Goal: Task Accomplishment & Management: Manage account settings

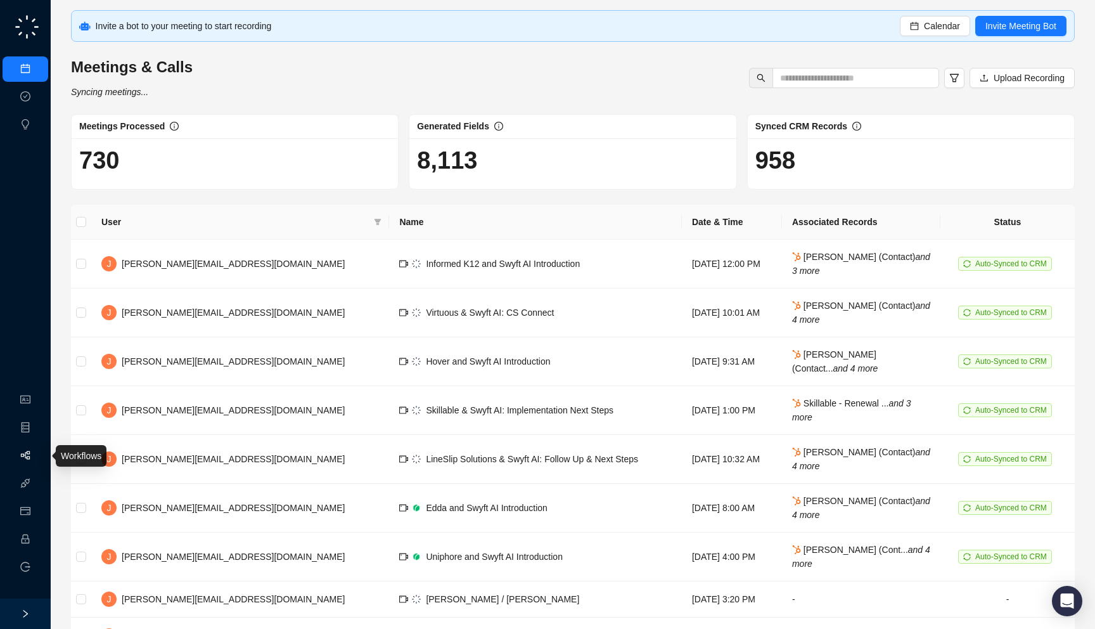
click at [37, 459] on link "Workflows" at bounding box center [57, 455] width 41 height 10
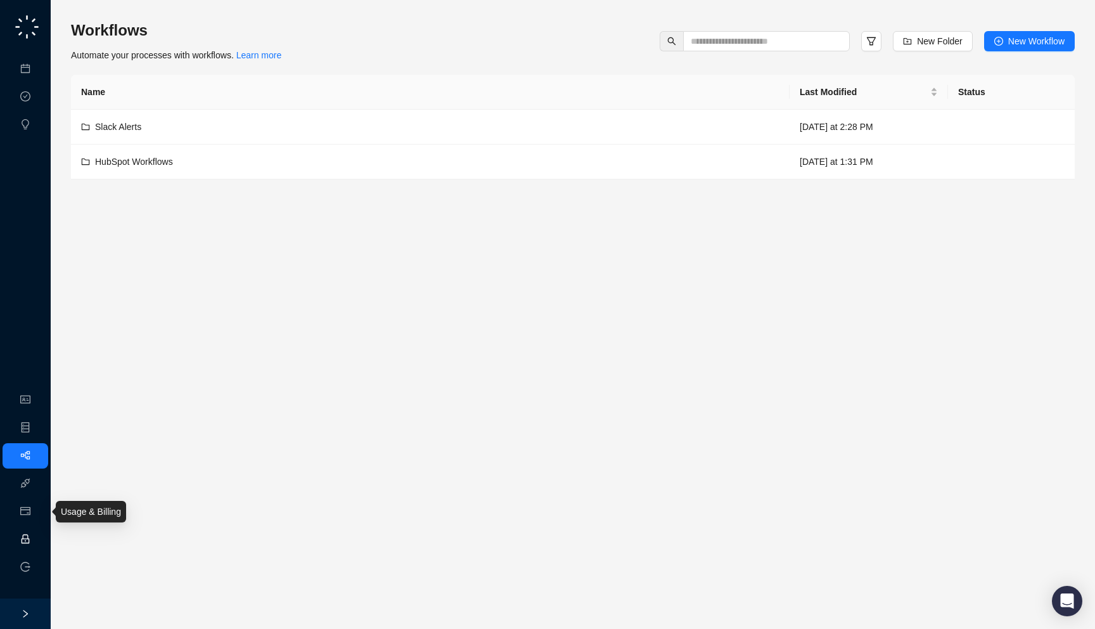
click at [37, 544] on link "Employee" at bounding box center [56, 539] width 39 height 10
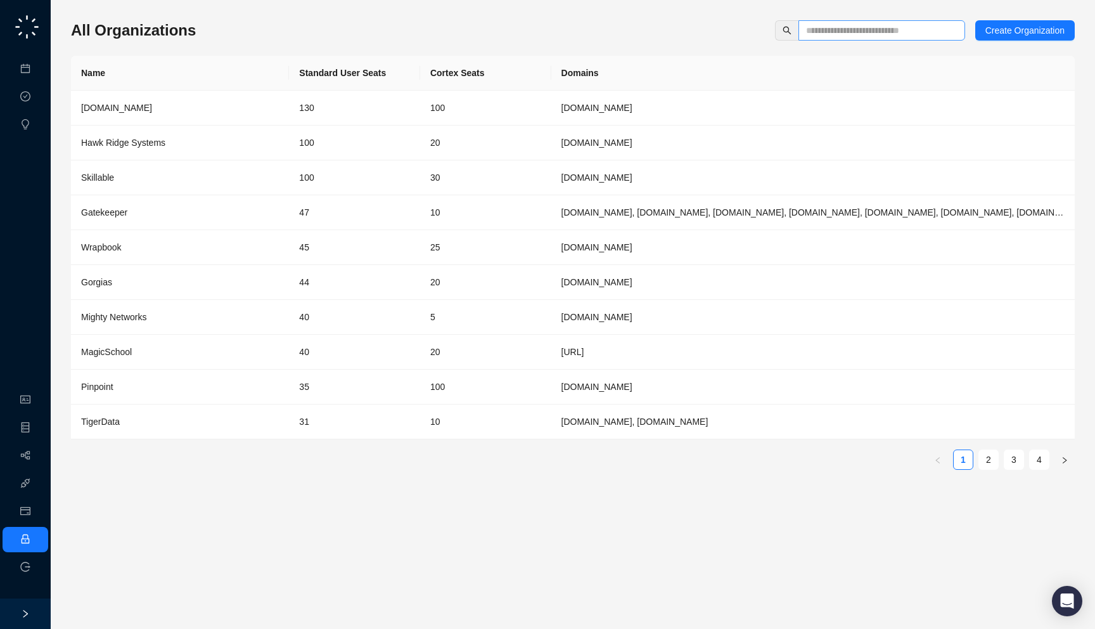
click at [822, 39] on span at bounding box center [881, 30] width 167 height 20
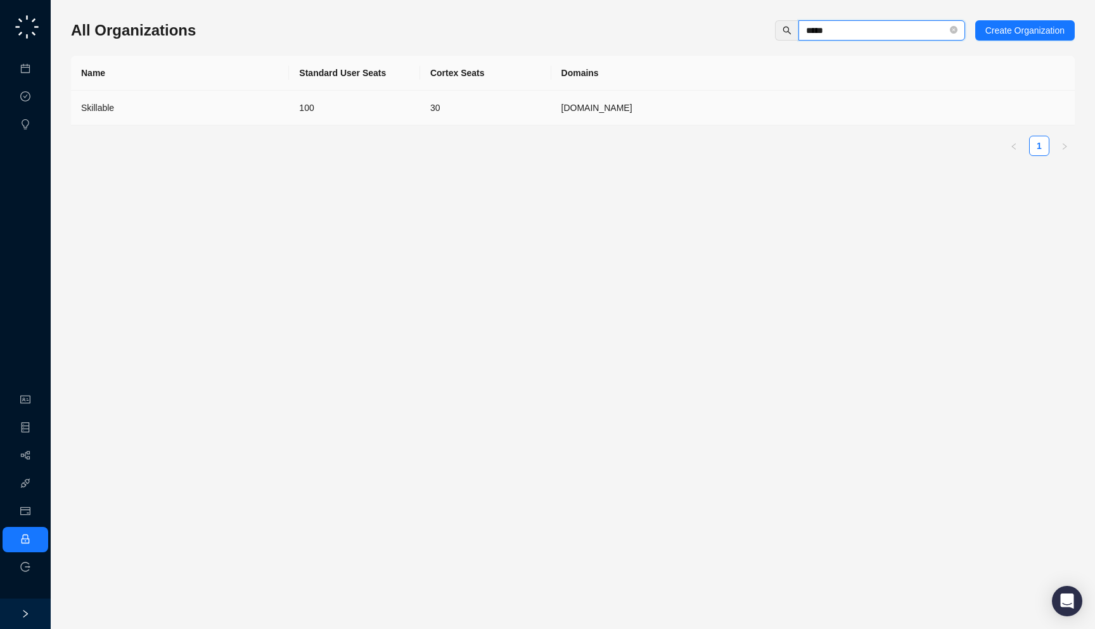
type input "*****"
click at [685, 99] on td "[DOMAIN_NAME]" at bounding box center [812, 108] width 523 height 35
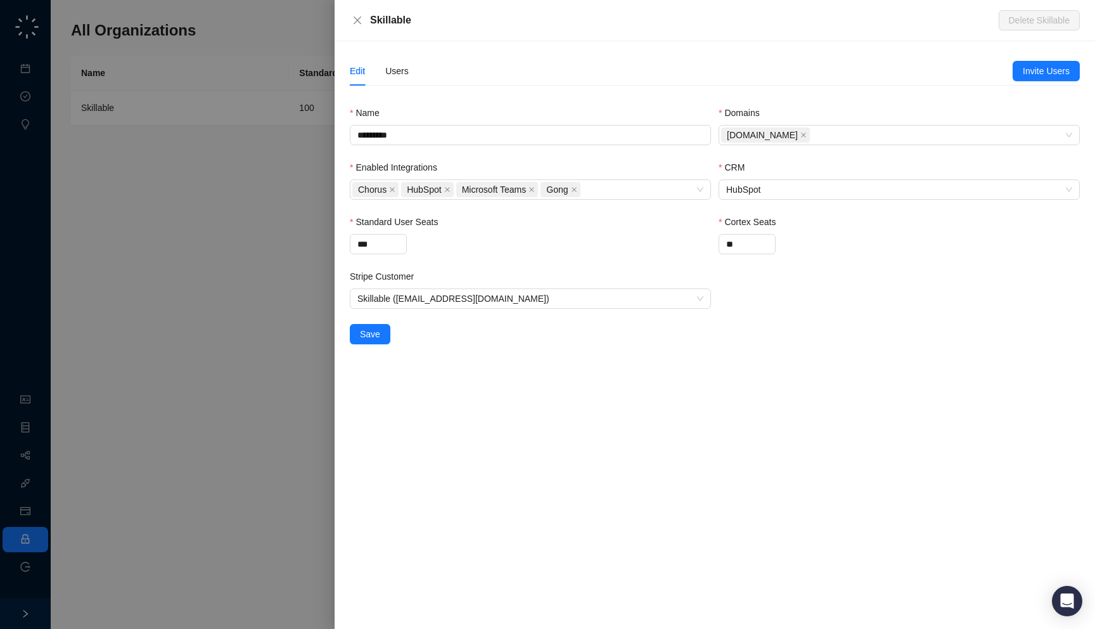
click at [234, 228] on div at bounding box center [547, 314] width 1095 height 629
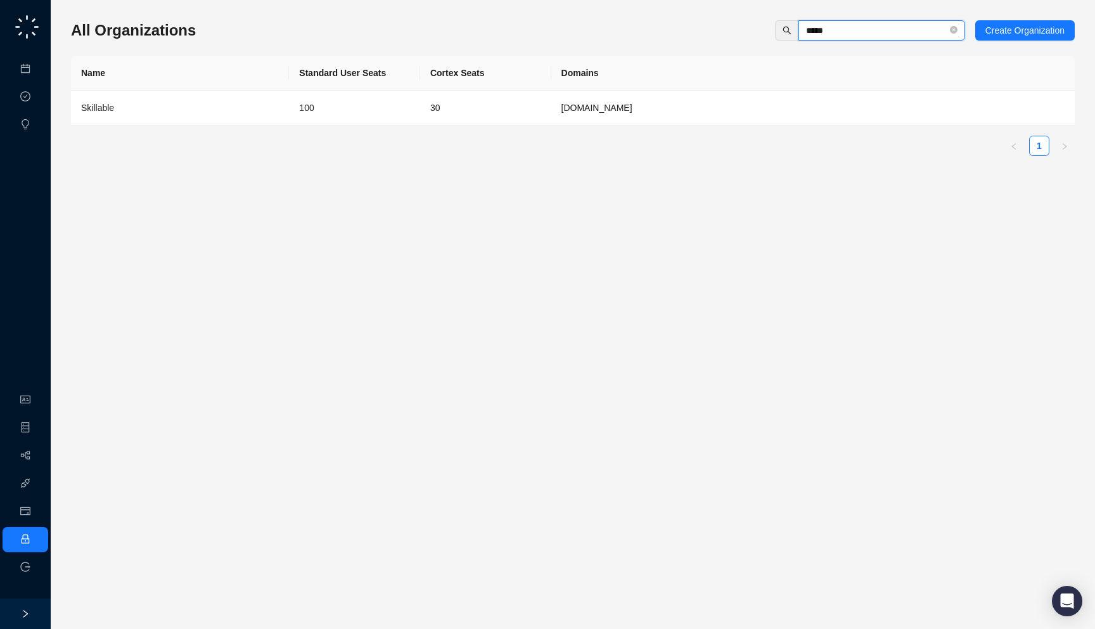
click at [875, 36] on input "*****" at bounding box center [876, 30] width 141 height 14
type input "*****"
type input "********"
type input "****"
click at [525, 115] on td "10" at bounding box center [485, 108] width 131 height 35
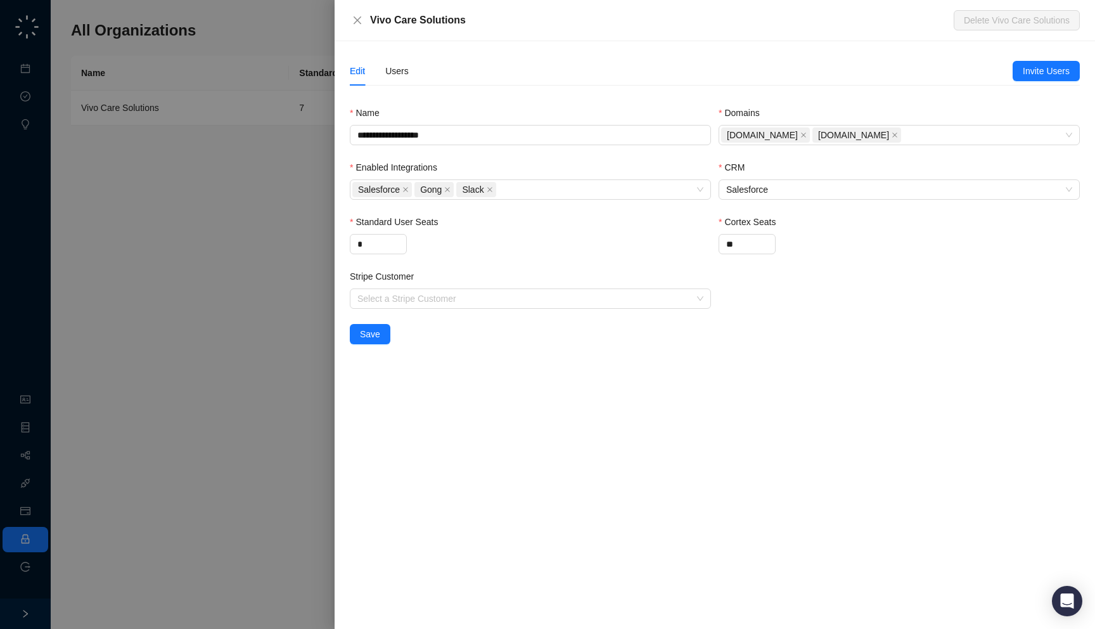
click at [205, 283] on div at bounding box center [547, 314] width 1095 height 629
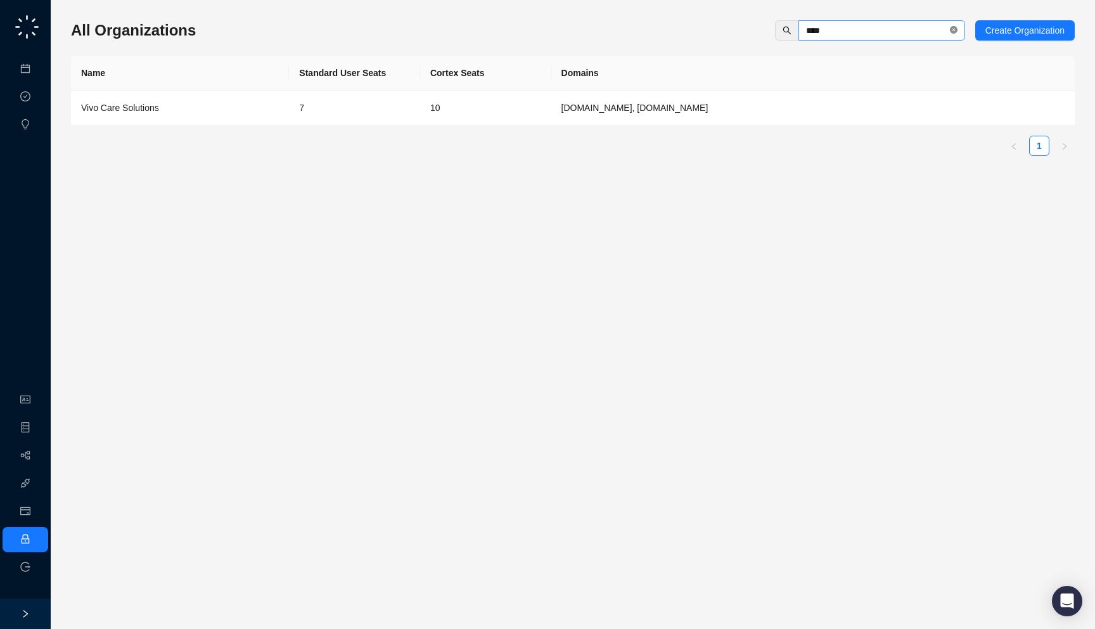
click at [953, 32] on icon "close-circle" at bounding box center [954, 30] width 8 height 8
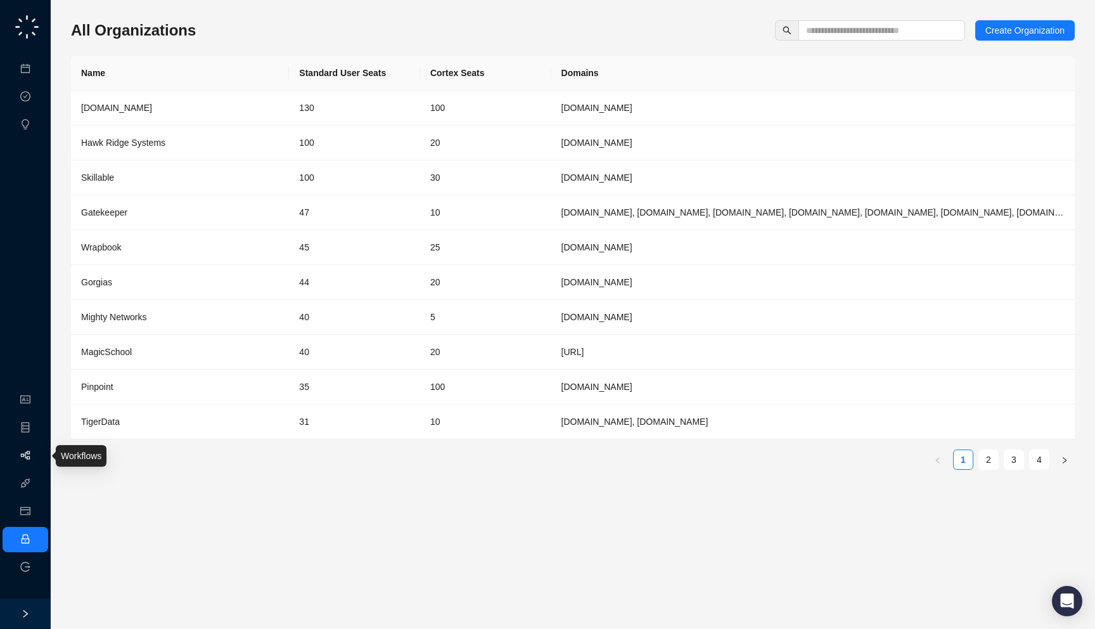
click at [37, 452] on link "Workflows" at bounding box center [57, 455] width 41 height 10
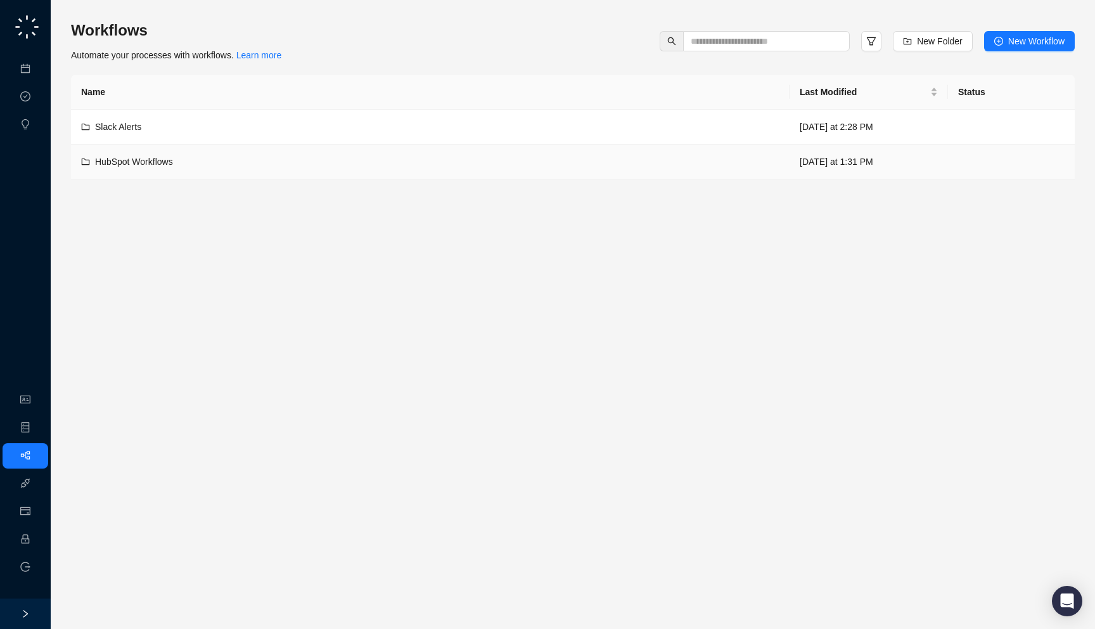
click at [293, 160] on div "HubSpot Workflows" at bounding box center [430, 162] width 698 height 14
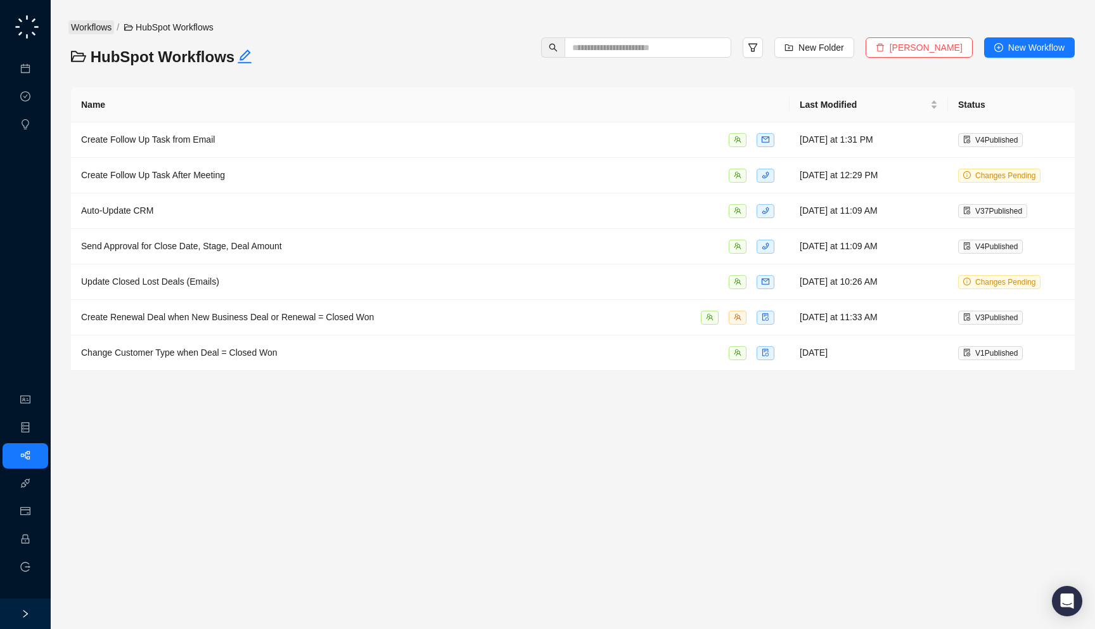
click at [99, 29] on link "Workflows" at bounding box center [91, 27] width 46 height 14
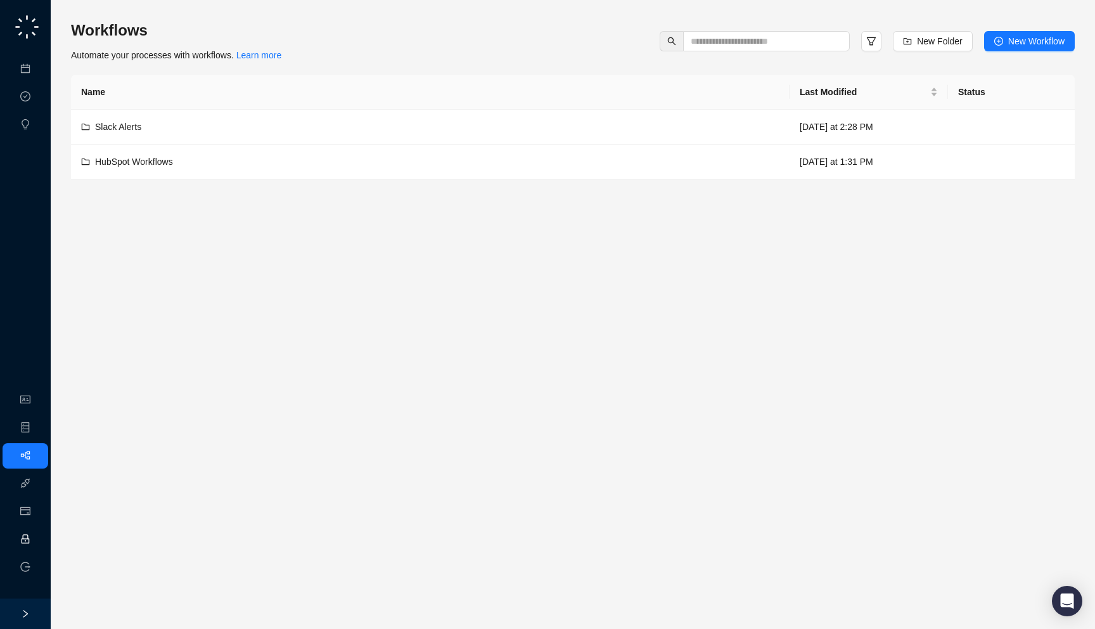
click at [37, 541] on link "Employee" at bounding box center [56, 539] width 39 height 10
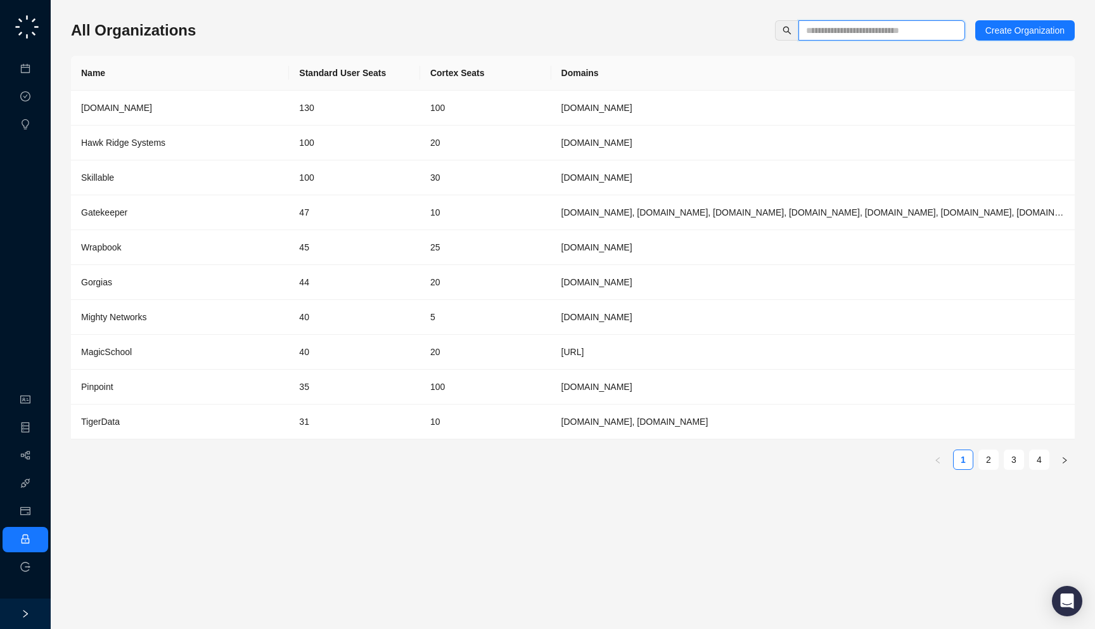
click at [850, 27] on input "text" at bounding box center [876, 30] width 141 height 14
type input "****"
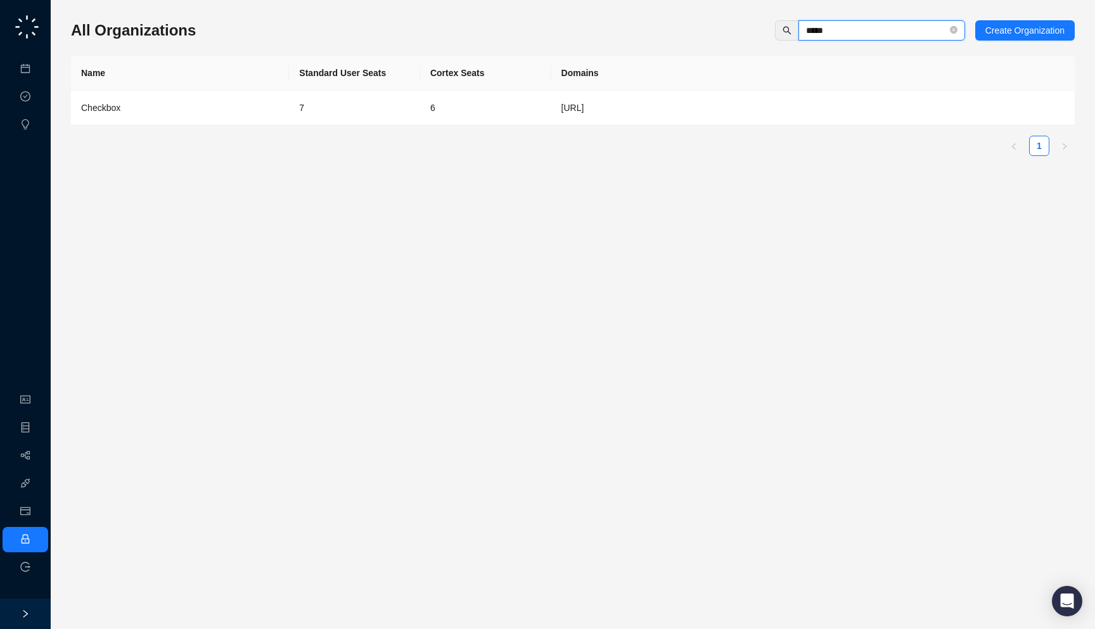
type input "*****"
click at [323, 110] on td "7" at bounding box center [354, 108] width 131 height 35
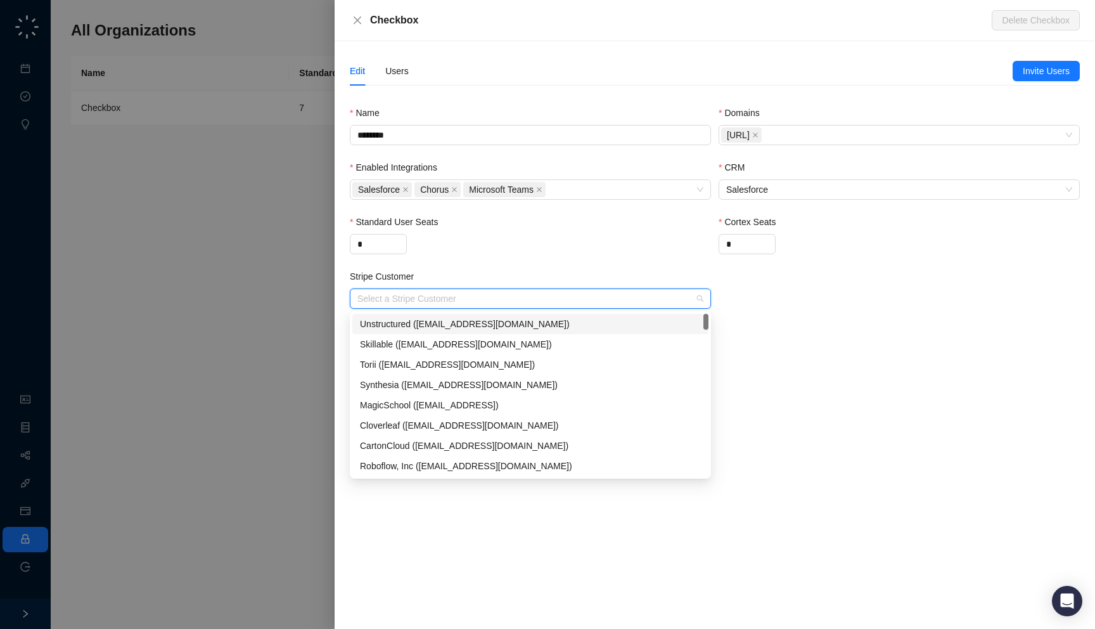
click at [496, 305] on input "Stripe Customer" at bounding box center [526, 298] width 338 height 19
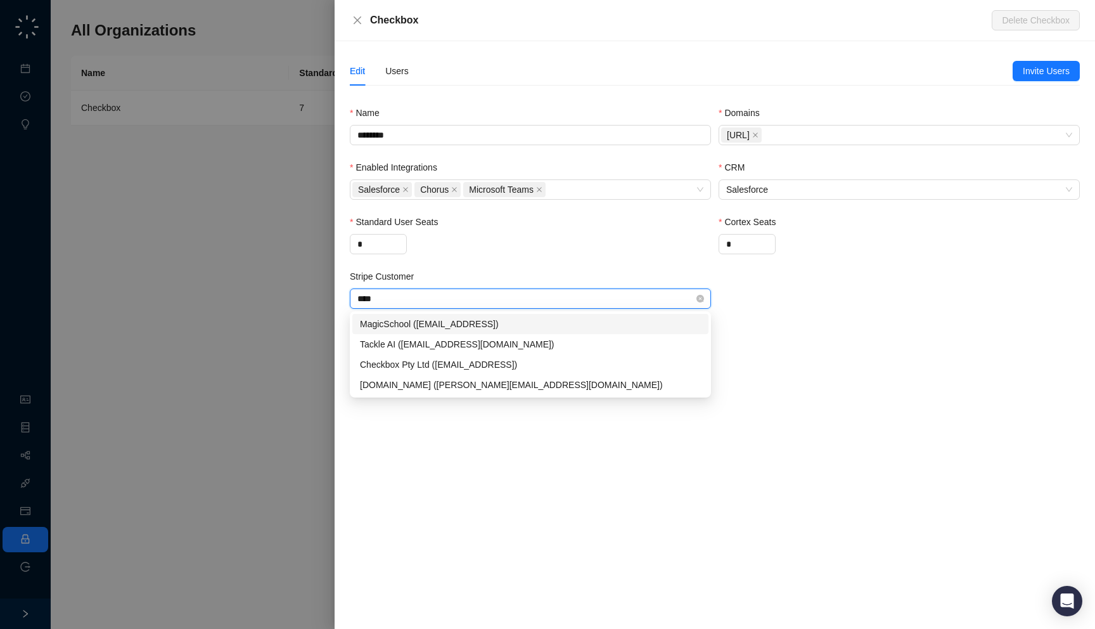
type input "*****"
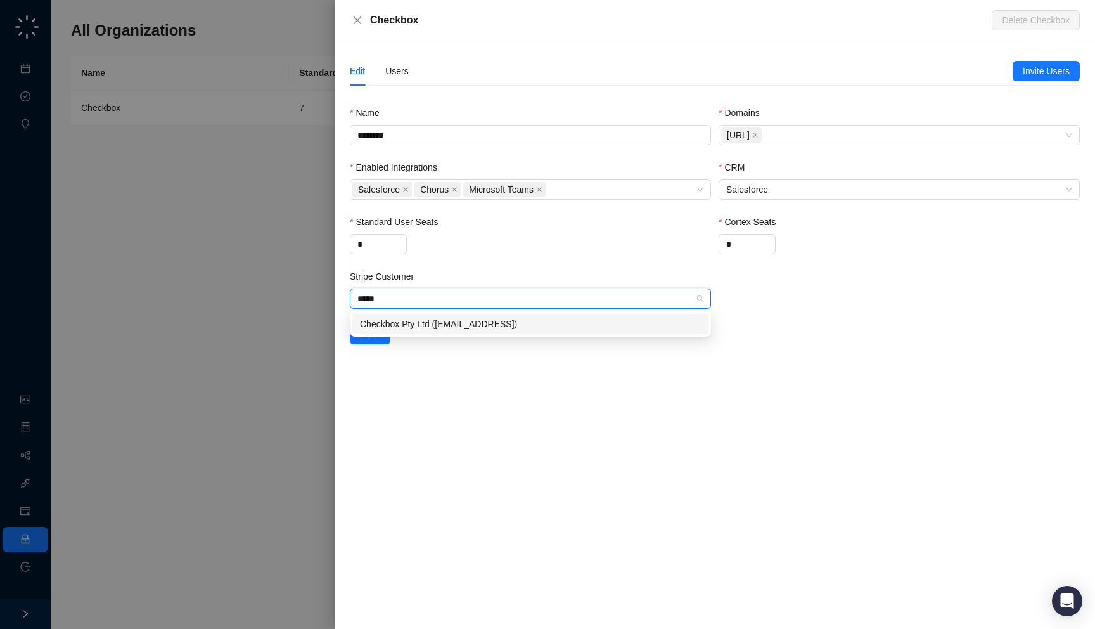
click at [495, 324] on div "Checkbox Pty Ltd (oyunaa@checkbox.ai)" at bounding box center [530, 324] width 341 height 14
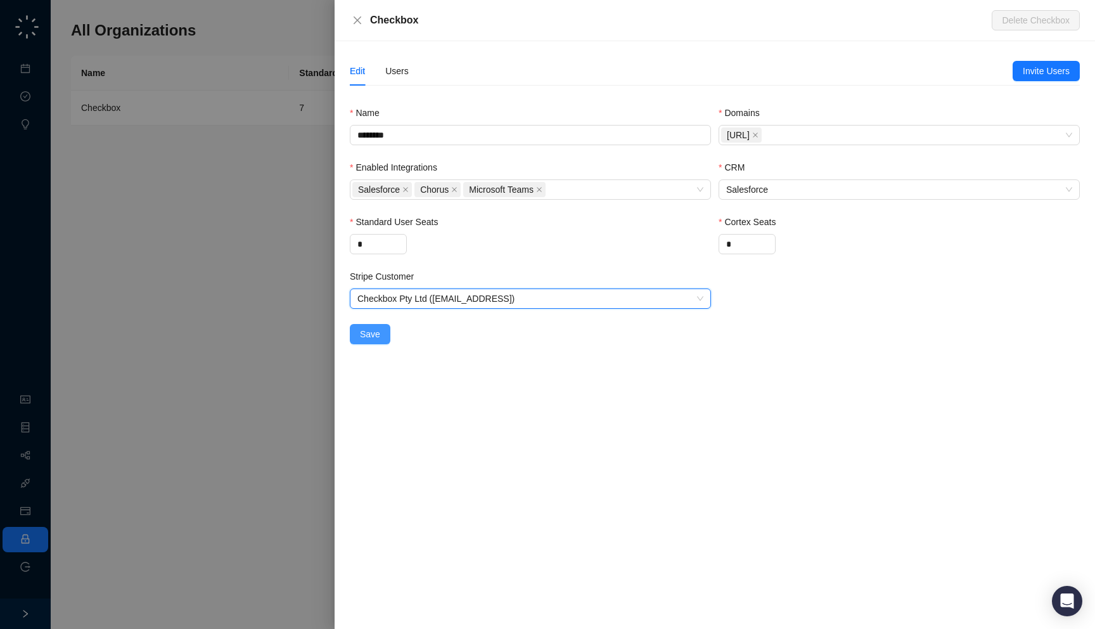
click at [368, 335] on span "Save" at bounding box center [370, 334] width 20 height 14
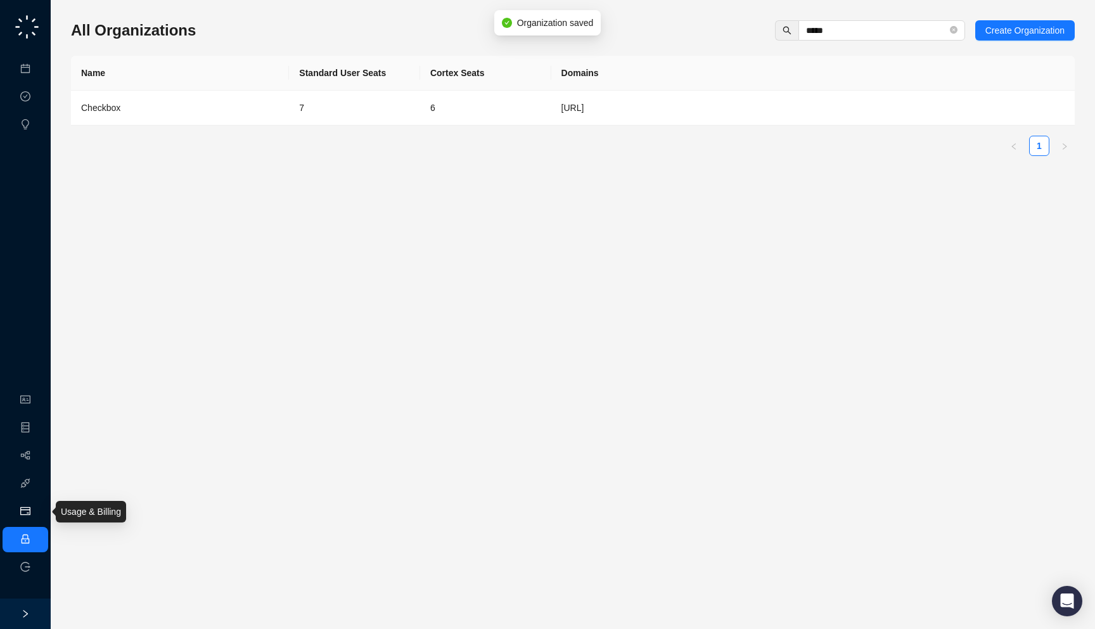
click at [37, 508] on link "Usage & Billing" at bounding box center [67, 511] width 60 height 10
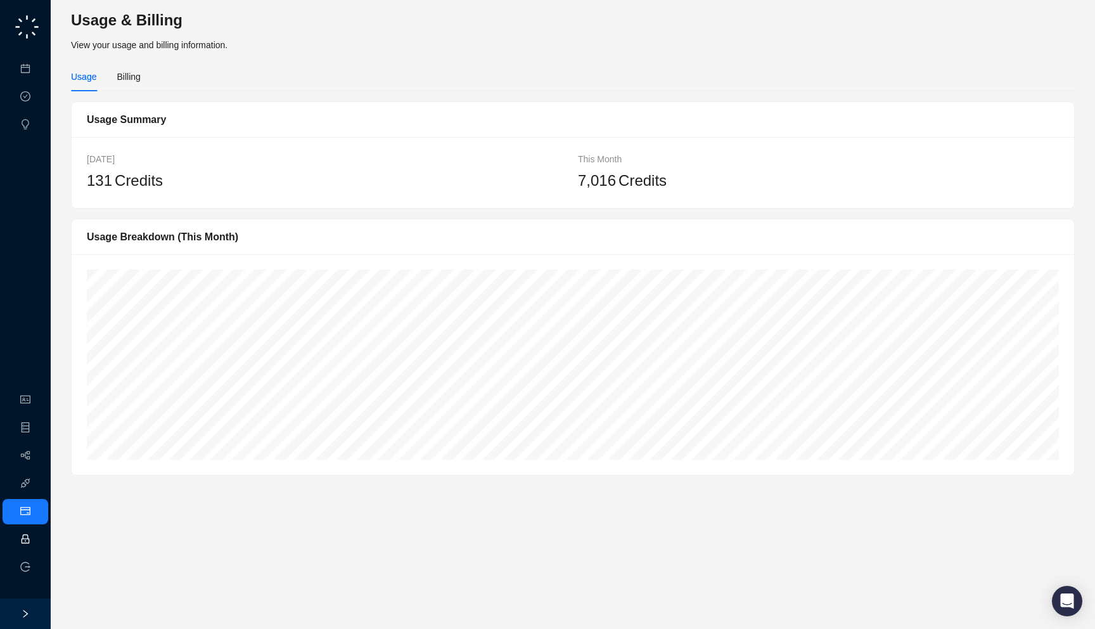
click at [37, 544] on link "Employee" at bounding box center [56, 539] width 39 height 10
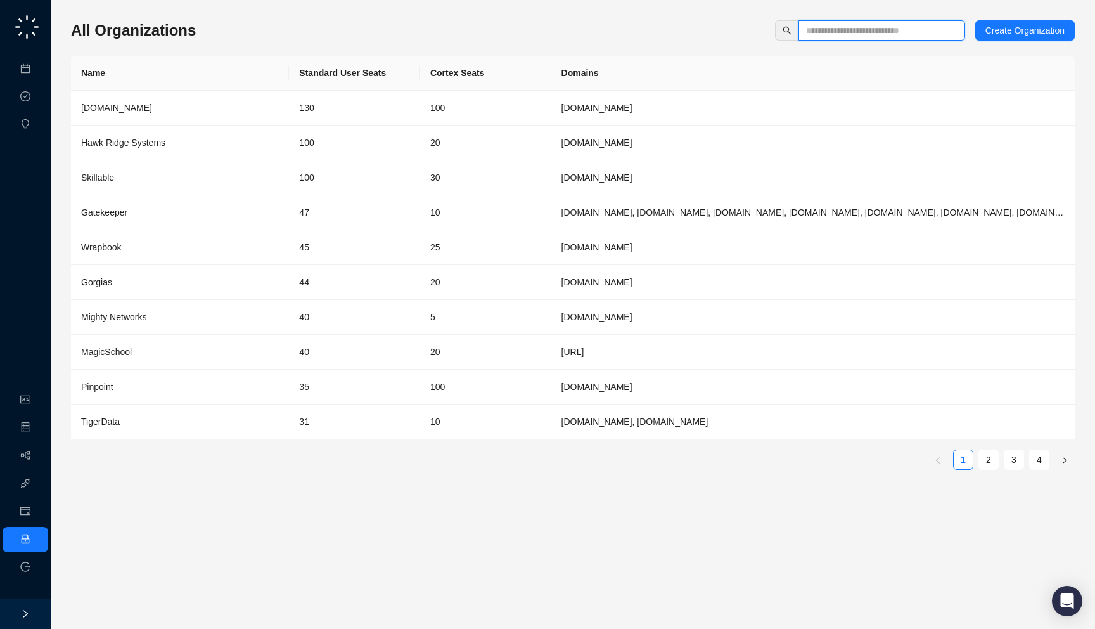
click at [846, 23] on input "text" at bounding box center [876, 30] width 141 height 14
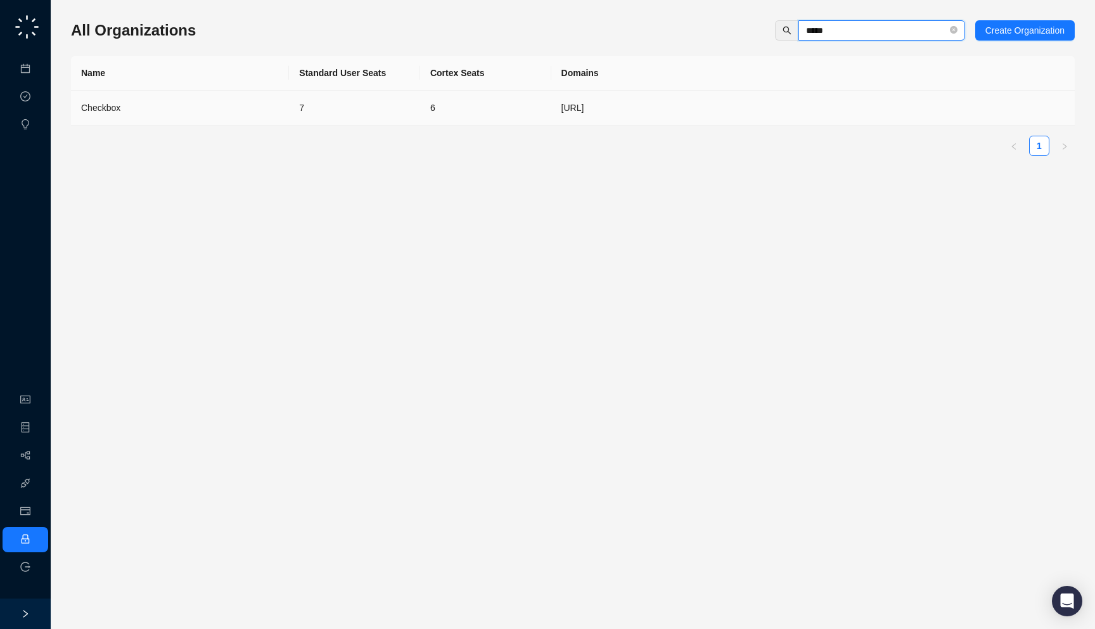
type input "*****"
click at [383, 117] on td "7" at bounding box center [354, 108] width 131 height 35
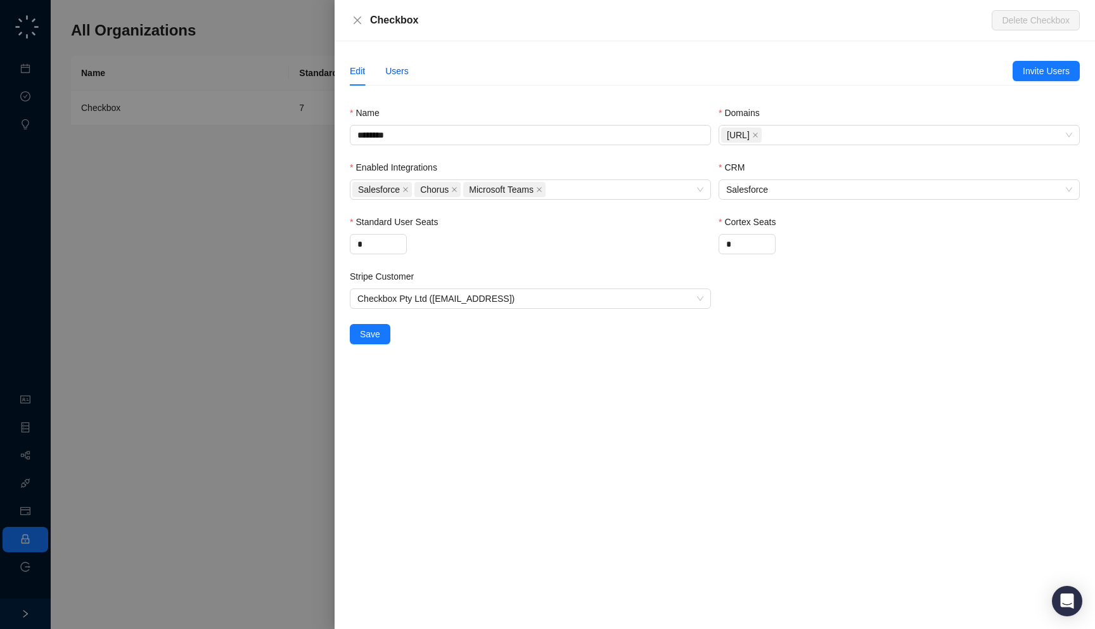
click at [391, 75] on div "Users" at bounding box center [396, 71] width 23 height 14
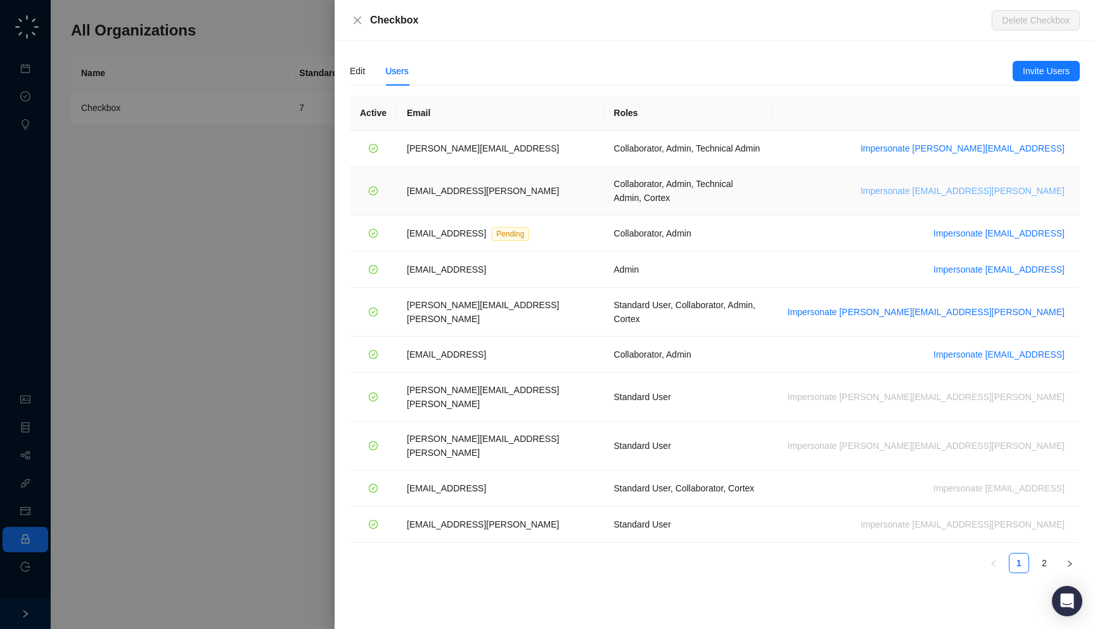
click at [985, 190] on span "Impersonate maddy.drachler@checkbox.ai" at bounding box center [962, 191] width 204 height 14
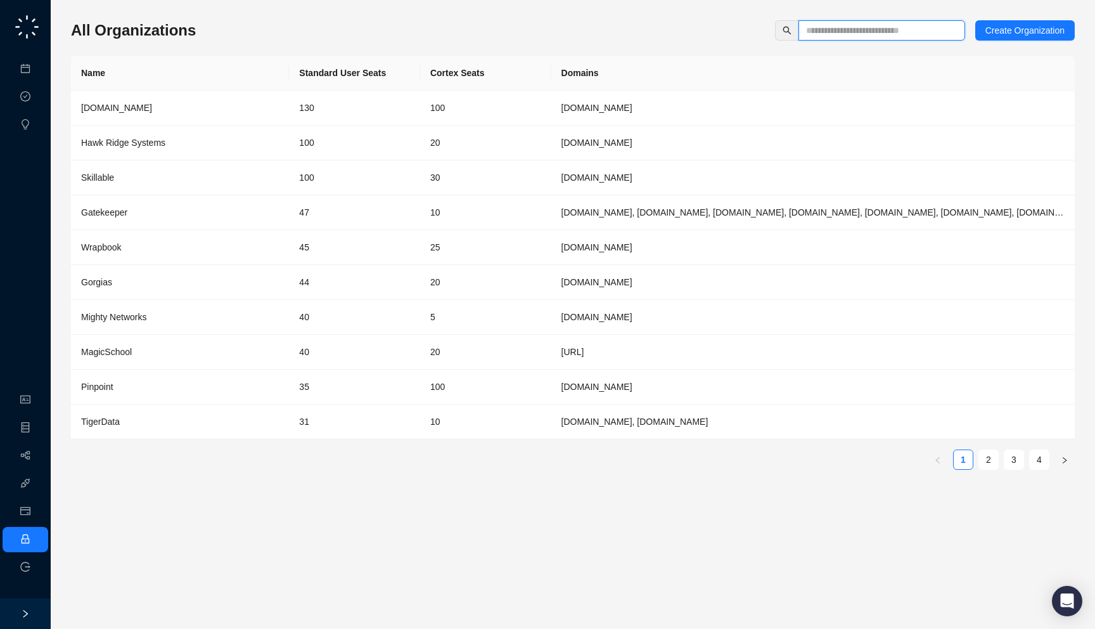
click at [892, 25] on input "text" at bounding box center [876, 30] width 141 height 14
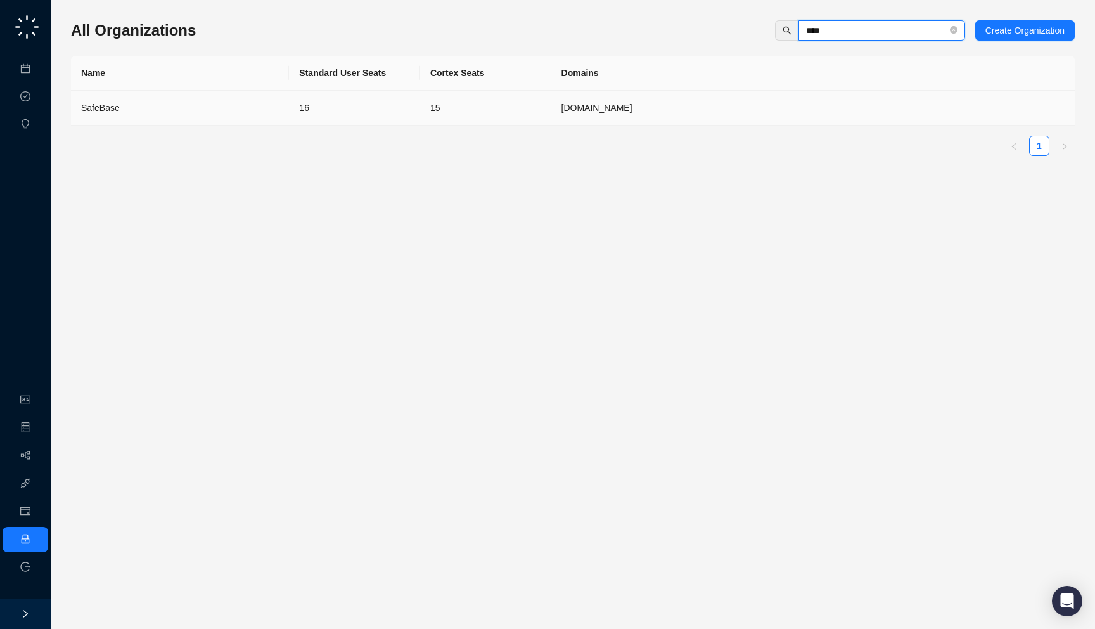
type input "****"
click at [297, 101] on td "16" at bounding box center [354, 108] width 131 height 35
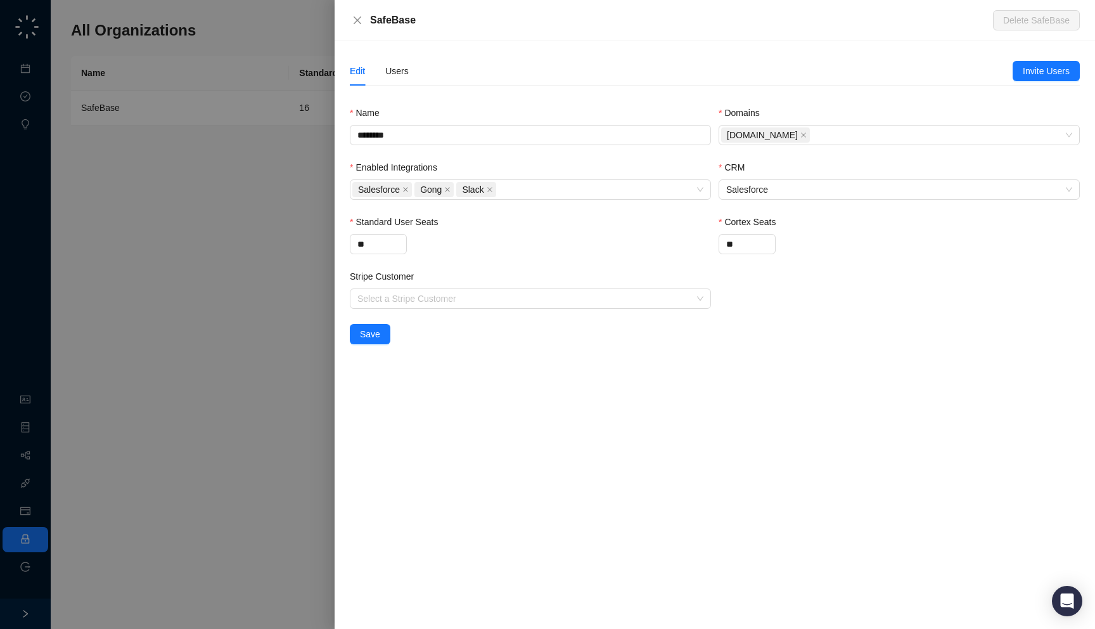
click at [189, 182] on div at bounding box center [547, 314] width 1095 height 629
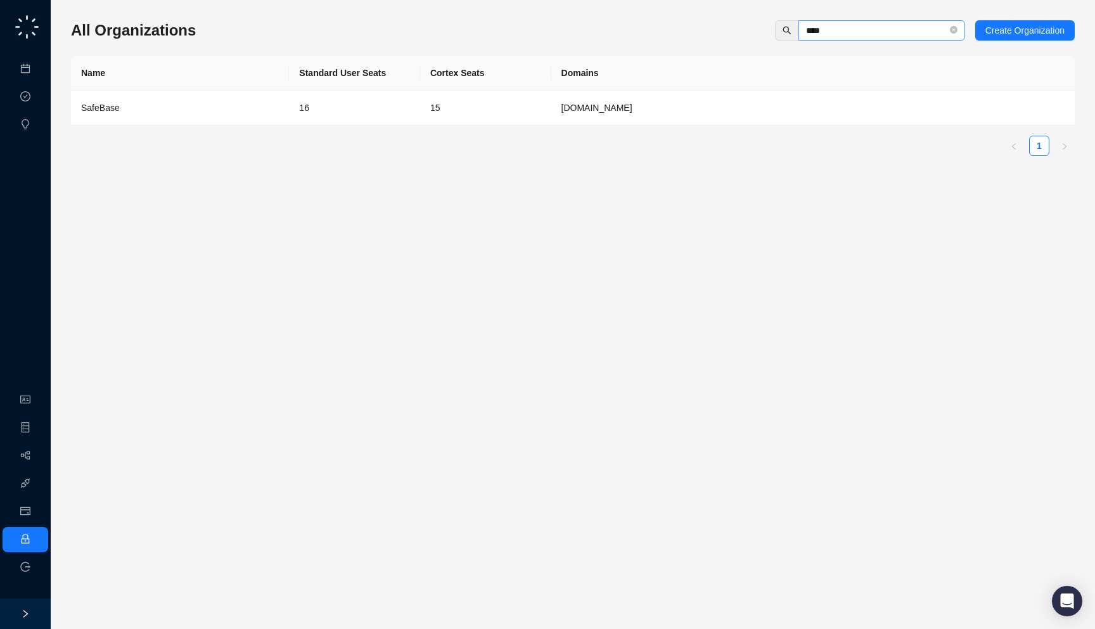
click at [829, 38] on span "****" at bounding box center [881, 30] width 167 height 20
click at [546, 115] on td "15" at bounding box center [485, 108] width 131 height 35
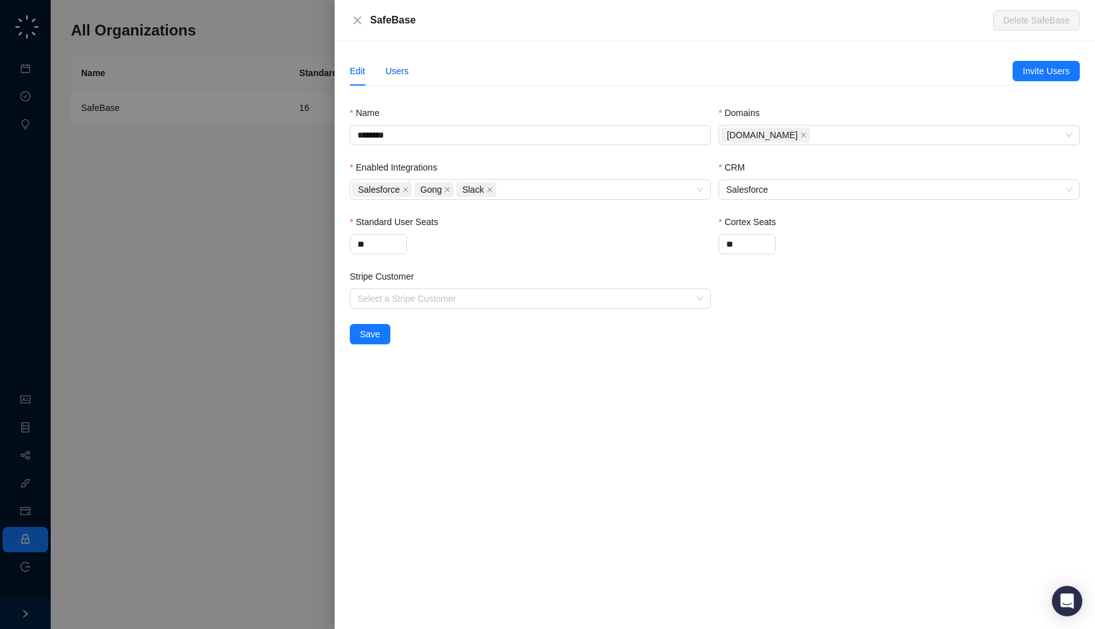
click at [399, 73] on div "Users" at bounding box center [396, 71] width 23 height 14
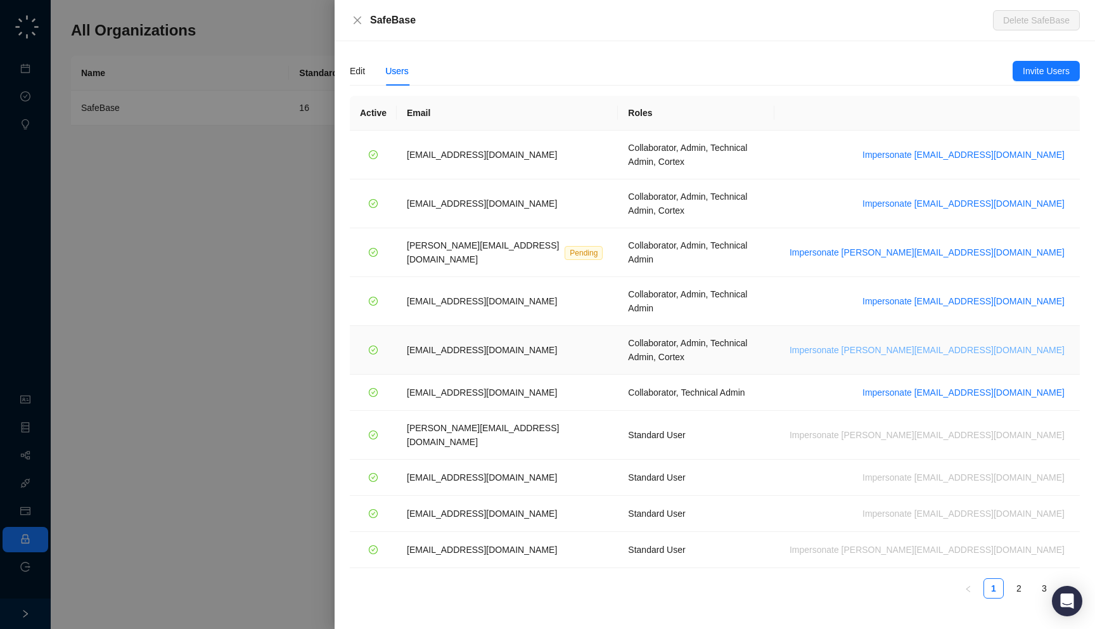
click at [981, 343] on span "Impersonate vinnie@safebase.io" at bounding box center [926, 350] width 275 height 14
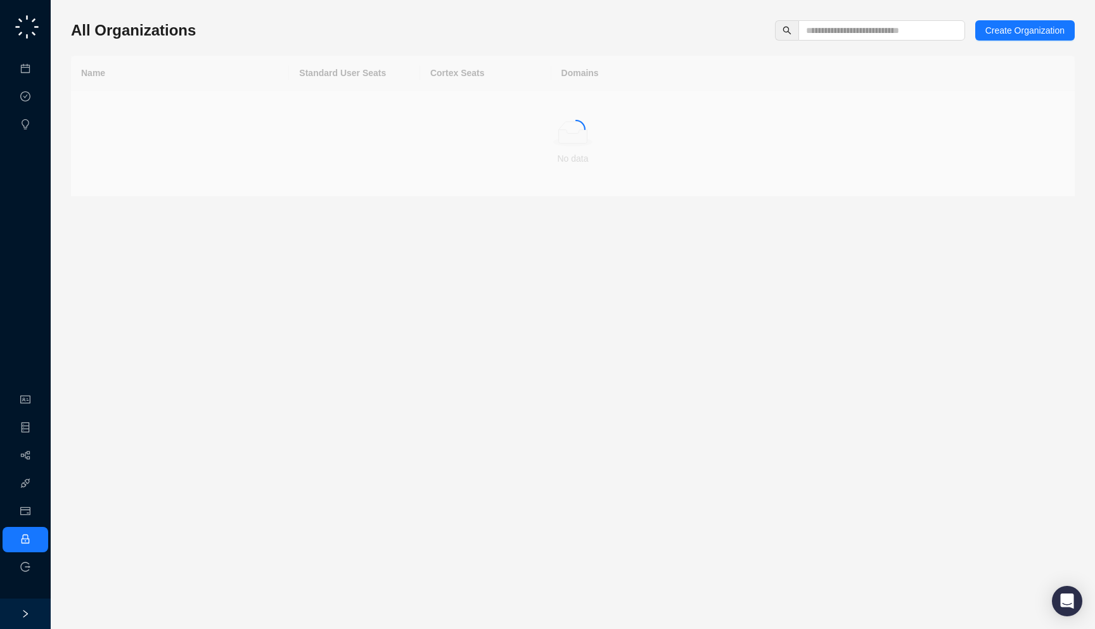
click at [238, 26] on div "All Organizations Create Organization" at bounding box center [573, 30] width 1004 height 20
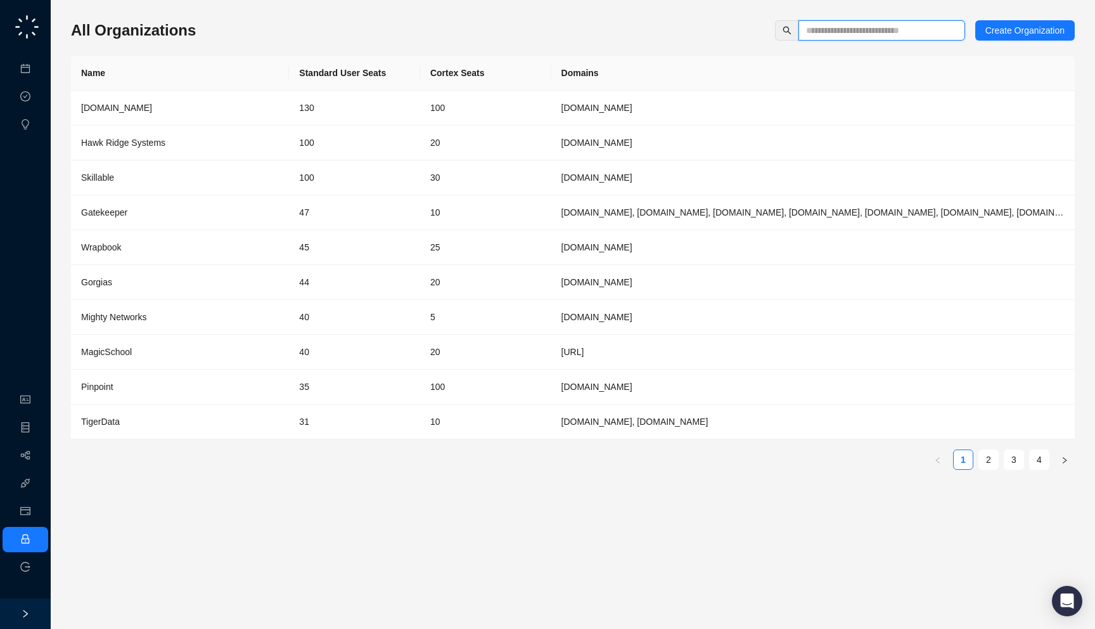
click at [858, 32] on input "text" at bounding box center [876, 30] width 141 height 14
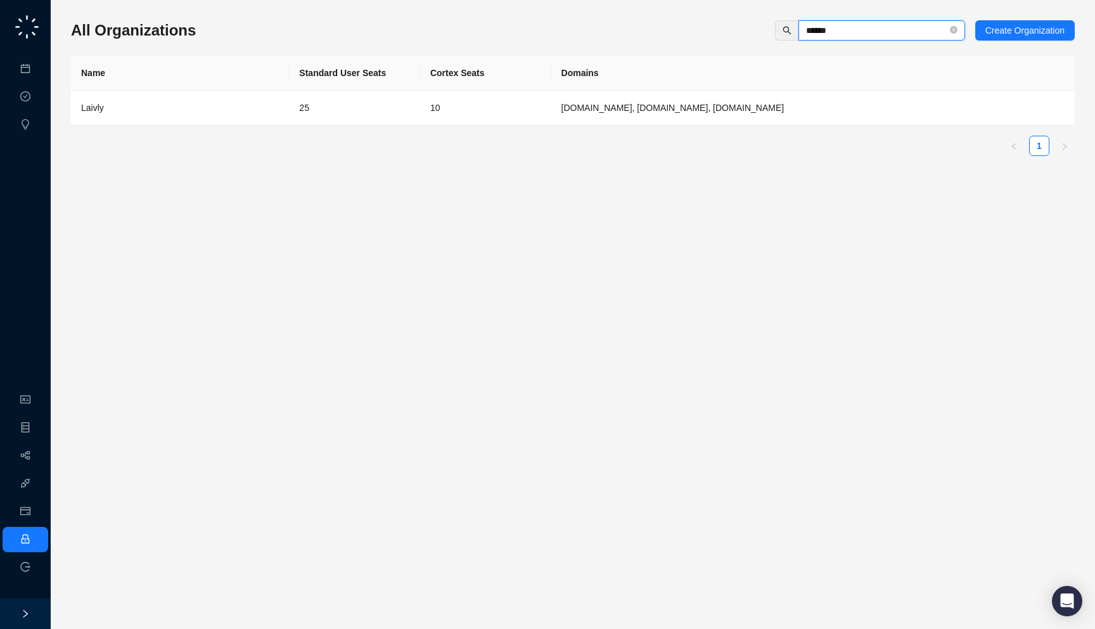
type input "******"
click at [313, 112] on td "25" at bounding box center [354, 108] width 131 height 35
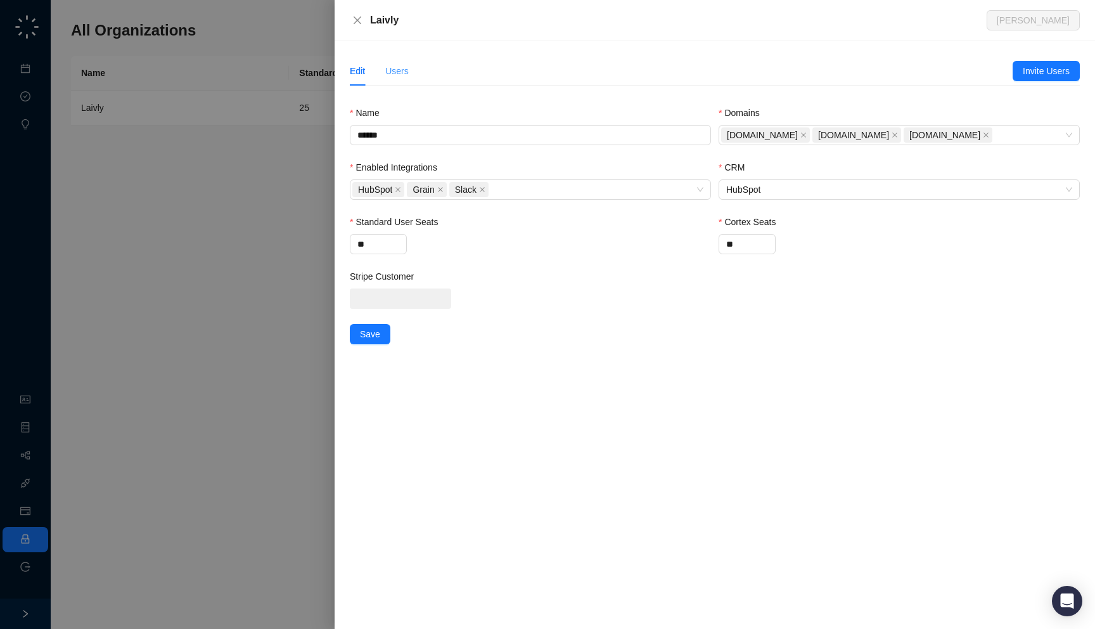
click at [392, 78] on div "Users" at bounding box center [396, 70] width 23 height 29
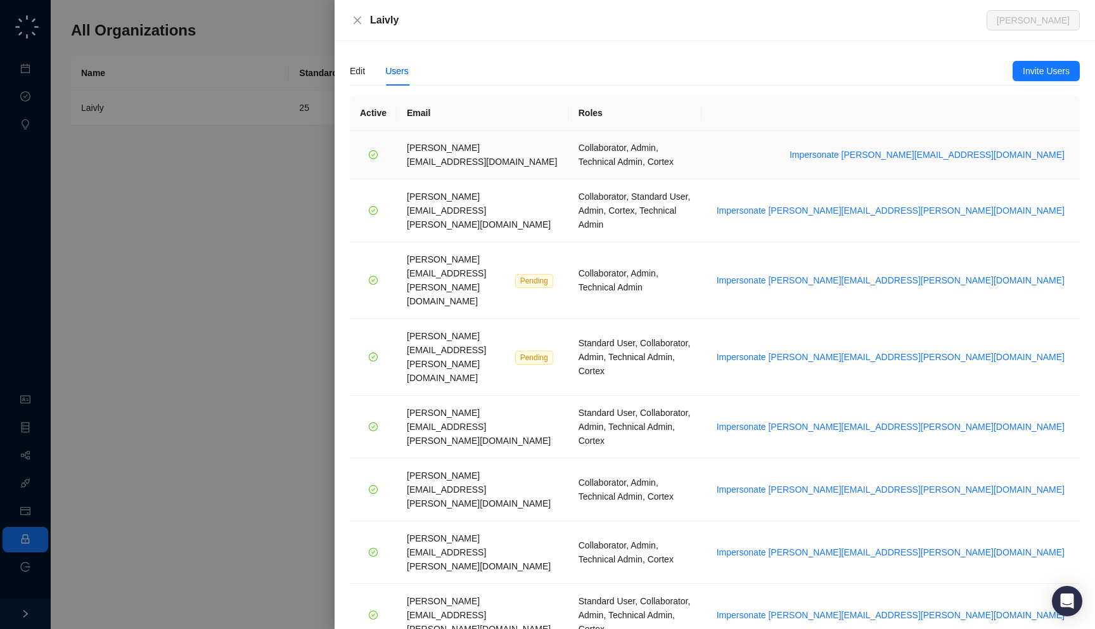
click at [995, 156] on td "Impersonate [PERSON_NAME][EMAIL_ADDRESS][DOMAIN_NAME]" at bounding box center [890, 155] width 378 height 49
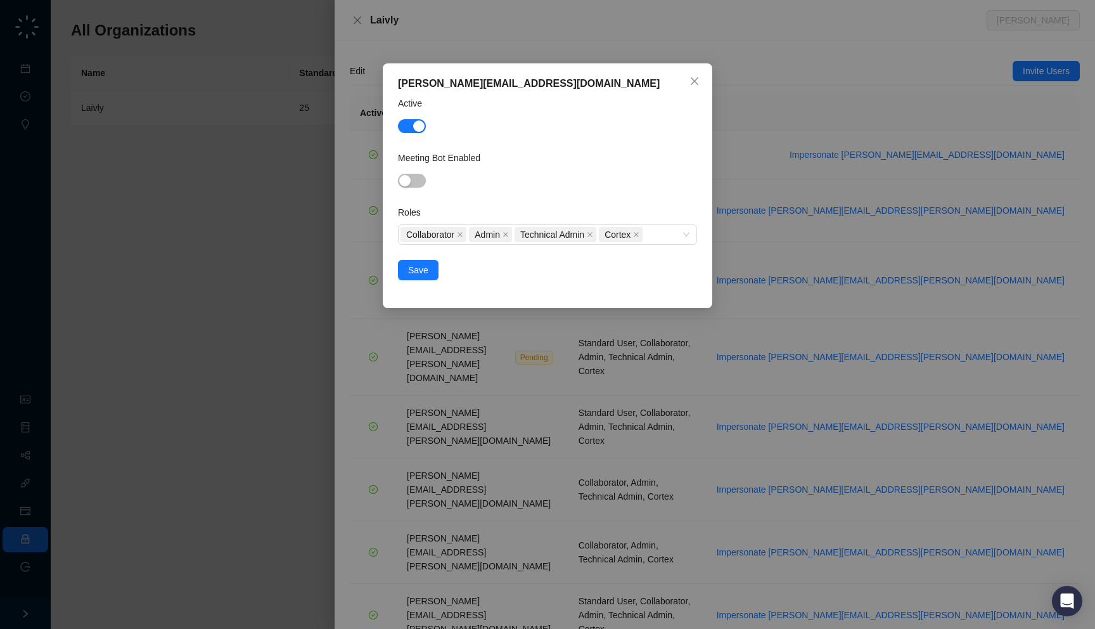
click at [985, 155] on div "chris.moakler@laivly.com Active Meeting Bot Enabled Roles Collaborator Admin Te…" at bounding box center [547, 314] width 1095 height 629
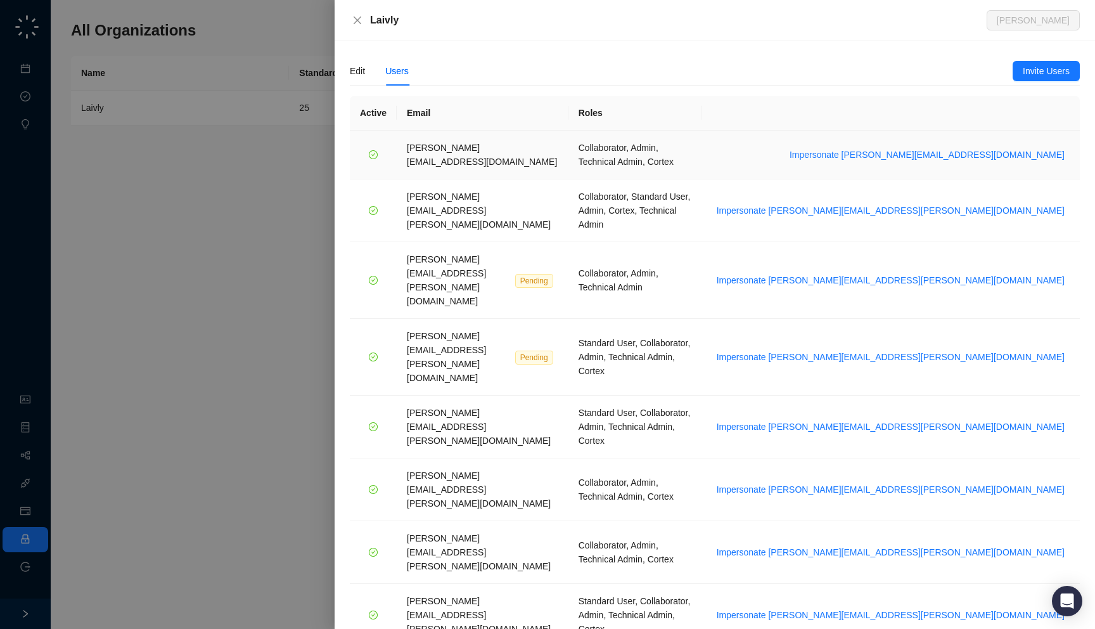
click at [993, 151] on span "Impersonate chris.moakler@laivly.com" at bounding box center [926, 155] width 275 height 14
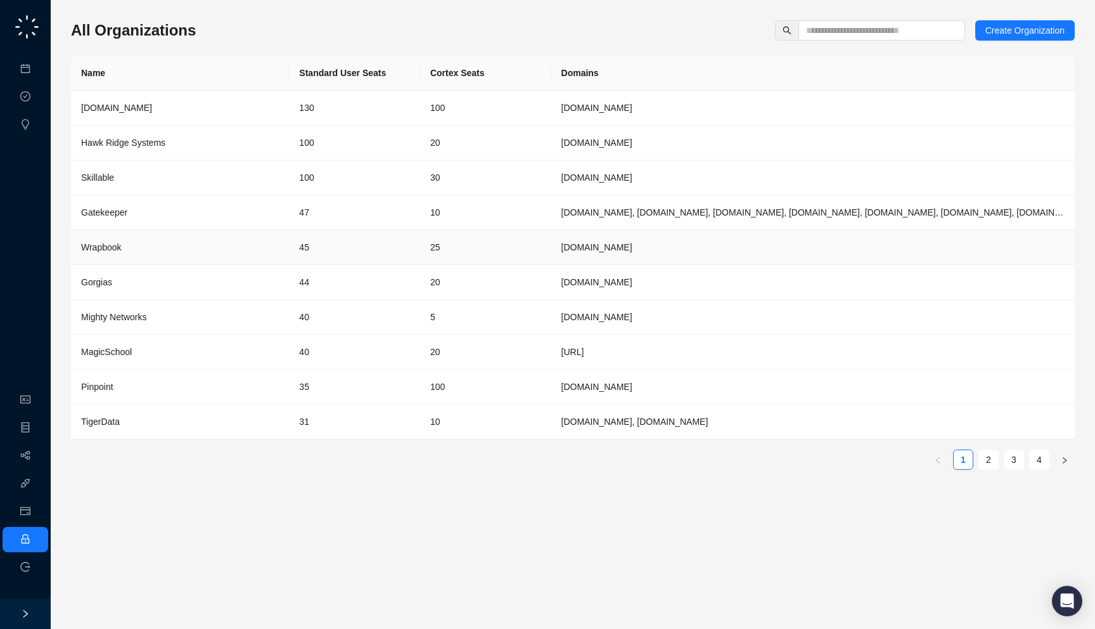
click at [416, 253] on td "45" at bounding box center [354, 247] width 131 height 35
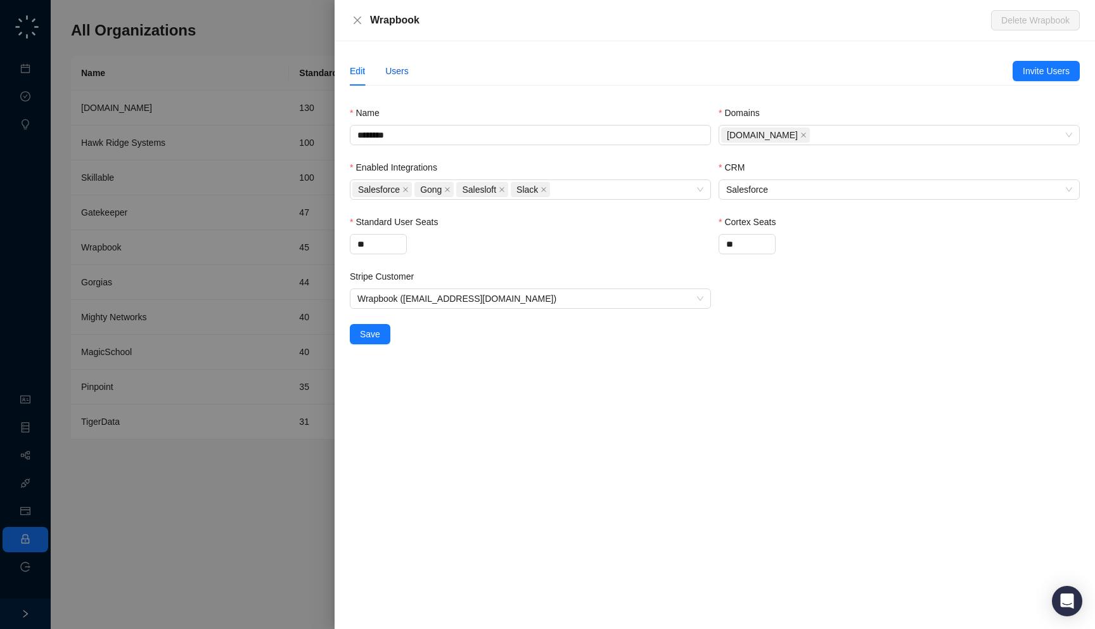
click at [398, 75] on div "Users" at bounding box center [396, 71] width 23 height 14
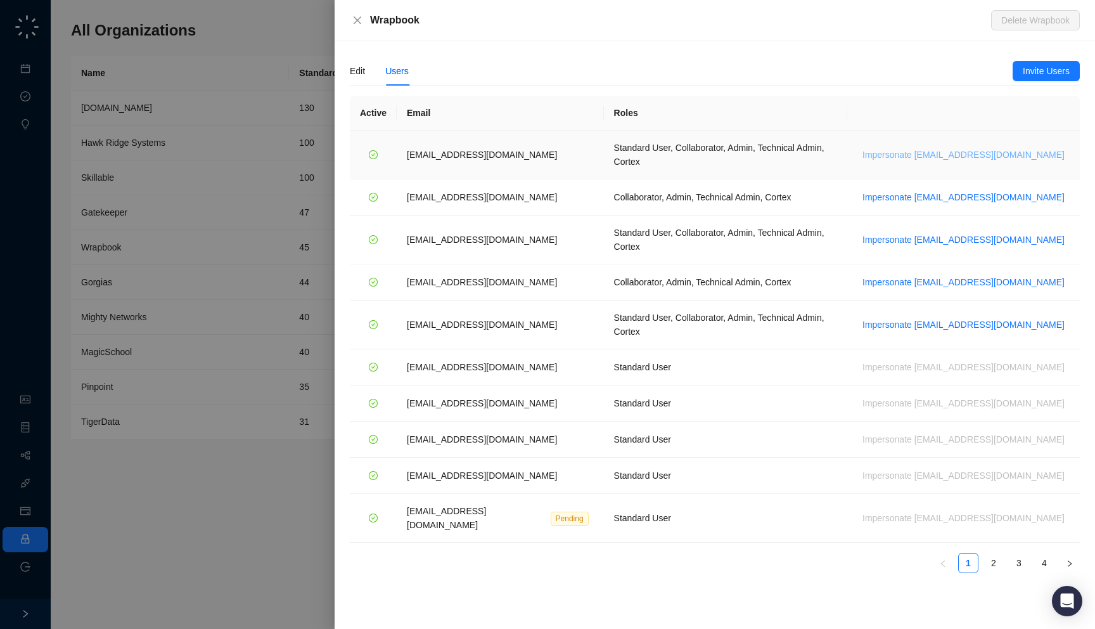
click at [961, 148] on span "Impersonate [EMAIL_ADDRESS][DOMAIN_NAME]" at bounding box center [963, 155] width 202 height 14
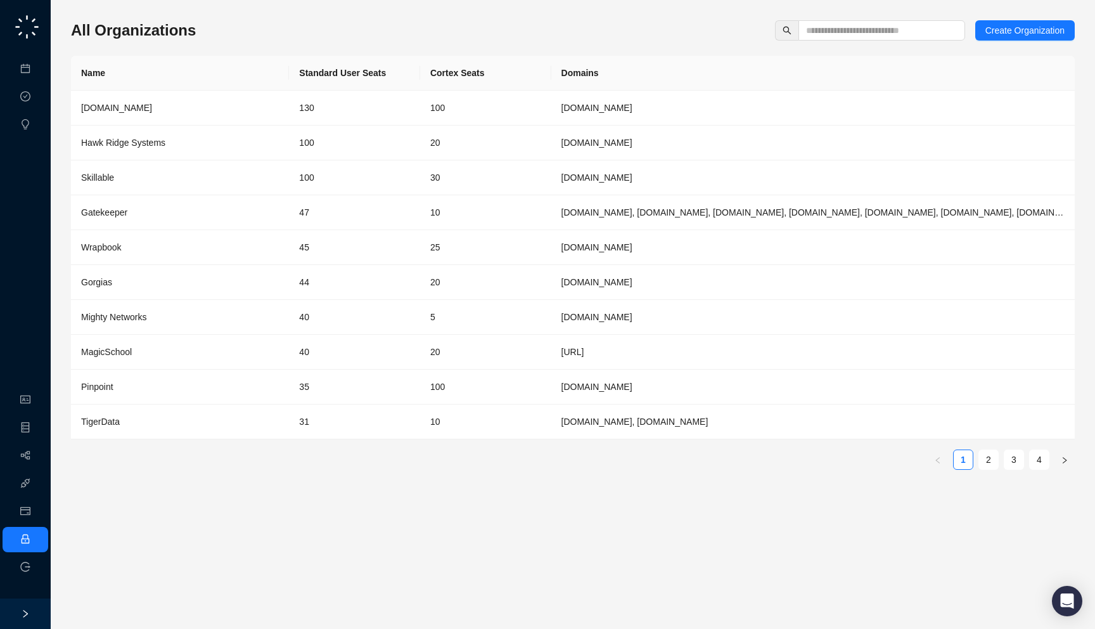
click at [220, 37] on div "All Organizations Create Organization" at bounding box center [573, 30] width 1004 height 20
click at [38, 64] on link "Meetings & Calls" at bounding box center [70, 69] width 67 height 10
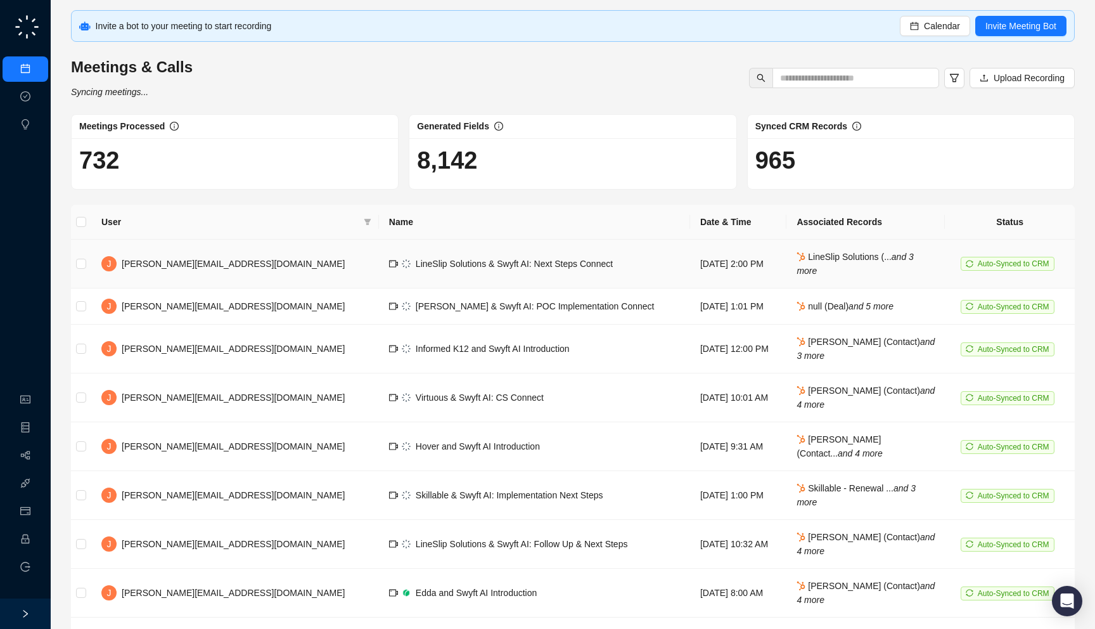
click at [507, 269] on td "LineSlip Solutions & Swyft AI: Next Steps Connect" at bounding box center [534, 263] width 311 height 49
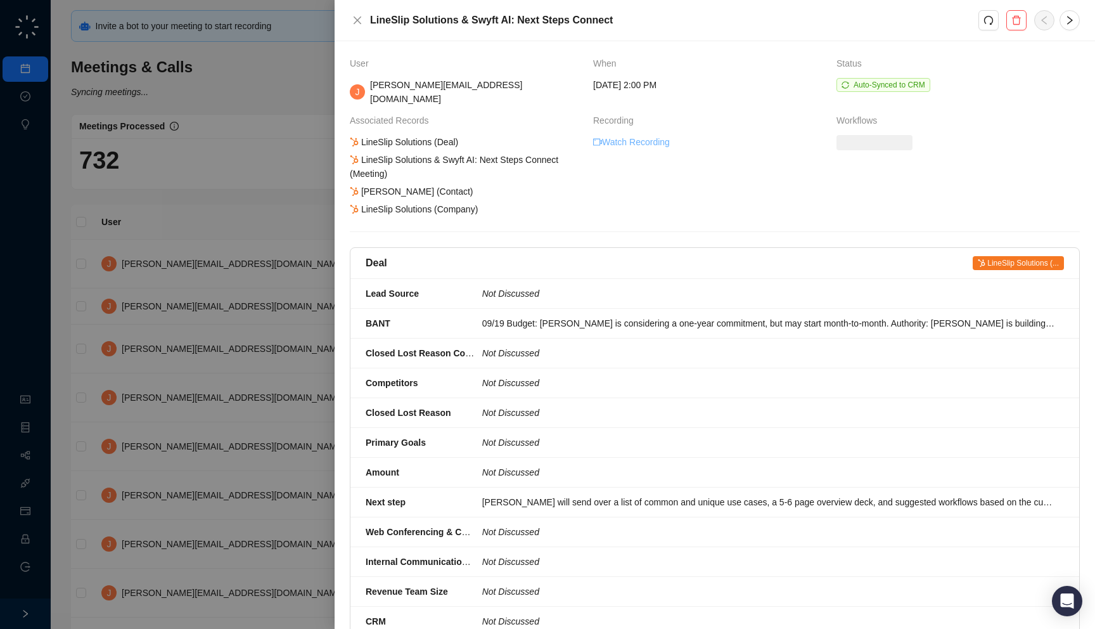
click at [642, 135] on link "Watch Recording" at bounding box center [631, 142] width 77 height 14
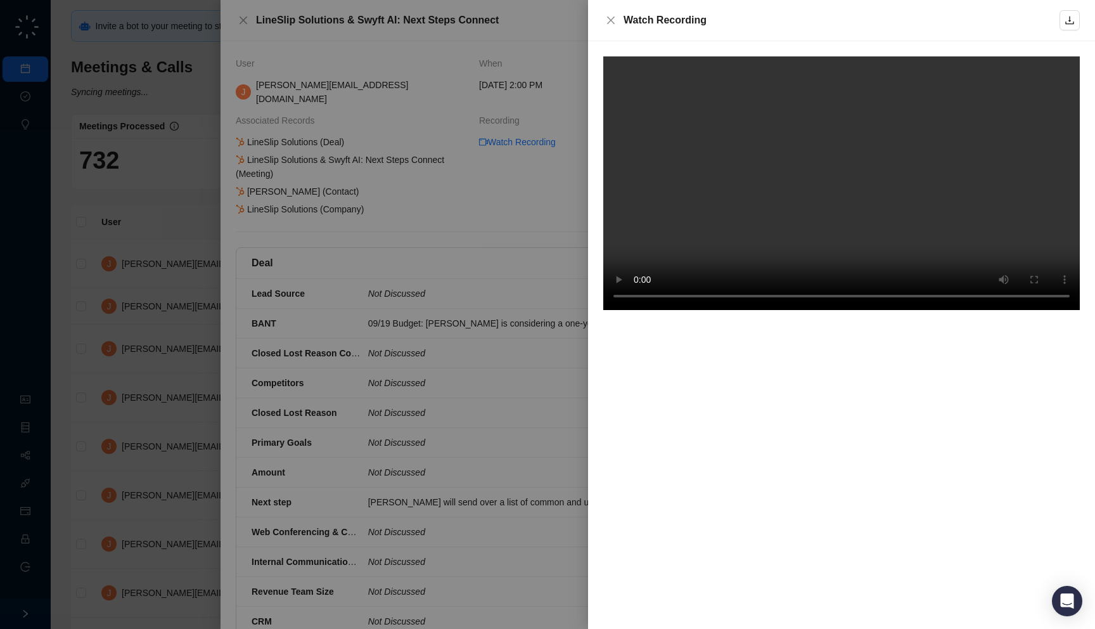
click at [473, 257] on div at bounding box center [547, 314] width 1095 height 629
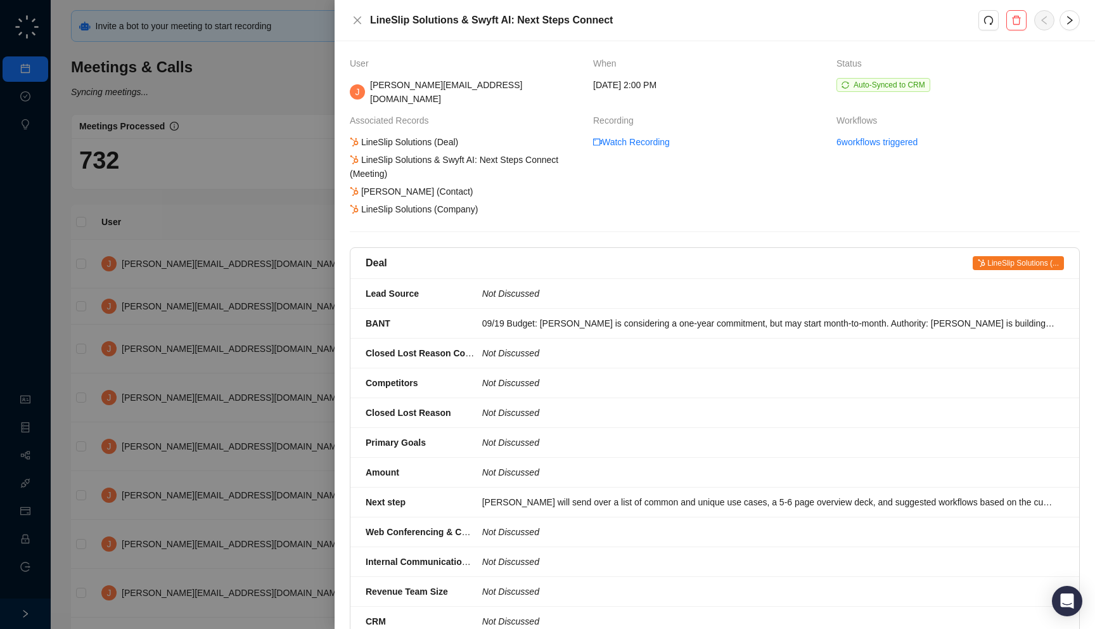
click at [130, 287] on div at bounding box center [547, 314] width 1095 height 629
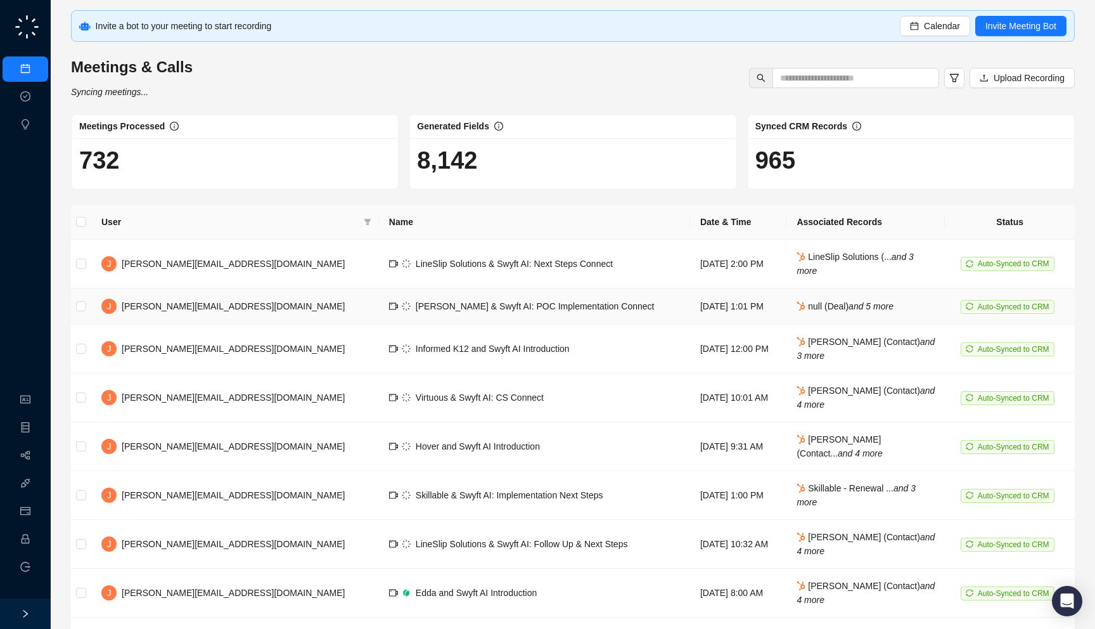
click at [379, 313] on td "Copado & Swyft AI: POC Implementation Connect" at bounding box center [534, 306] width 311 height 36
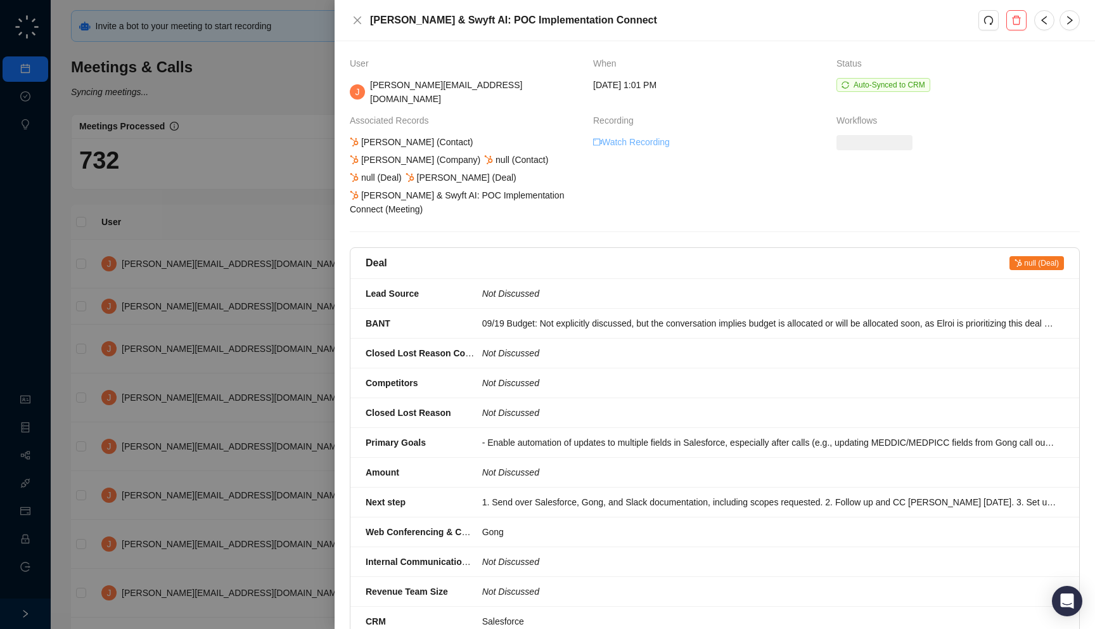
click at [645, 136] on link "Watch Recording" at bounding box center [631, 142] width 77 height 14
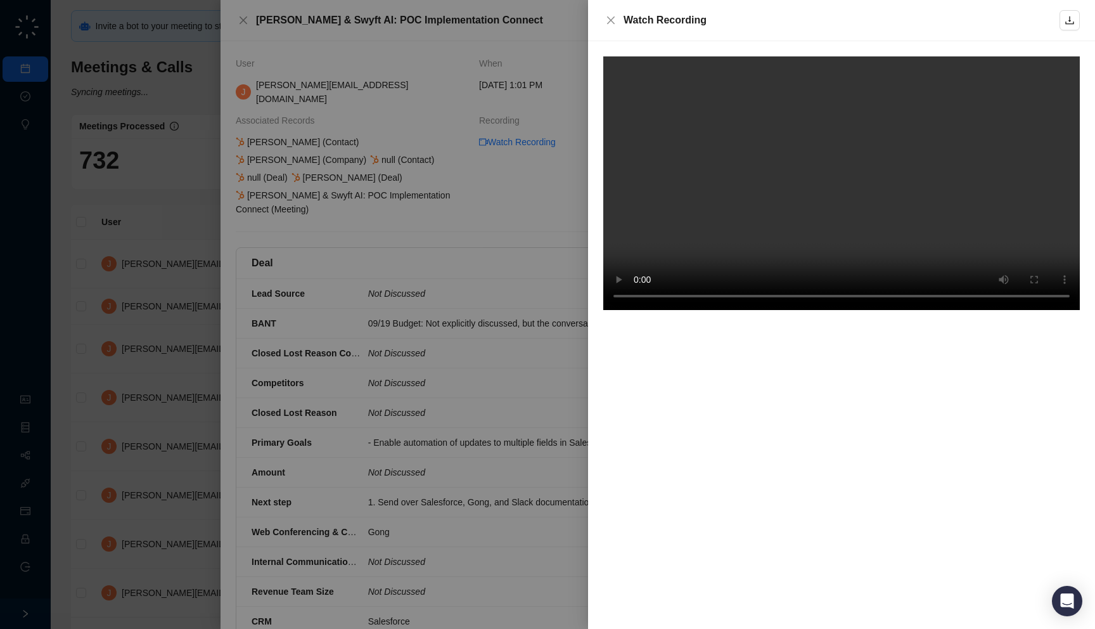
click at [468, 87] on div at bounding box center [547, 314] width 1095 height 629
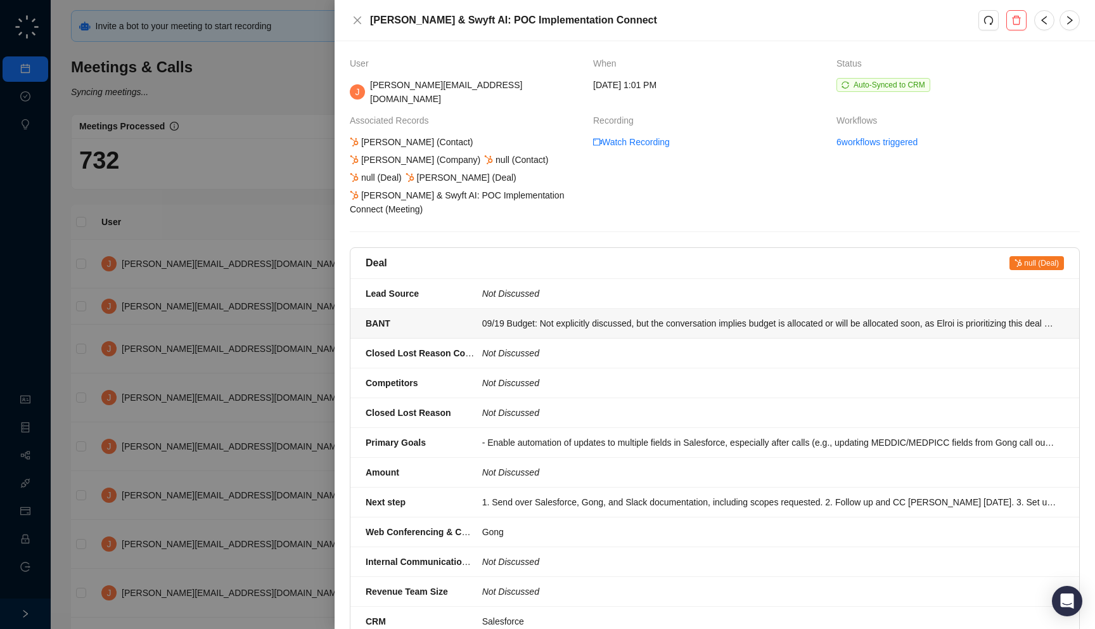
scroll to position [2, 0]
click at [603, 307] on li "BANT 09/19 Budget: Not explicitly discussed, but the conversation implies budge…" at bounding box center [714, 322] width 729 height 30
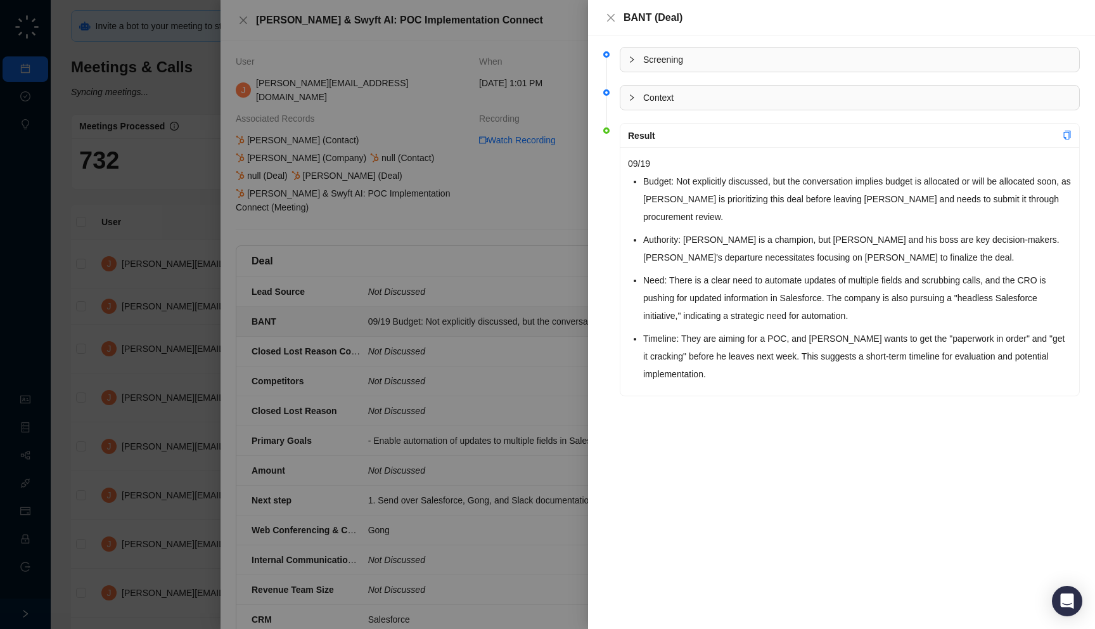
click at [521, 310] on div at bounding box center [547, 314] width 1095 height 629
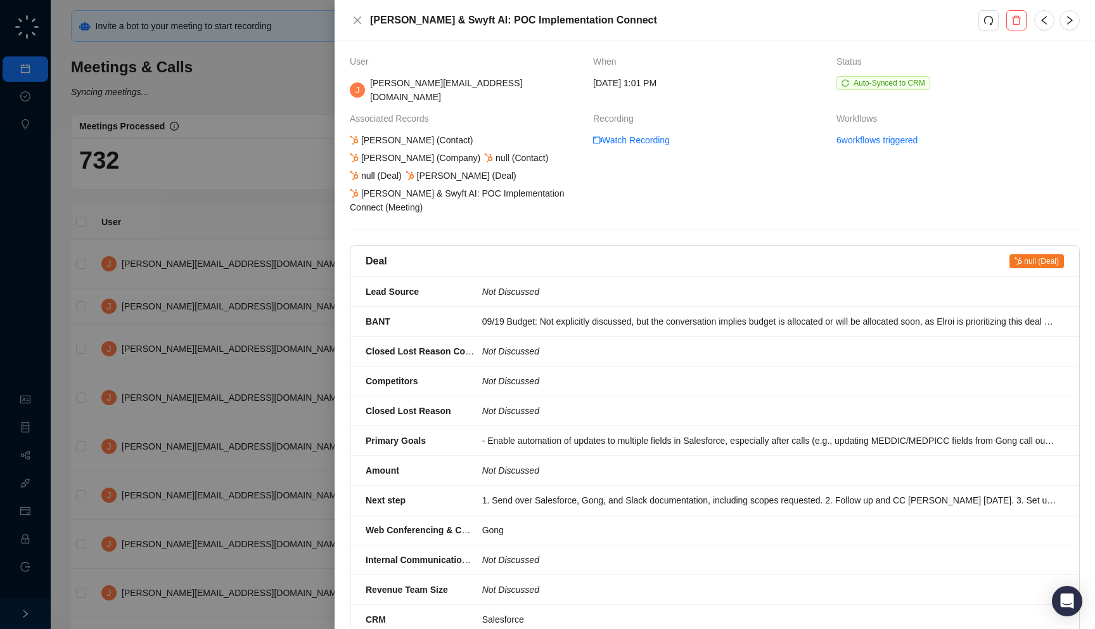
click at [408, 133] on div "Matthew Wester (Contact)" at bounding box center [411, 140] width 127 height 14
click at [425, 133] on div "Matthew Wester (Contact)" at bounding box center [411, 140] width 127 height 14
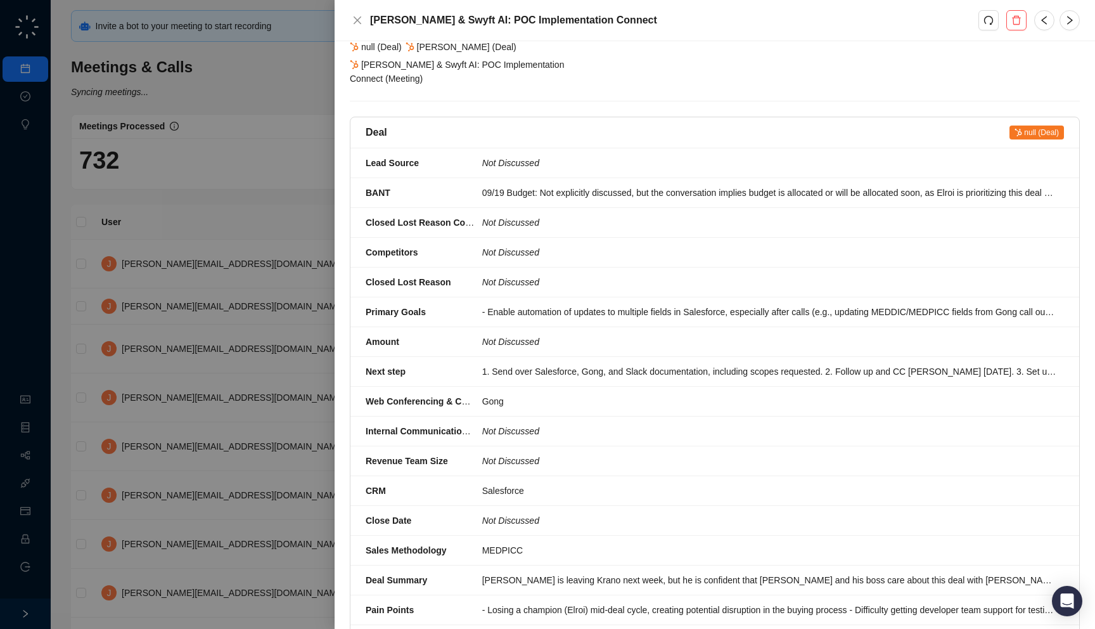
scroll to position [134, 0]
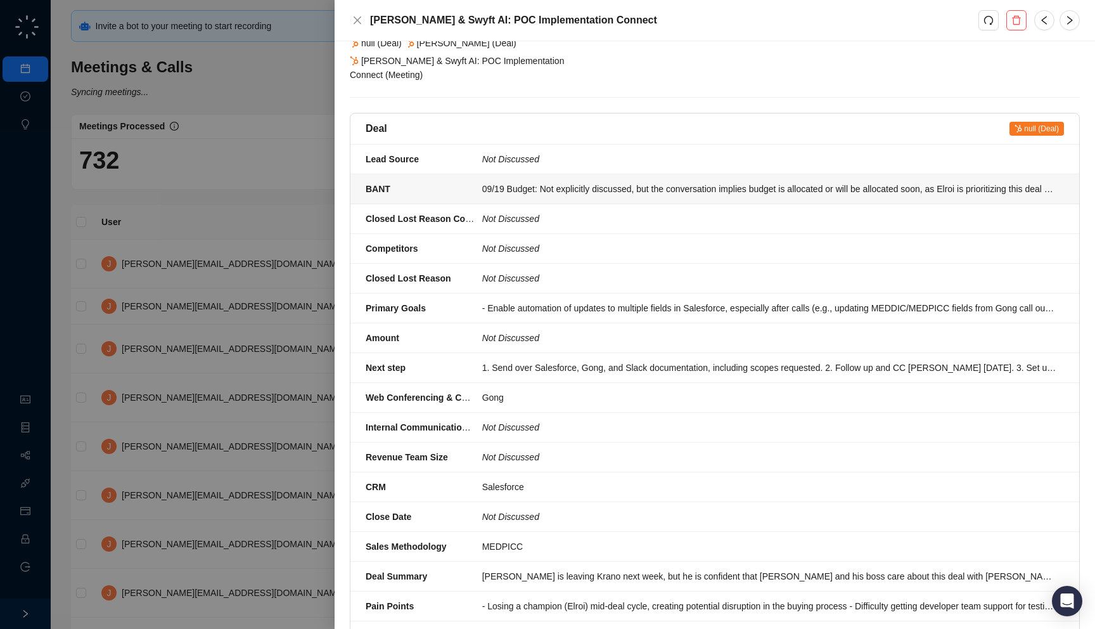
click at [526, 174] on li "BANT 09/19 Budget: Not explicitly discussed, but the conversation implies budge…" at bounding box center [714, 189] width 729 height 30
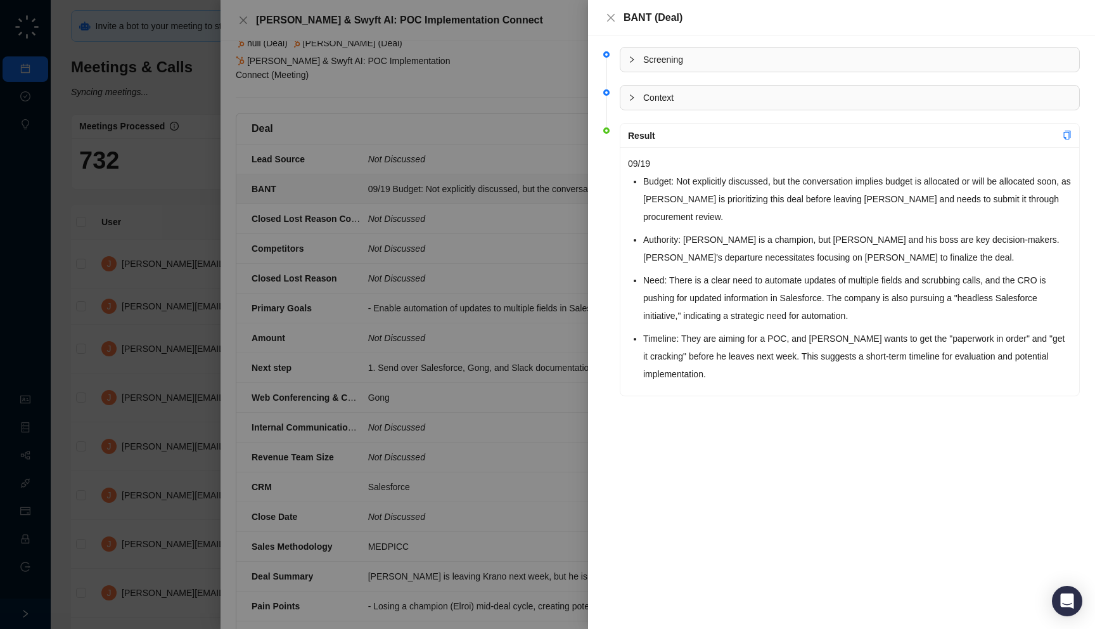
click at [563, 305] on div at bounding box center [547, 314] width 1095 height 629
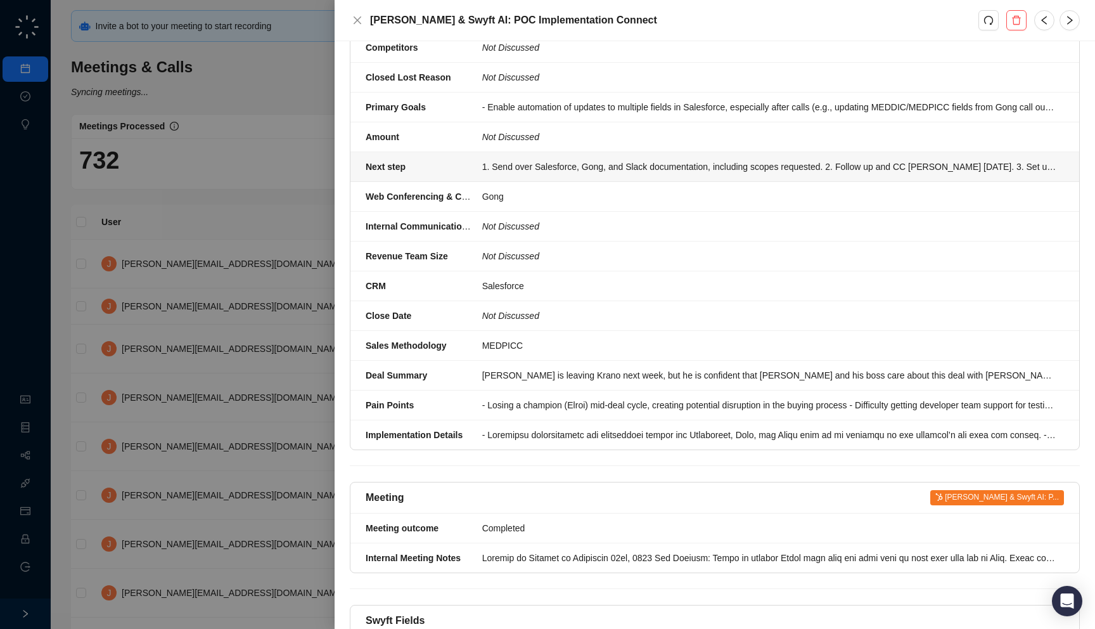
scroll to position [489, 0]
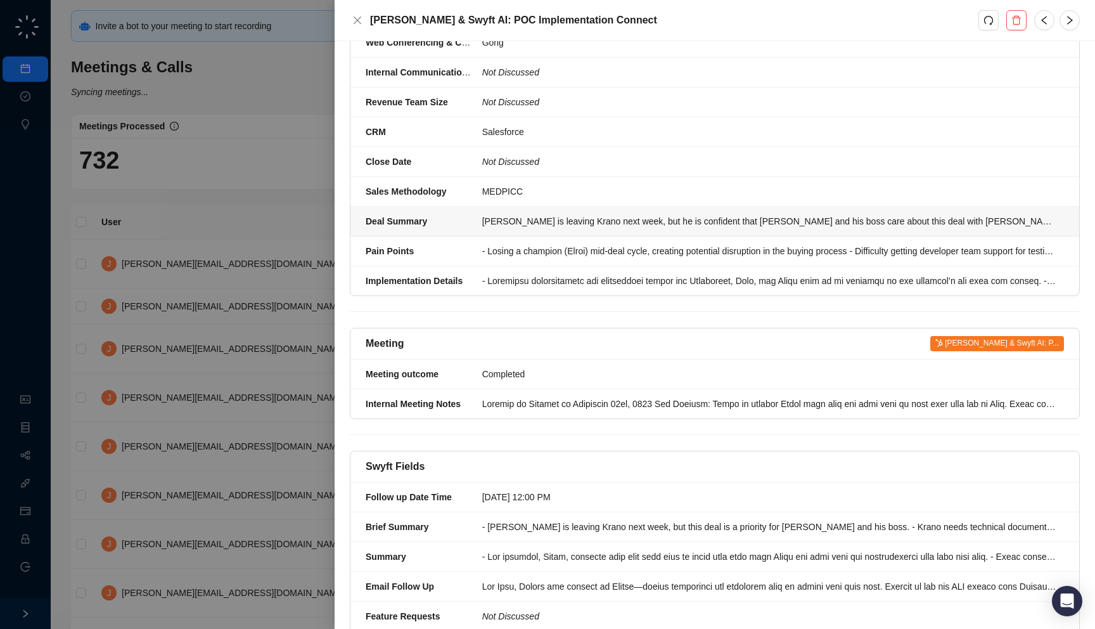
click at [556, 214] on div "Elroi is leaving Krano next week, but he is confident that Mike and his boss ca…" at bounding box center [769, 221] width 574 height 14
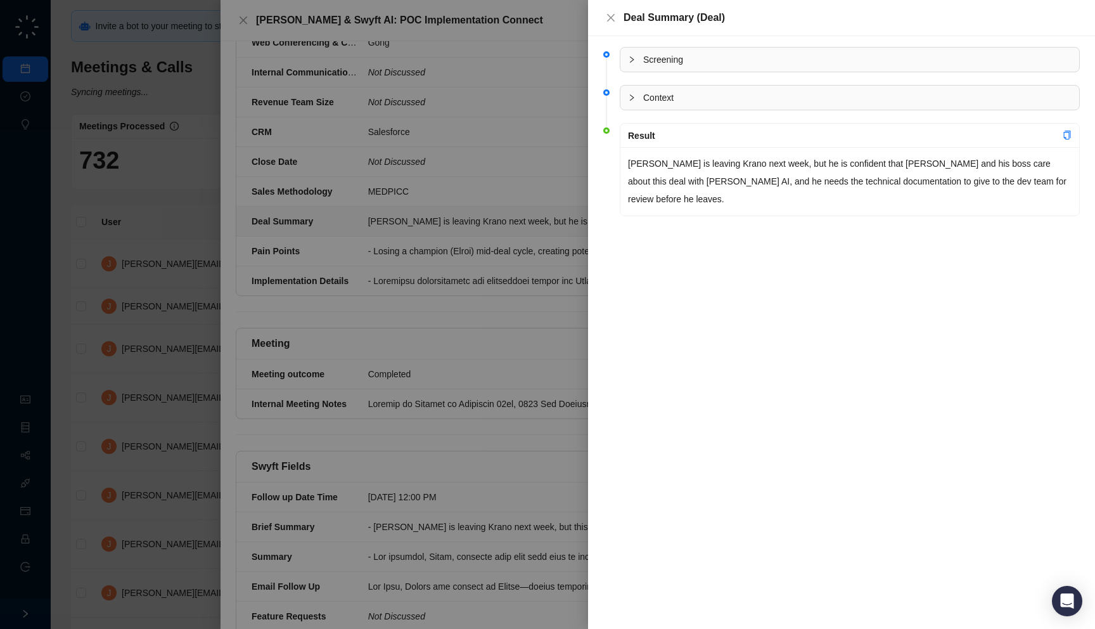
drag, startPoint x: 660, startPoint y: 198, endPoint x: 630, endPoint y: 209, distance: 32.5
click at [630, 209] on li "Result Elroi is leaving Krano next week, but he is confident that Mike and his …" at bounding box center [841, 180] width 476 height 106
click at [484, 250] on div at bounding box center [547, 314] width 1095 height 629
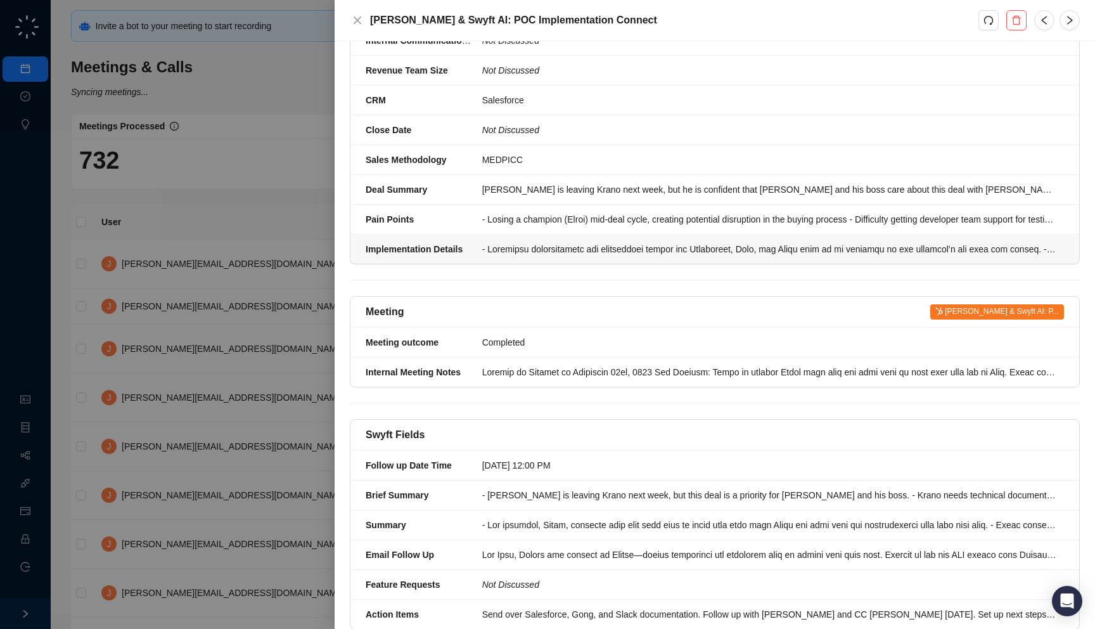
scroll to position [528, 0]
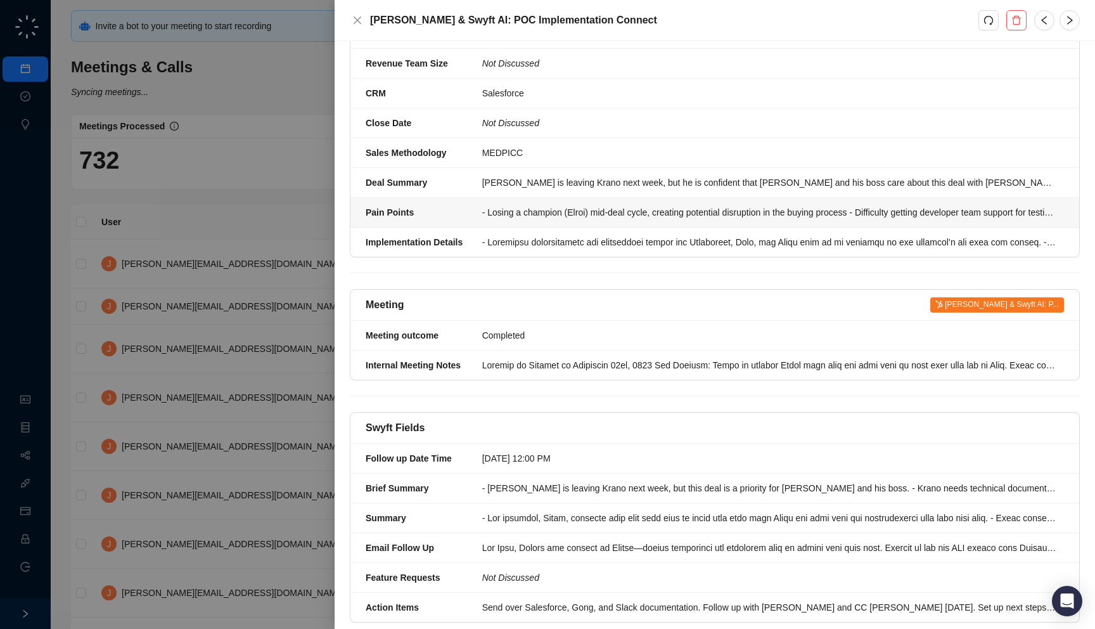
click at [511, 205] on div "- Losing a champion (Elroi) mid-deal cycle, creating potential disruption in th…" at bounding box center [769, 212] width 574 height 14
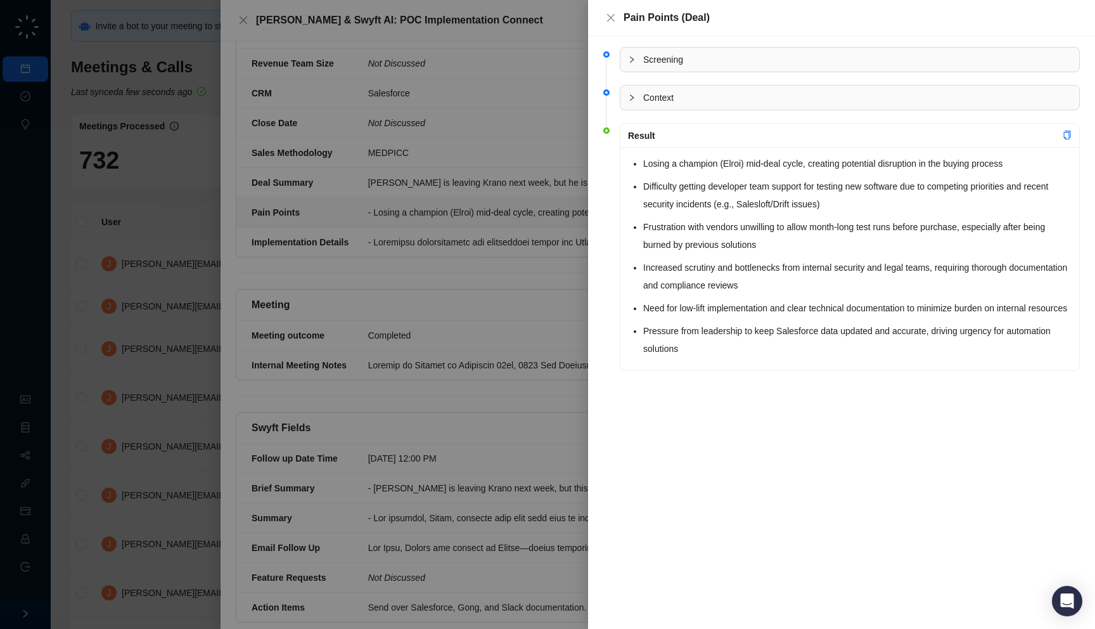
click at [511, 184] on div at bounding box center [547, 314] width 1095 height 629
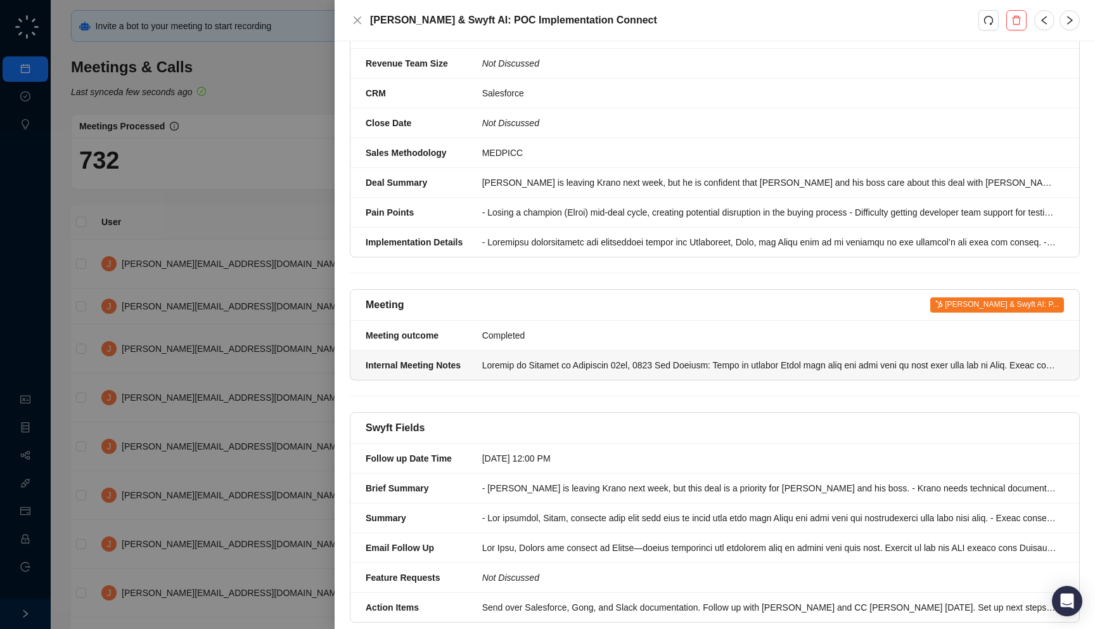
click at [560, 358] on div at bounding box center [769, 365] width 574 height 14
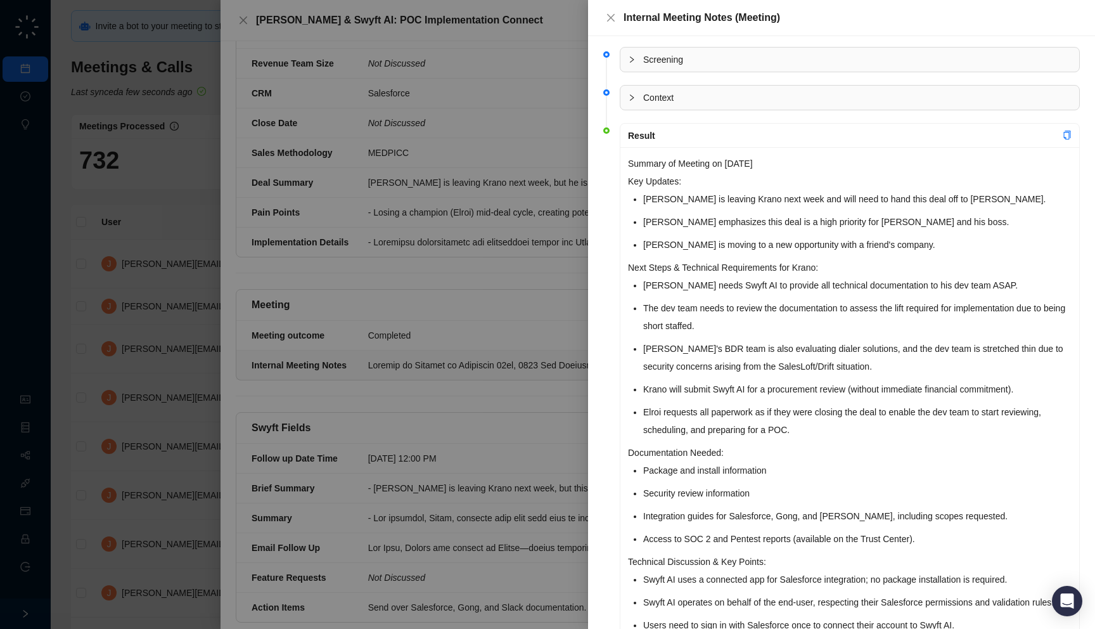
click at [549, 333] on div at bounding box center [547, 314] width 1095 height 629
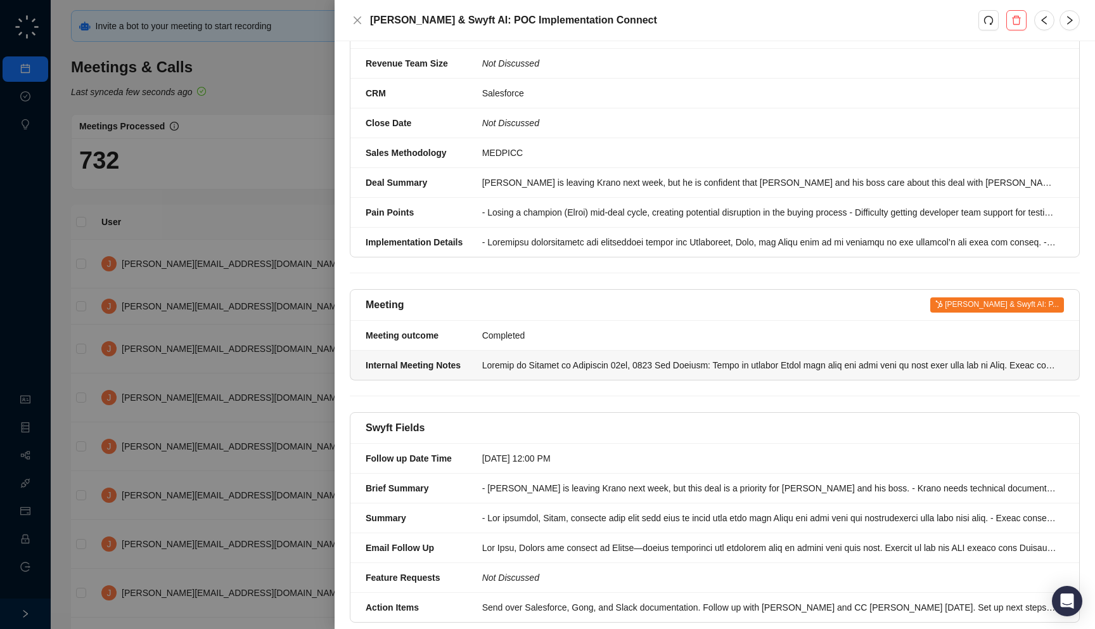
scroll to position [538, 0]
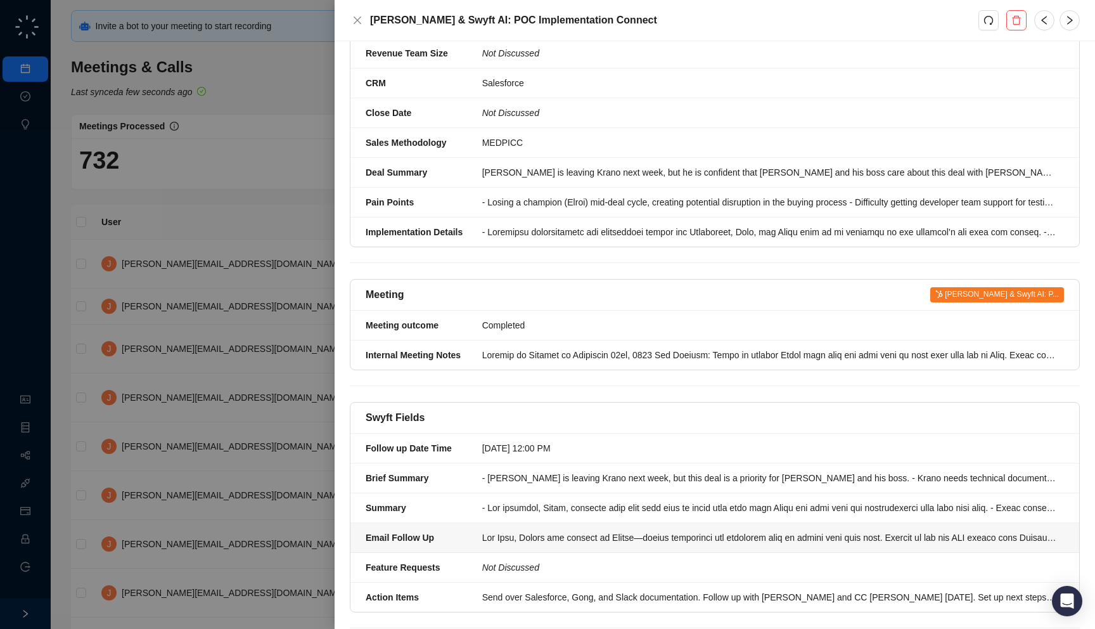
click at [544, 530] on div at bounding box center [769, 537] width 574 height 14
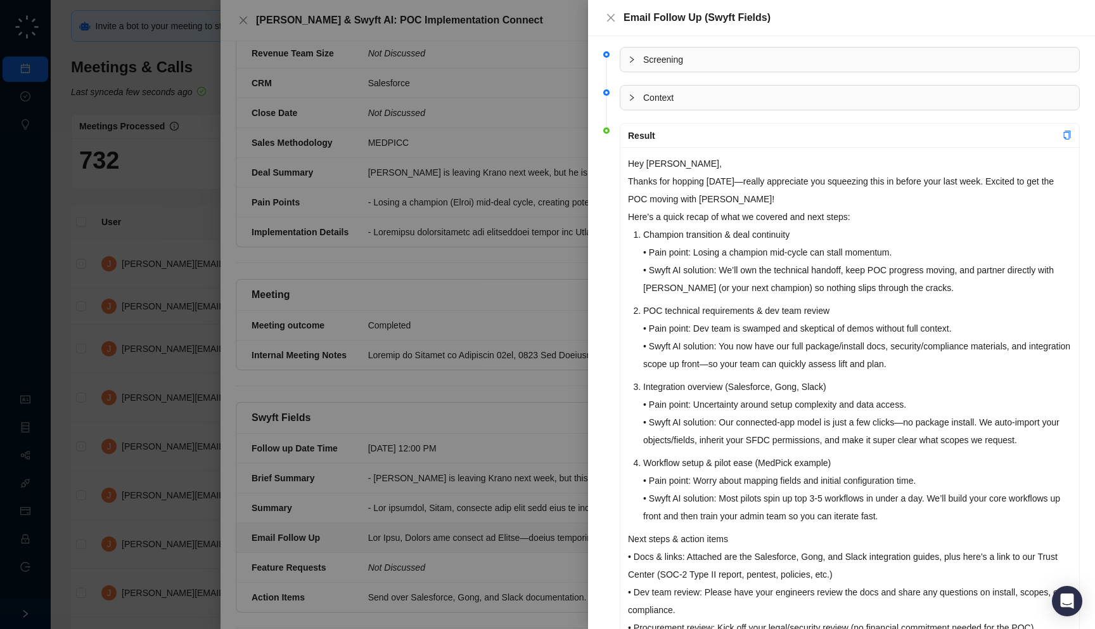
click at [544, 502] on div at bounding box center [547, 314] width 1095 height 629
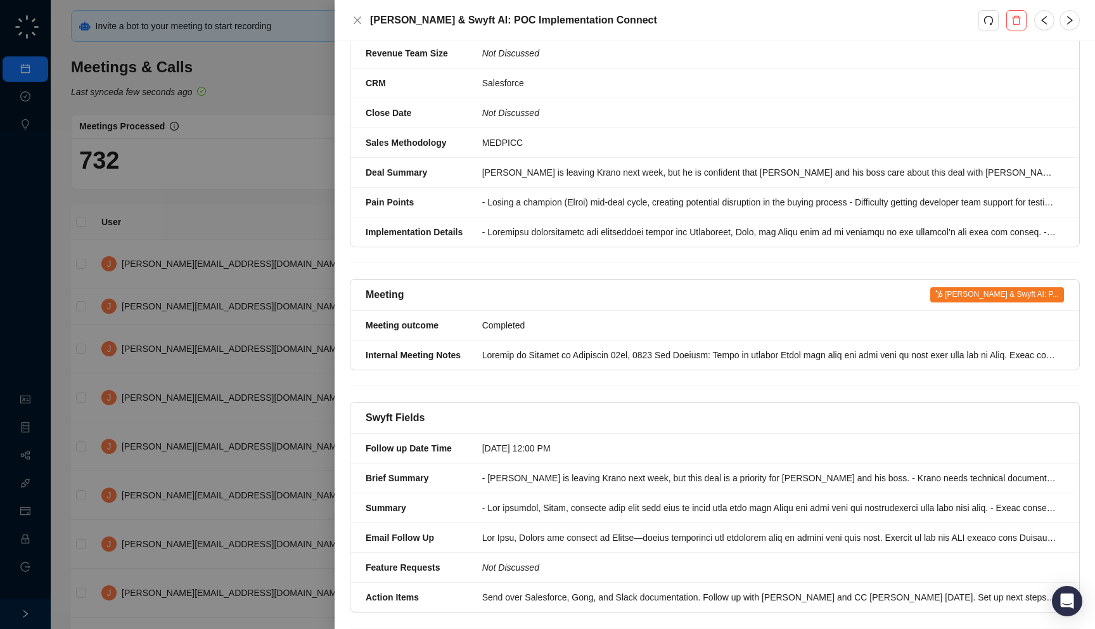
click at [234, 420] on div at bounding box center [547, 314] width 1095 height 629
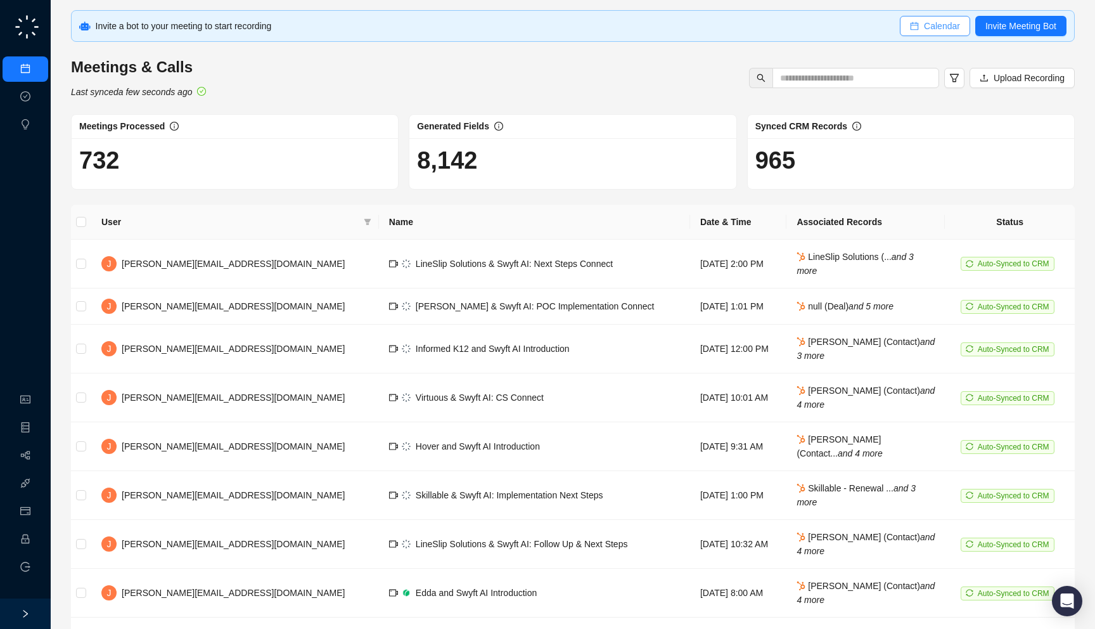
click at [954, 27] on span "Calendar" at bounding box center [942, 26] width 36 height 14
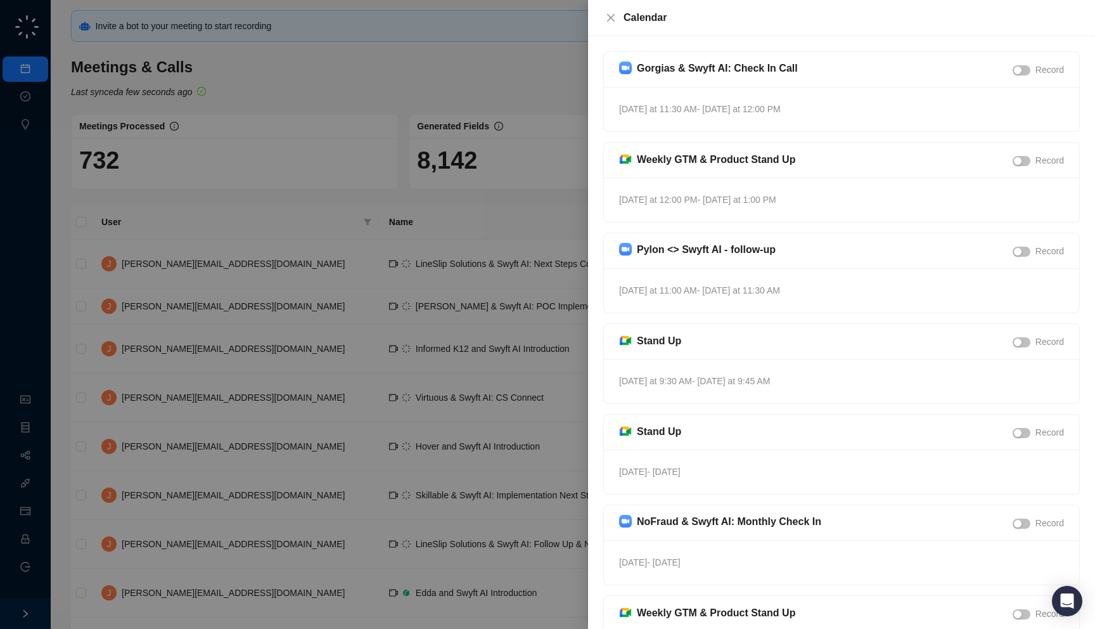
click at [458, 120] on div at bounding box center [547, 314] width 1095 height 629
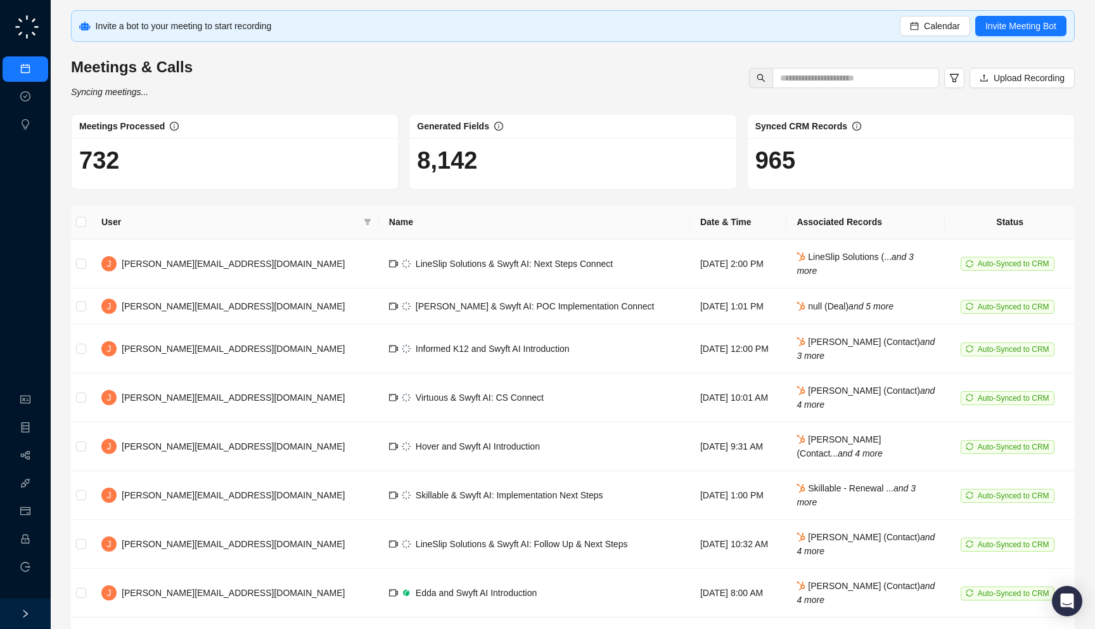
drag, startPoint x: 246, startPoint y: 91, endPoint x: 241, endPoint y: 113, distance: 22.7
click at [241, 113] on div "Invite a bot to your meeting to start recording Calendar Invite Meeting Bot Mee…" at bounding box center [573, 376] width 1004 height 733
click at [924, 32] on span "Calendar" at bounding box center [942, 26] width 36 height 14
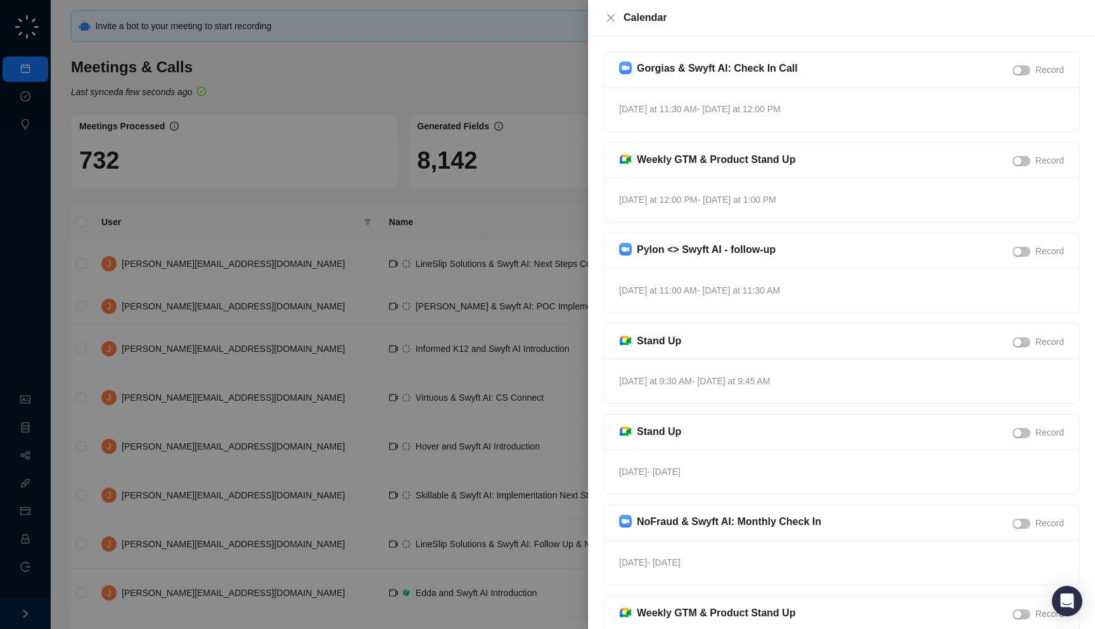
click at [302, 110] on div at bounding box center [547, 314] width 1095 height 629
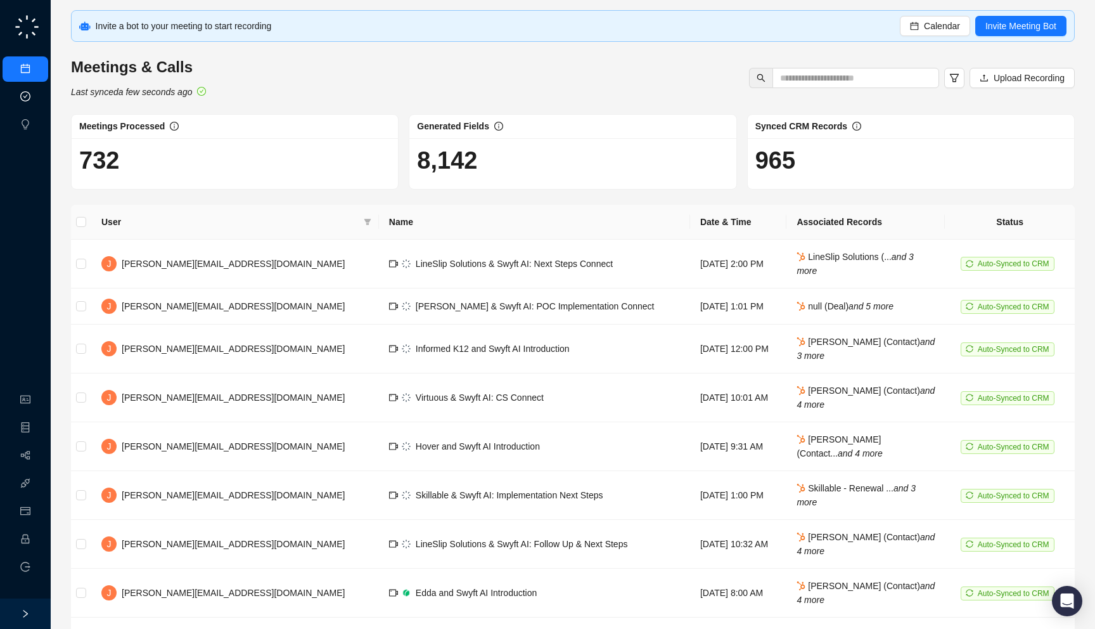
click at [37, 97] on link "Approval Tasks" at bounding box center [67, 97] width 60 height 10
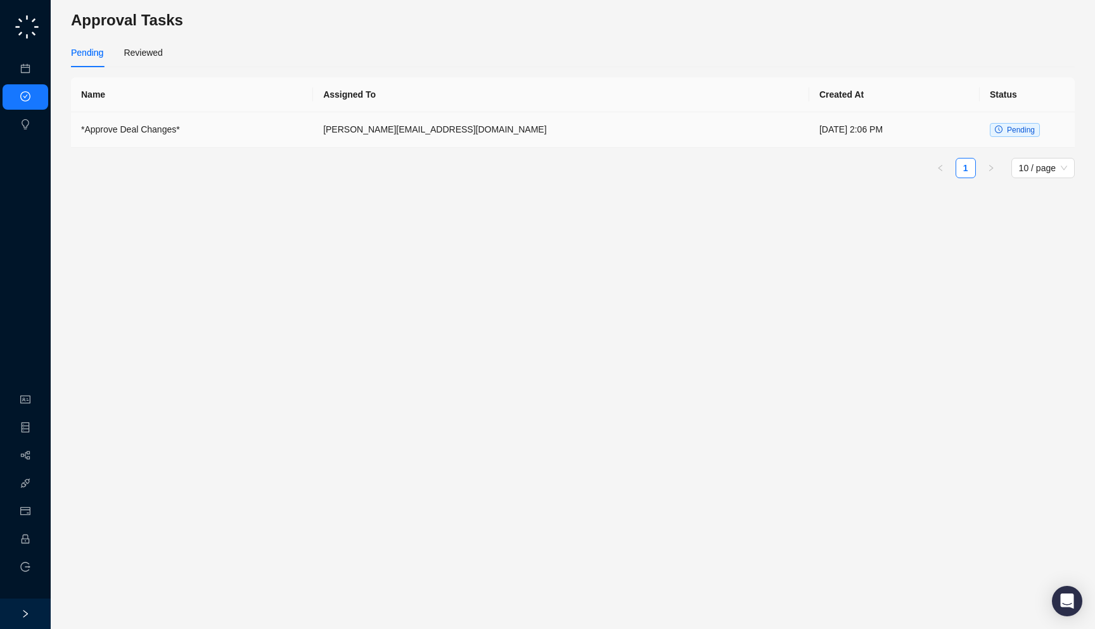
click at [214, 137] on td "*Approve Deal Changes*" at bounding box center [192, 129] width 242 height 35
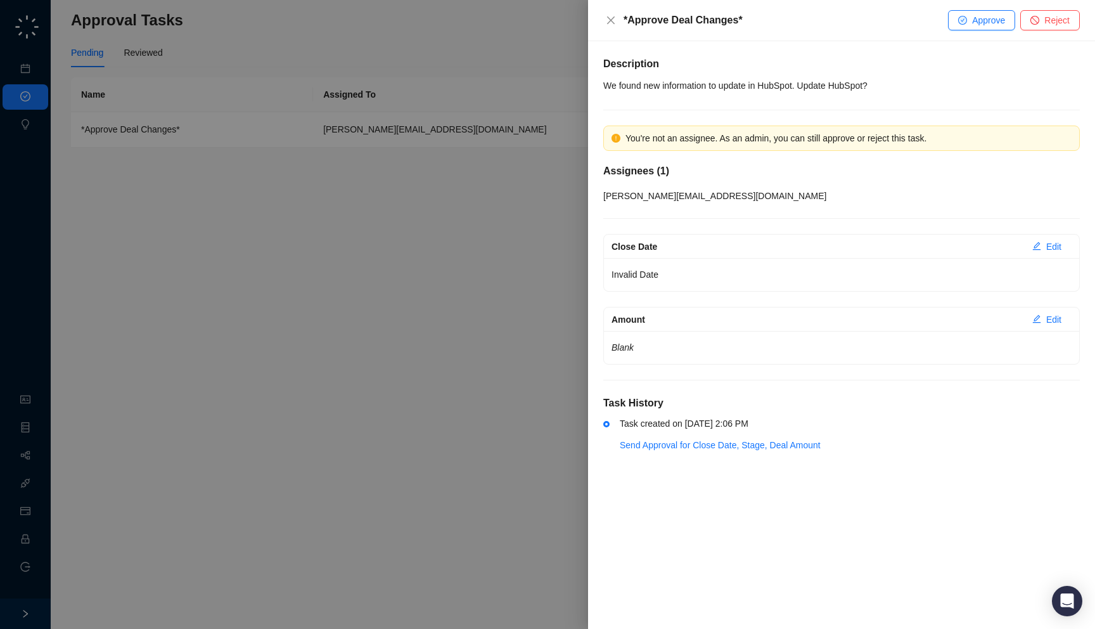
drag, startPoint x: 687, startPoint y: 347, endPoint x: 705, endPoint y: 361, distance: 22.1
click at [705, 361] on div "Blank" at bounding box center [841, 347] width 475 height 33
click at [509, 288] on div at bounding box center [547, 314] width 1095 height 629
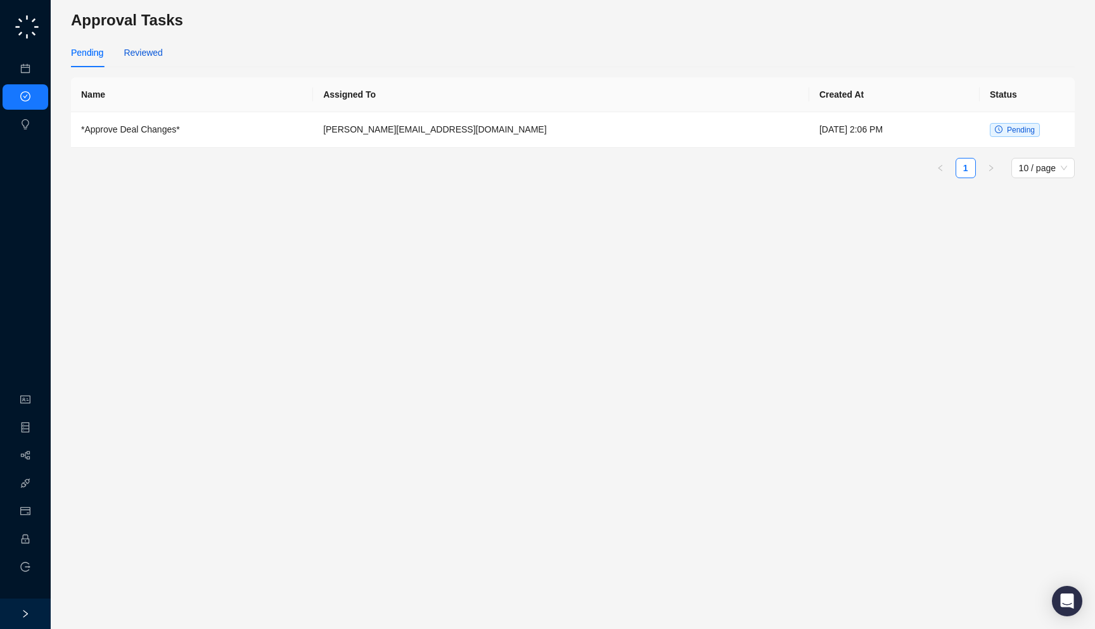
click at [144, 52] on div "Reviewed" at bounding box center [143, 53] width 39 height 14
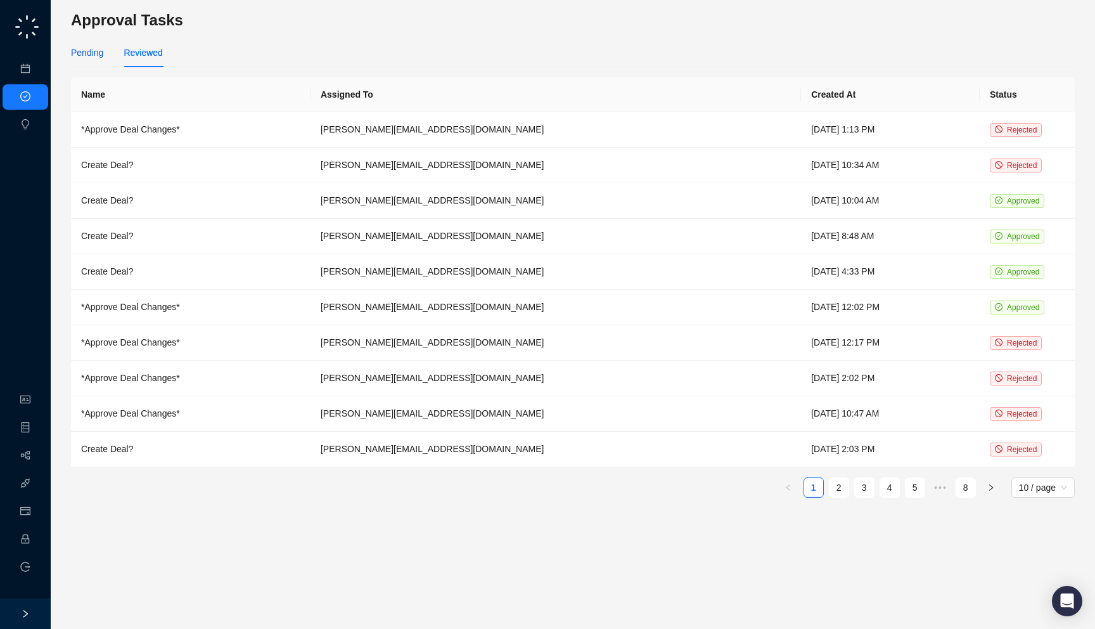
click at [81, 54] on div "Pending" at bounding box center [87, 53] width 32 height 14
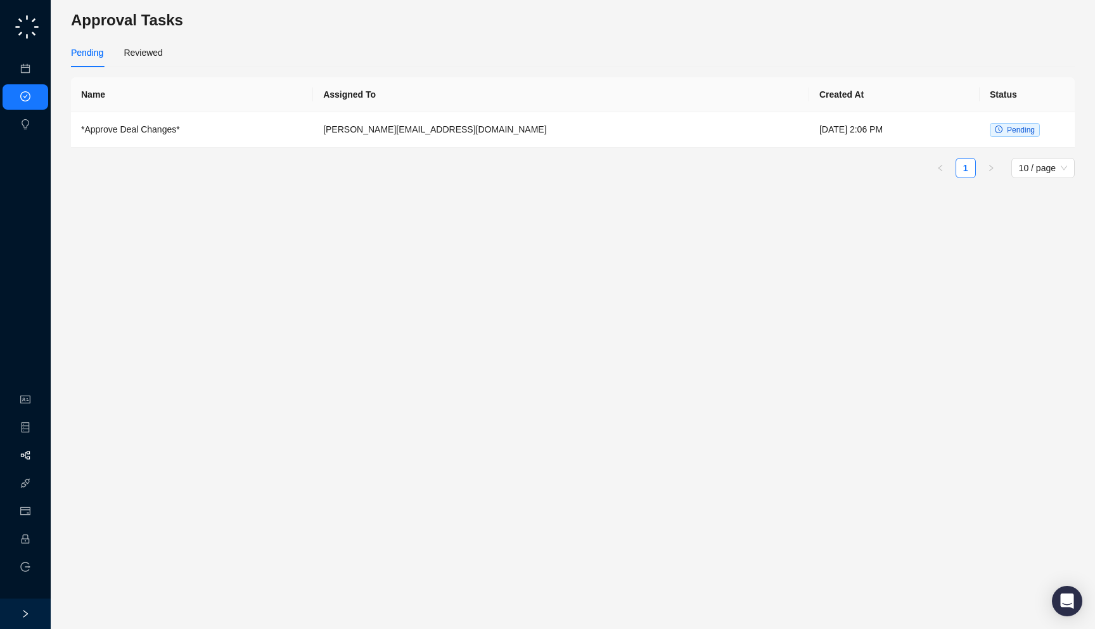
click at [37, 457] on link "Workflows" at bounding box center [57, 455] width 41 height 10
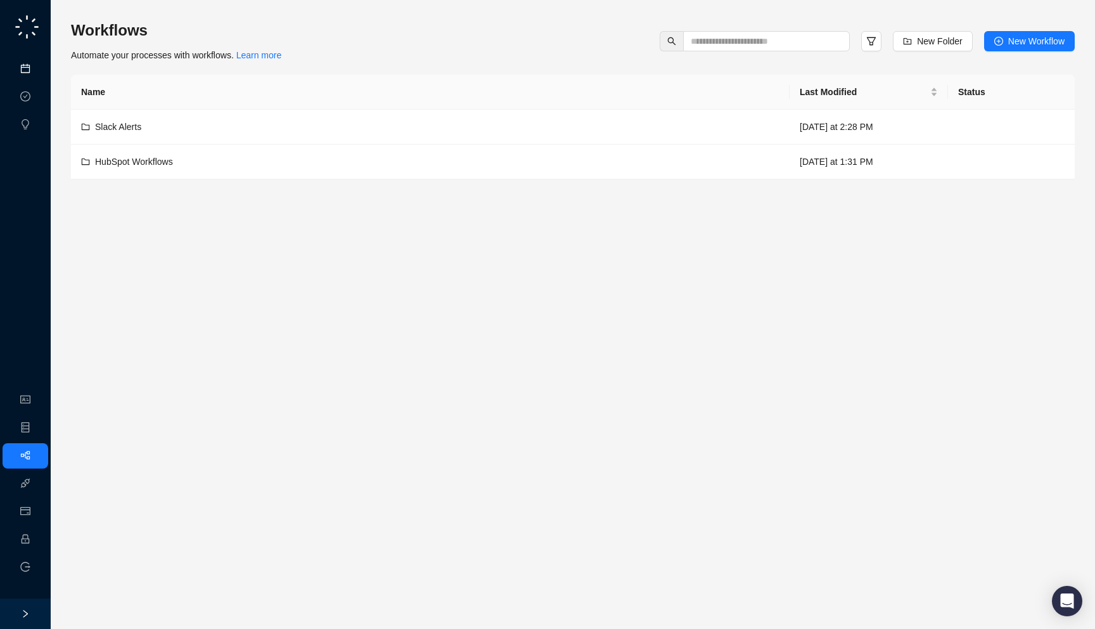
click at [37, 64] on link "Meetings & Calls" at bounding box center [70, 69] width 67 height 10
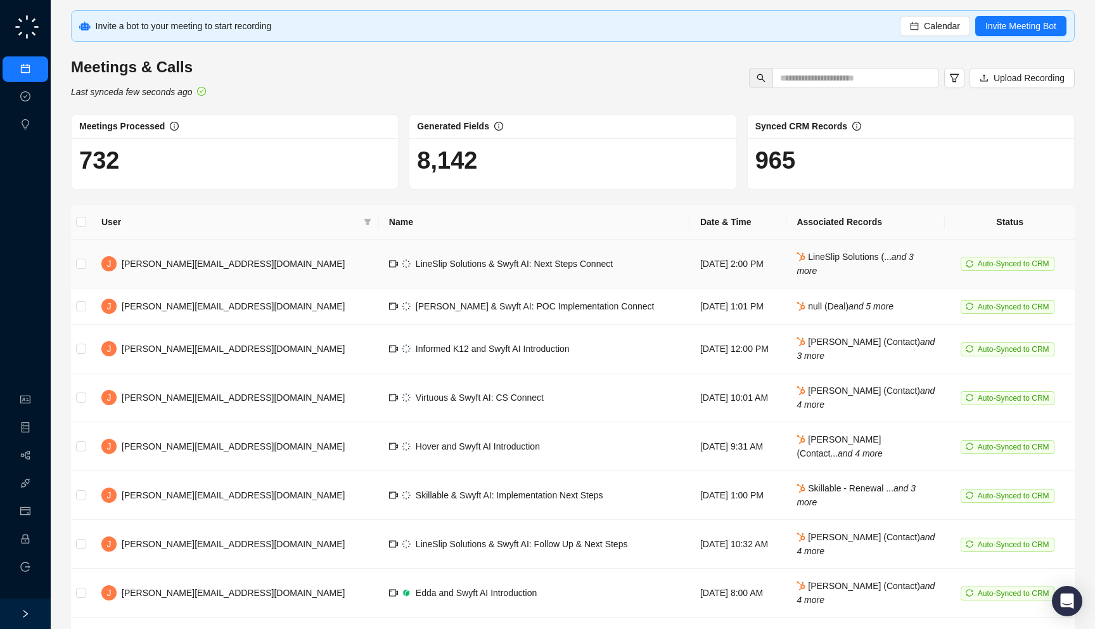
click at [690, 272] on td "Friday, 09/19/25, 2:00 PM" at bounding box center [738, 263] width 96 height 49
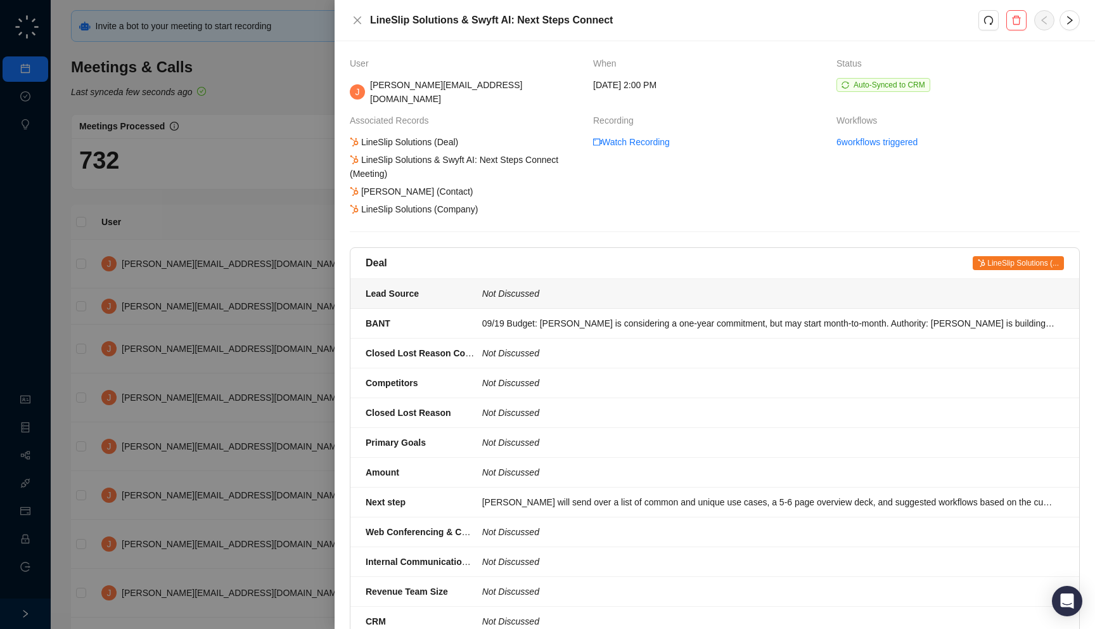
click at [685, 279] on li "Lead Source Not Discussed" at bounding box center [714, 294] width 729 height 30
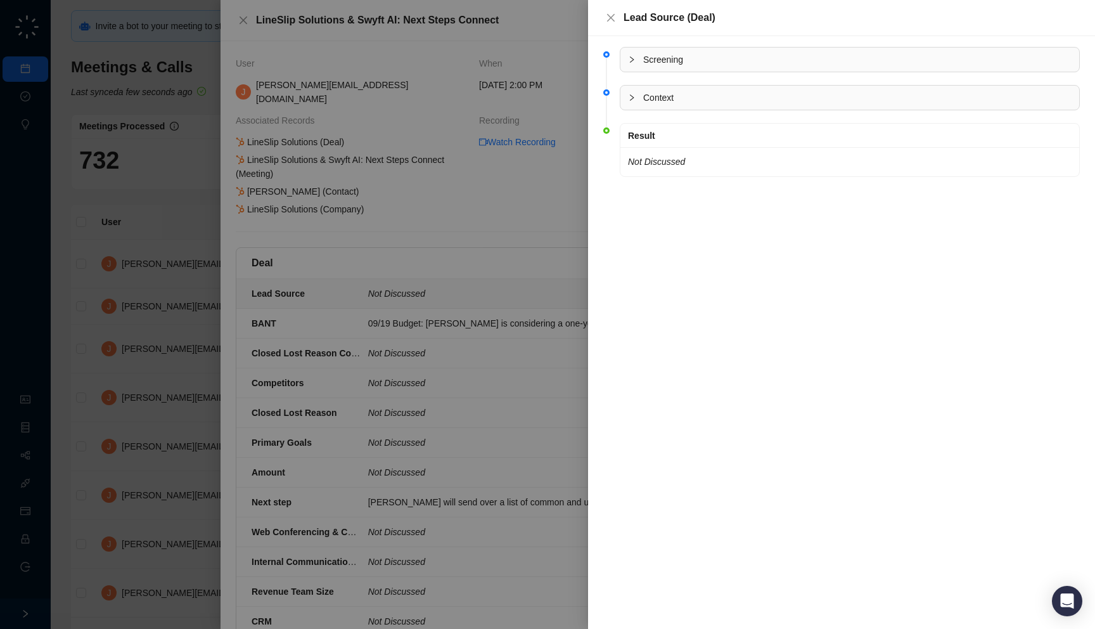
click at [335, 248] on div at bounding box center [547, 314] width 1095 height 629
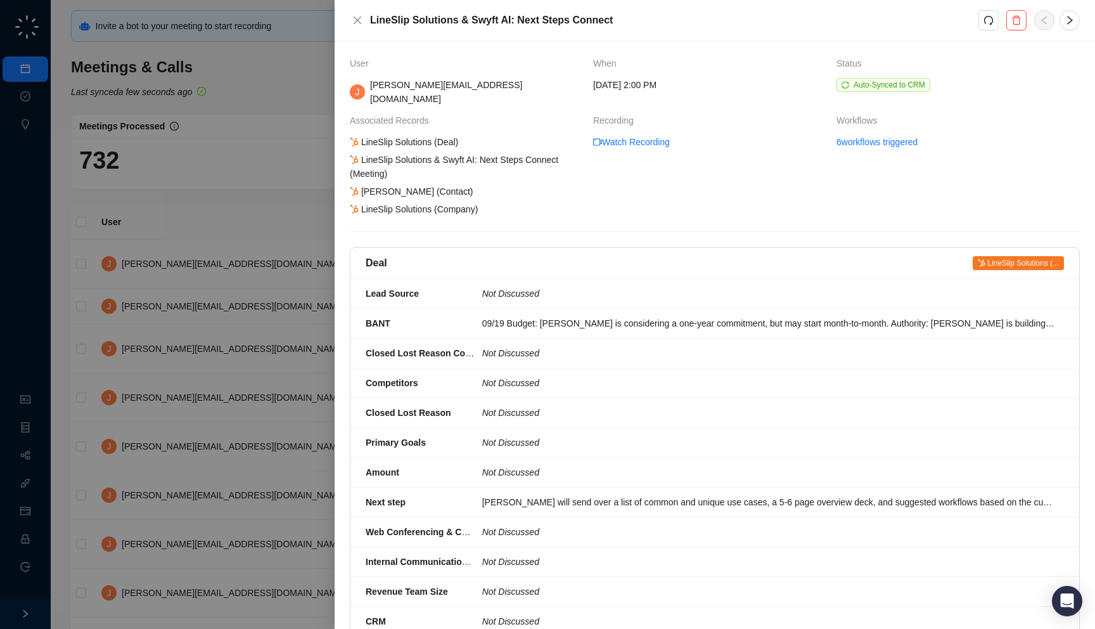
drag, startPoint x: 402, startPoint y: 253, endPoint x: 478, endPoint y: 255, distance: 75.4
click at [478, 255] on div "Deal LineSlip Solutions (..." at bounding box center [715, 262] width 698 height 15
drag, startPoint x: 448, startPoint y: 222, endPoint x: 427, endPoint y: 222, distance: 20.9
click at [427, 222] on div "User When Status J jake@swyftai.com Friday, 09/19/25, 2:00 PM Auto-Synced to CR…" at bounding box center [715, 610] width 730 height 1109
drag, startPoint x: 539, startPoint y: 193, endPoint x: 492, endPoint y: 175, distance: 50.9
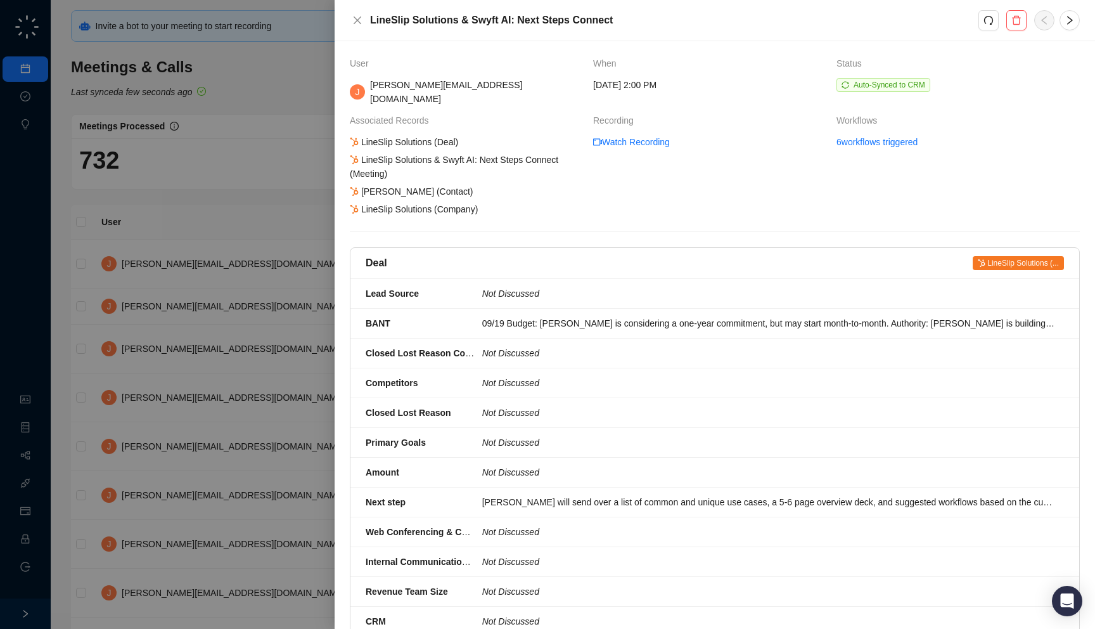
click at [492, 175] on div "LineSlip Solutions (Deal) LineSlip Solutions & Swyft AI: Next Steps Connect (Me…" at bounding box center [466, 175] width 237 height 81
click at [636, 135] on link "Watch Recording" at bounding box center [631, 142] width 77 height 14
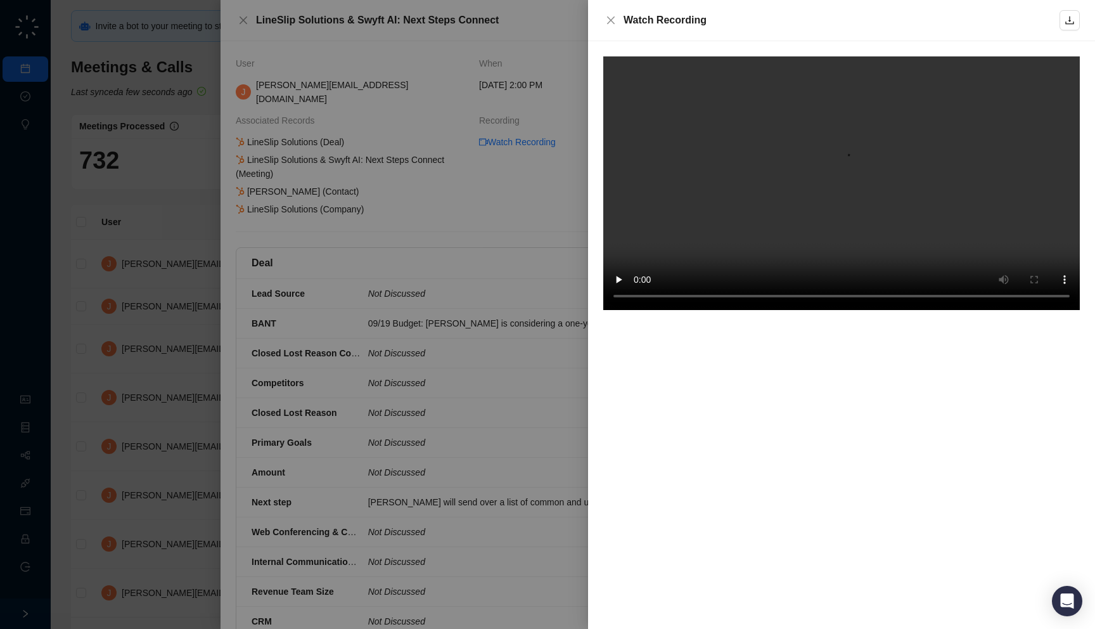
click at [526, 208] on div at bounding box center [547, 314] width 1095 height 629
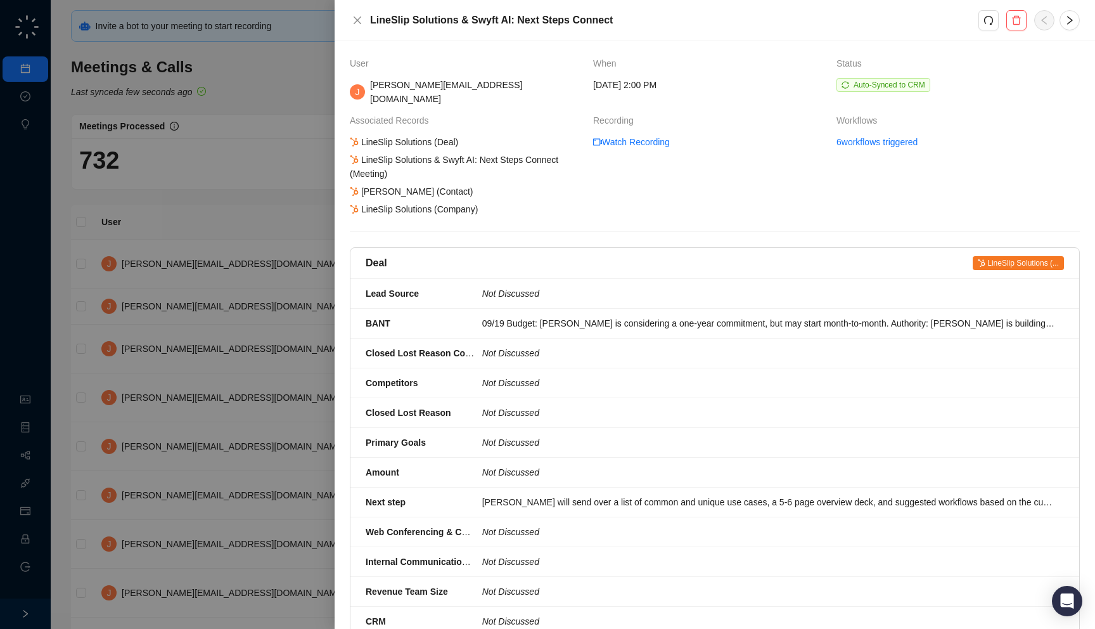
click at [526, 208] on div "User When Status J jake@swyftai.com Friday, 09/19/25, 2:00 PM Auto-Synced to CR…" at bounding box center [715, 610] width 730 height 1109
click at [134, 249] on div at bounding box center [547, 314] width 1095 height 629
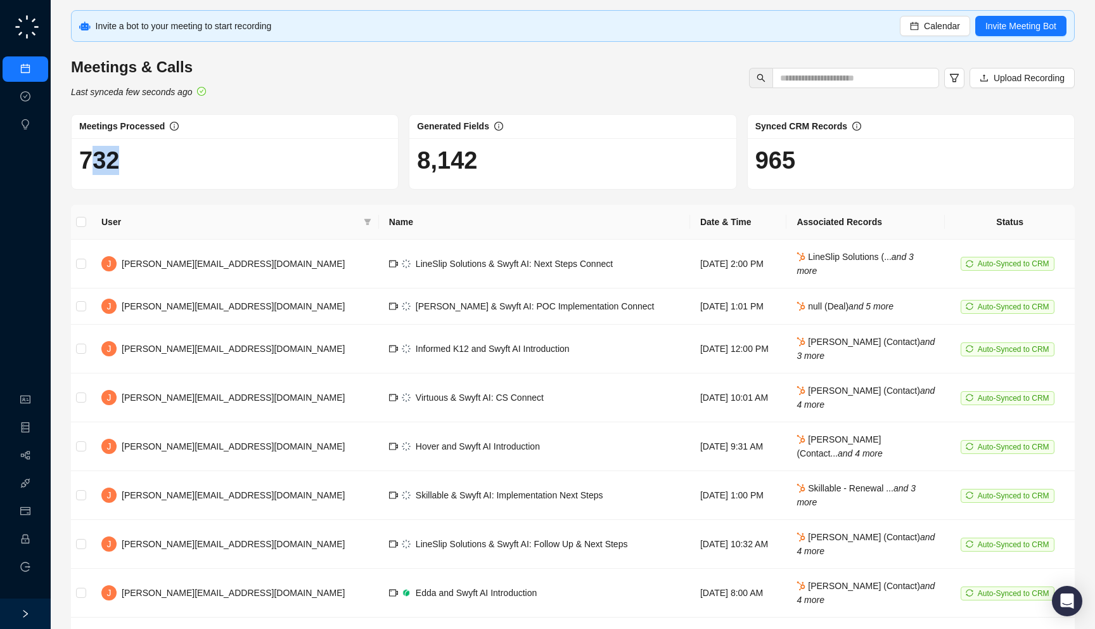
drag, startPoint x: 137, startPoint y: 170, endPoint x: 87, endPoint y: 172, distance: 49.4
click at [87, 172] on h1 "732" at bounding box center [234, 160] width 311 height 29
click at [93, 181] on div "732" at bounding box center [235, 163] width 326 height 51
drag, startPoint x: 75, startPoint y: 182, endPoint x: 79, endPoint y: 176, distance: 7.2
click at [79, 176] on div "732" at bounding box center [235, 163] width 326 height 51
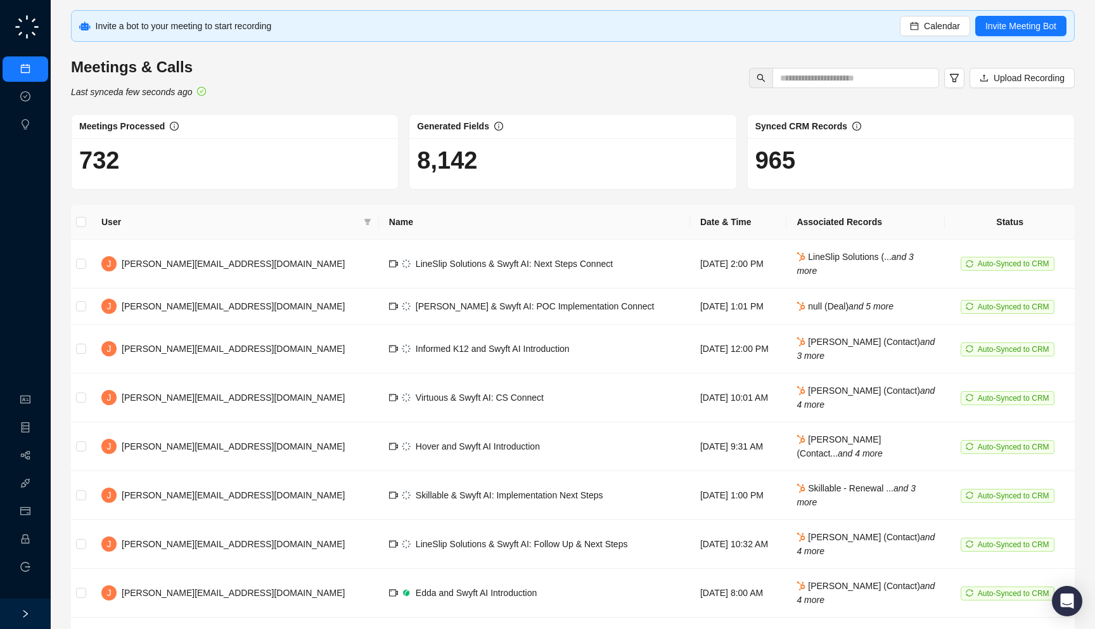
drag, startPoint x: 139, startPoint y: 173, endPoint x: 215, endPoint y: 167, distance: 75.7
click at [215, 167] on h1 "732" at bounding box center [234, 160] width 311 height 29
click at [37, 461] on link "Workflows" at bounding box center [57, 455] width 41 height 10
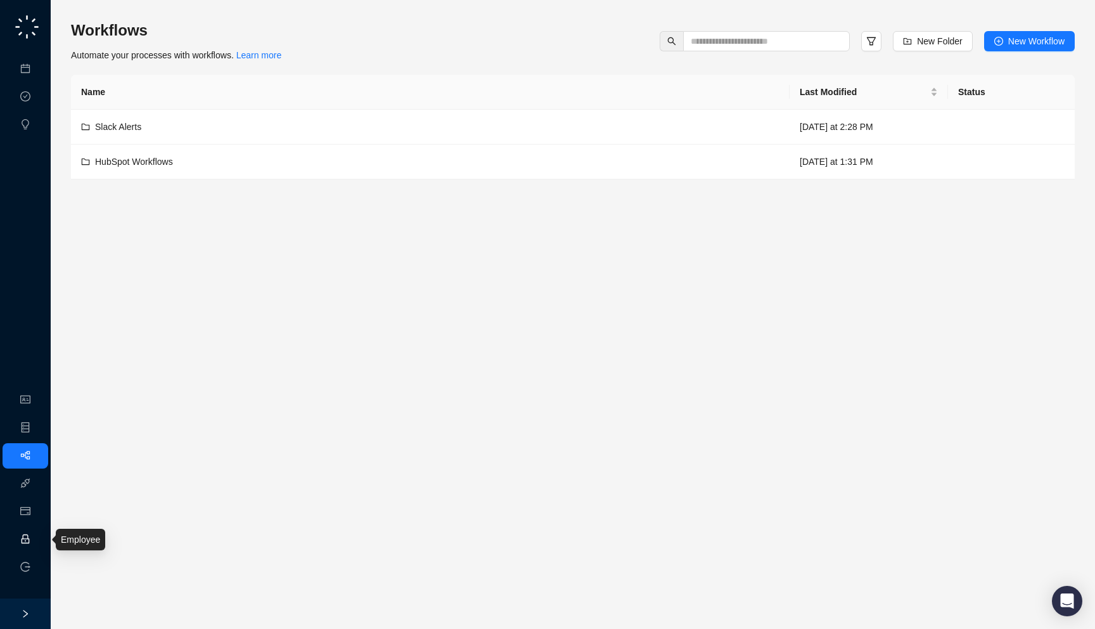
click at [37, 537] on link "Employee" at bounding box center [56, 539] width 39 height 10
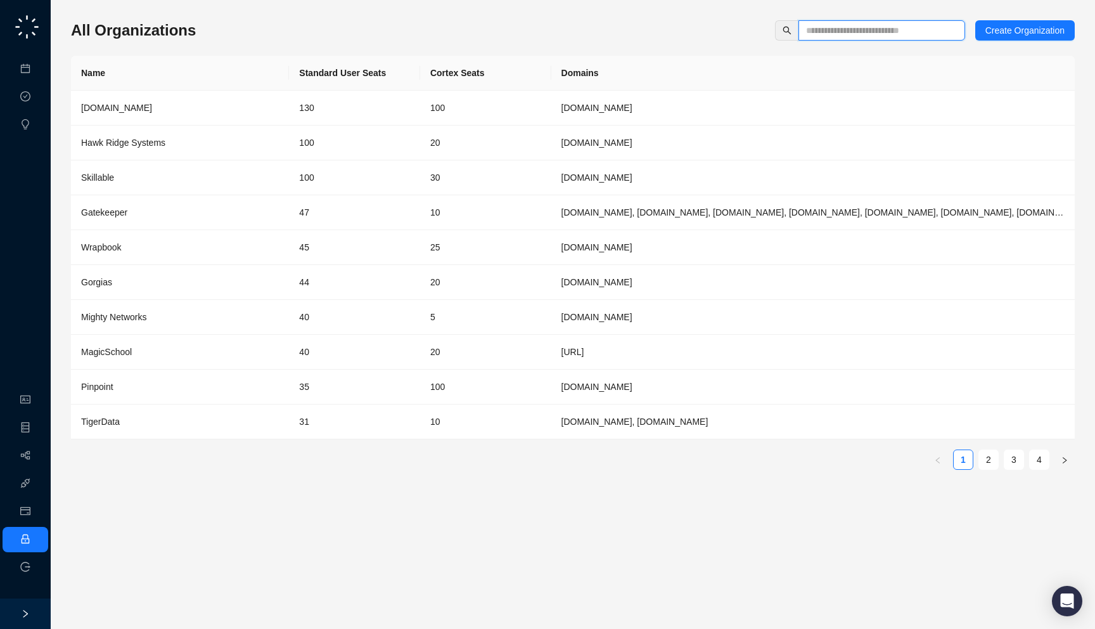
click at [855, 26] on input "text" at bounding box center [876, 30] width 141 height 14
click at [675, 30] on div "All Organizations Create Organization" at bounding box center [573, 30] width 1004 height 20
click at [260, 48] on div "All Organizations Create Organization Name Standard User Seats Cortex Seats Dom…" at bounding box center [573, 249] width 1004 height 459
click at [884, 39] on span at bounding box center [881, 30] width 167 height 20
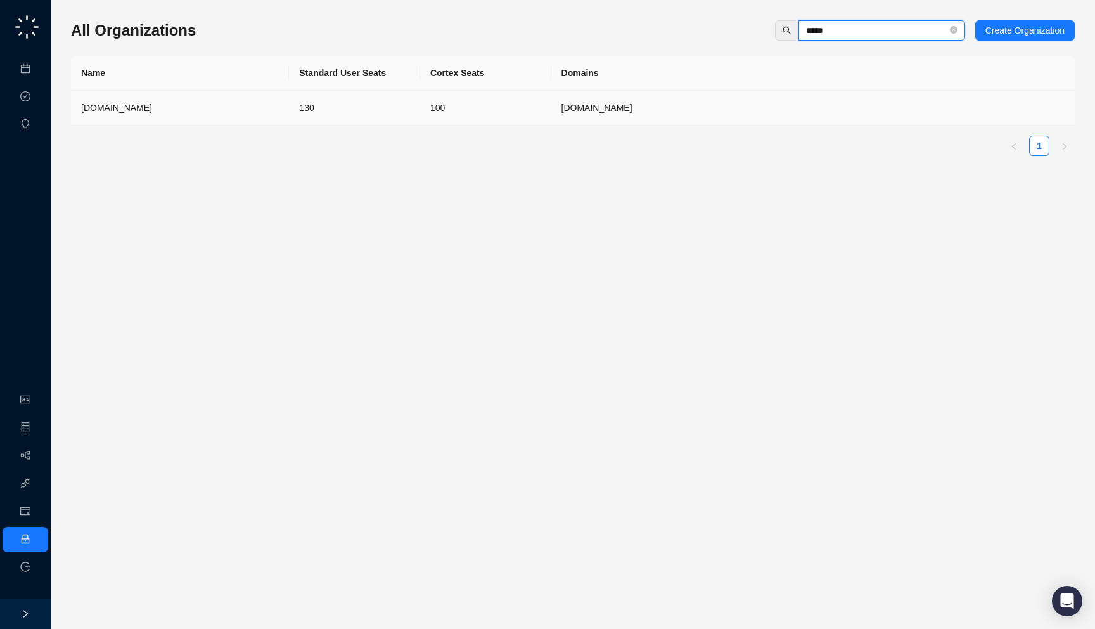
type input "*****"
click at [454, 110] on td "100" at bounding box center [485, 108] width 131 height 35
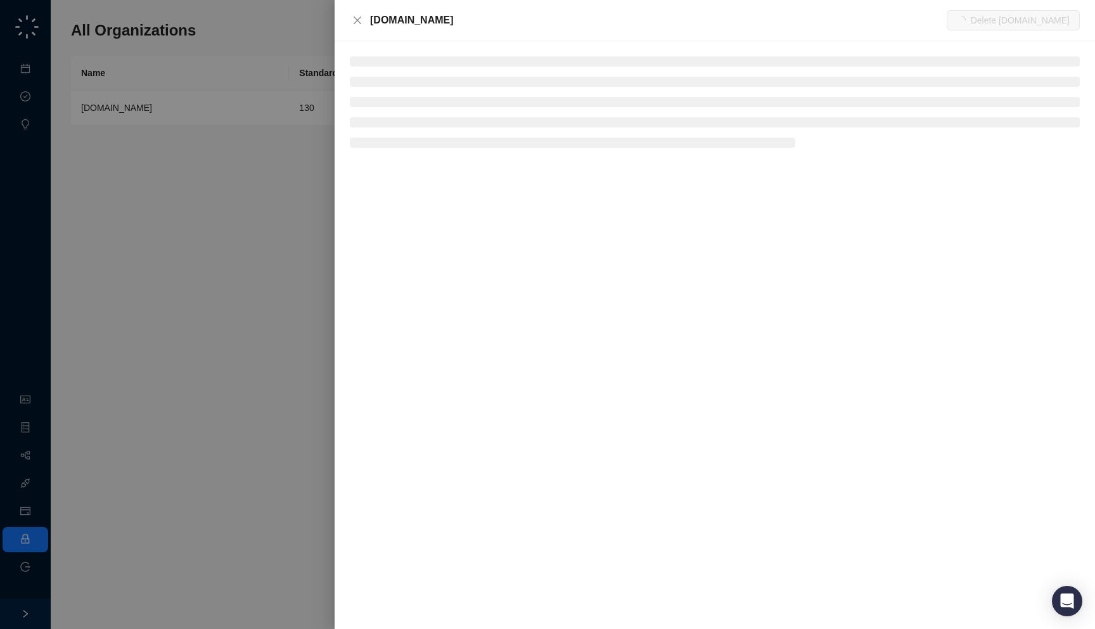
drag, startPoint x: 507, startPoint y: 32, endPoint x: 502, endPoint y: 20, distance: 13.1
click at [502, 20] on div "Synthesia.io Delete Synthesia.io" at bounding box center [715, 20] width 760 height 41
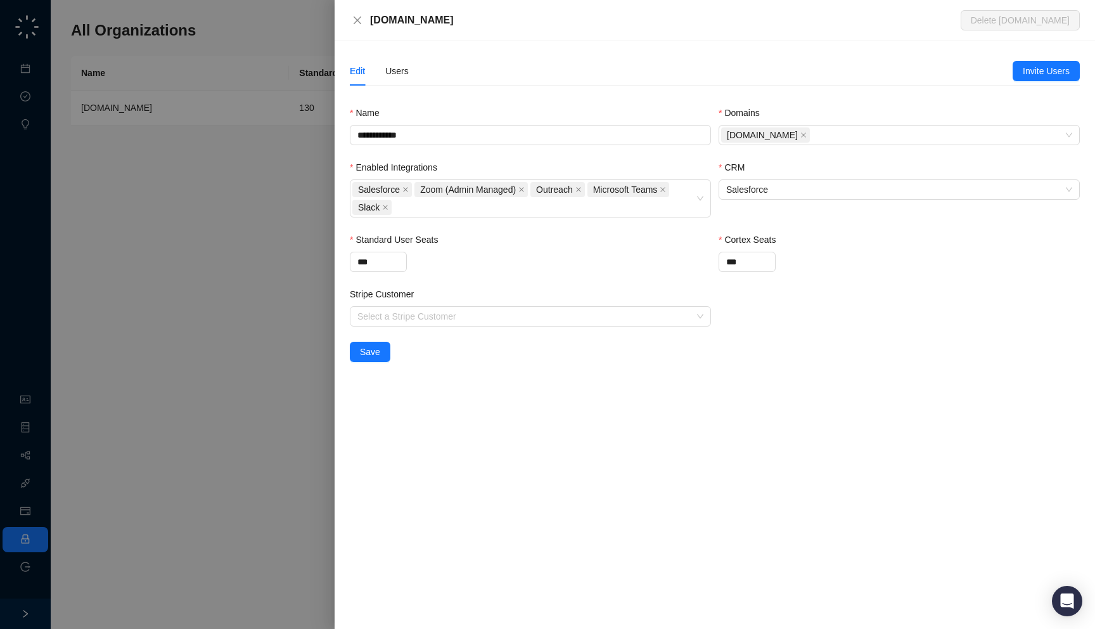
click at [412, 75] on div "Edit Users" at bounding box center [681, 70] width 663 height 29
click at [401, 77] on div "Users" at bounding box center [396, 71] width 23 height 14
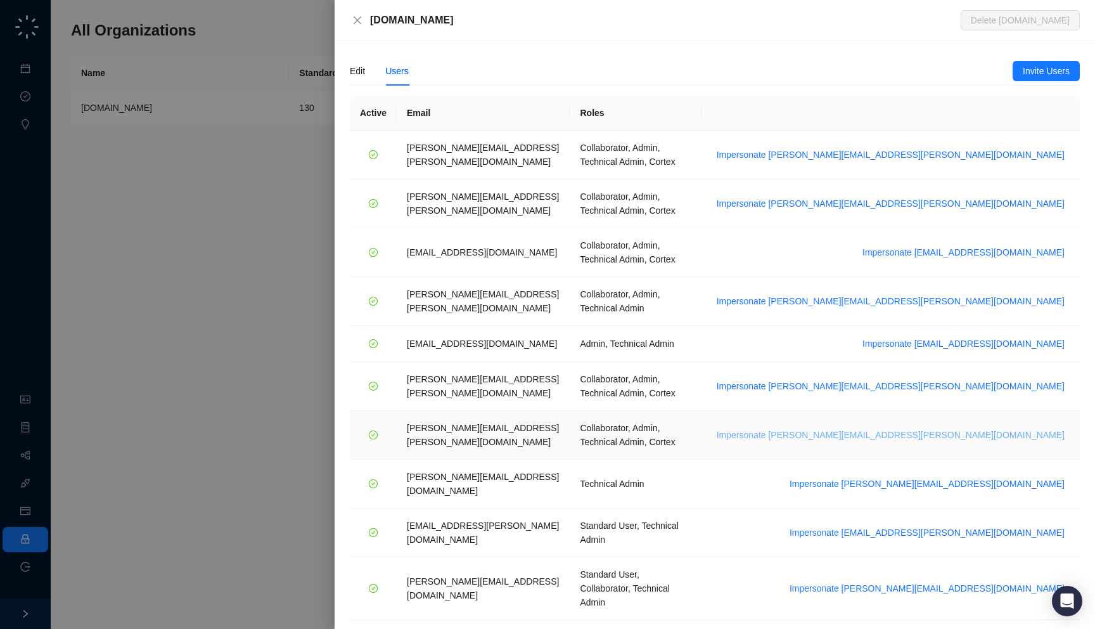
click at [972, 428] on span "Impersonate tom.barber@synthesia.io" at bounding box center [891, 435] width 348 height 14
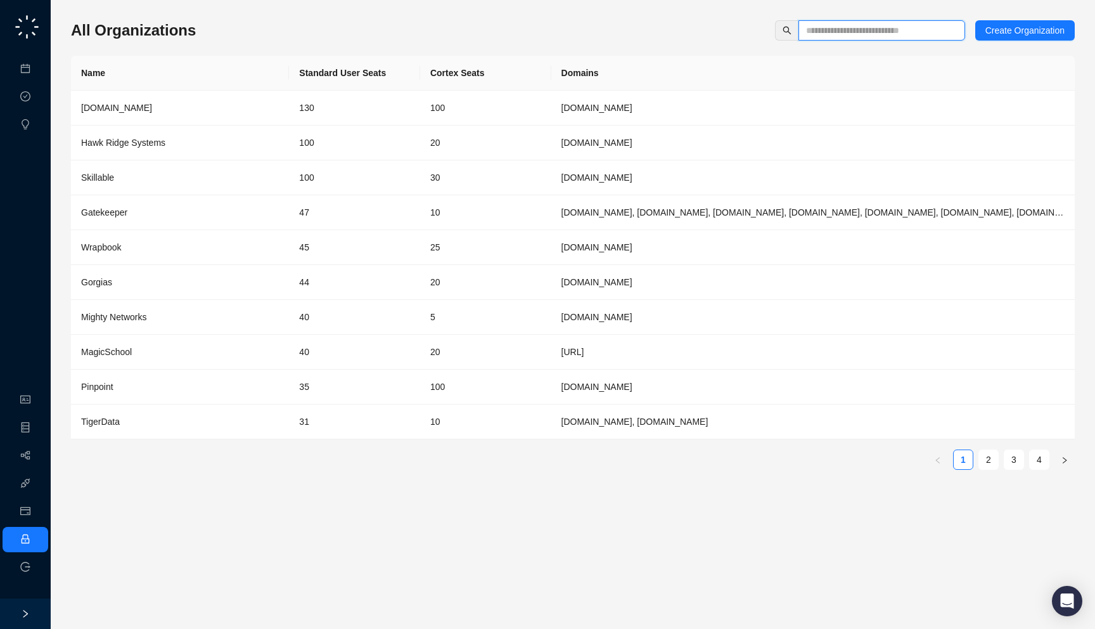
click at [839, 25] on input "text" at bounding box center [876, 30] width 141 height 14
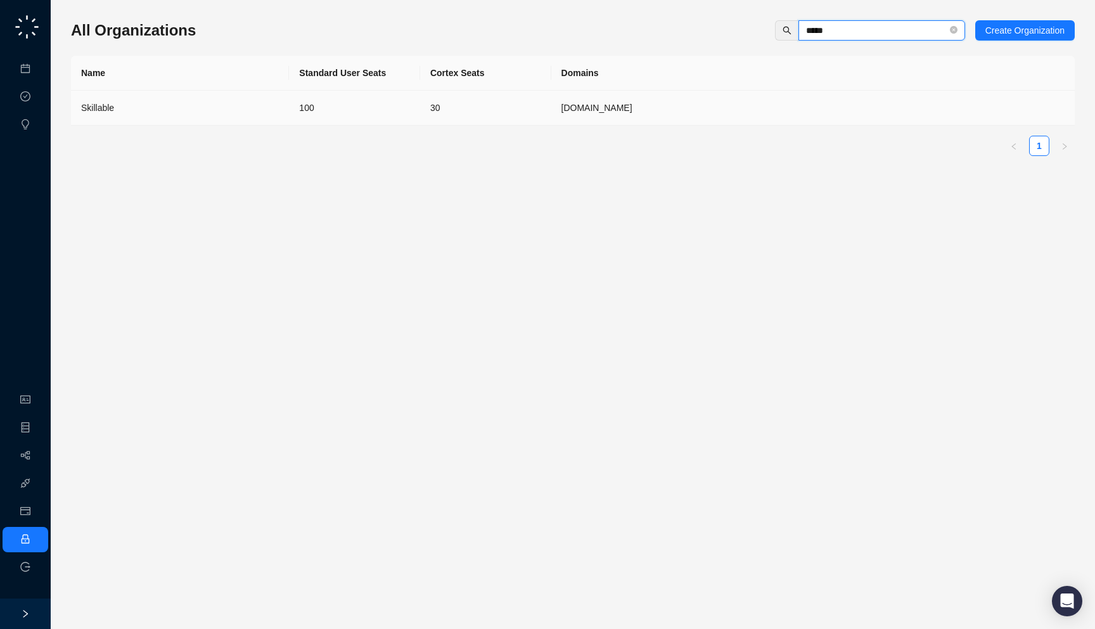
type input "*****"
click at [321, 107] on td "100" at bounding box center [354, 108] width 131 height 35
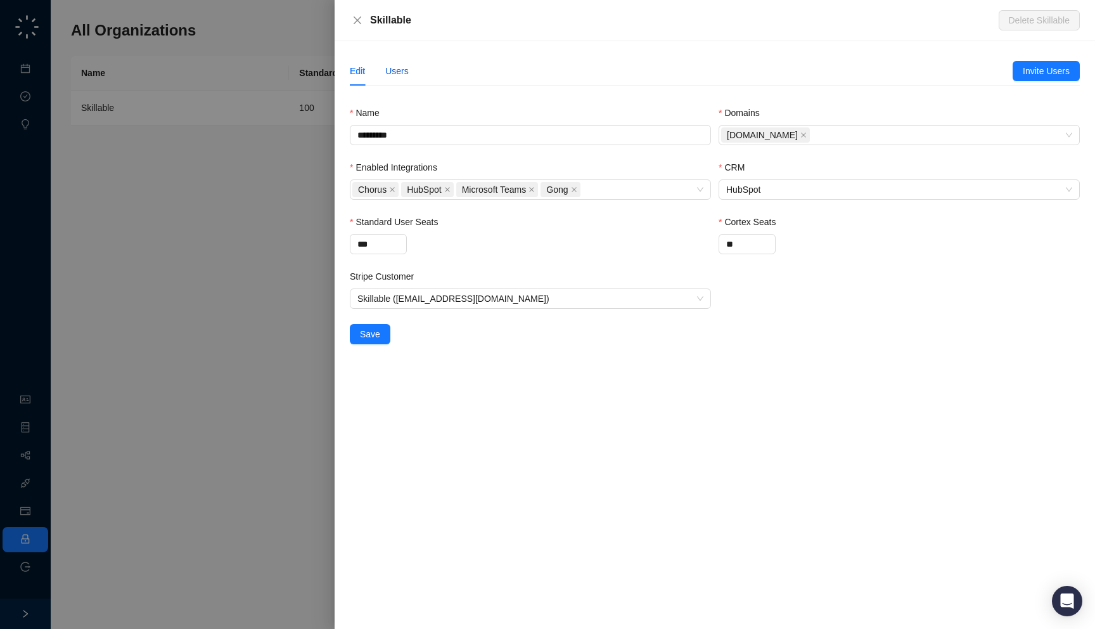
click at [400, 75] on div "Users" at bounding box center [396, 71] width 23 height 14
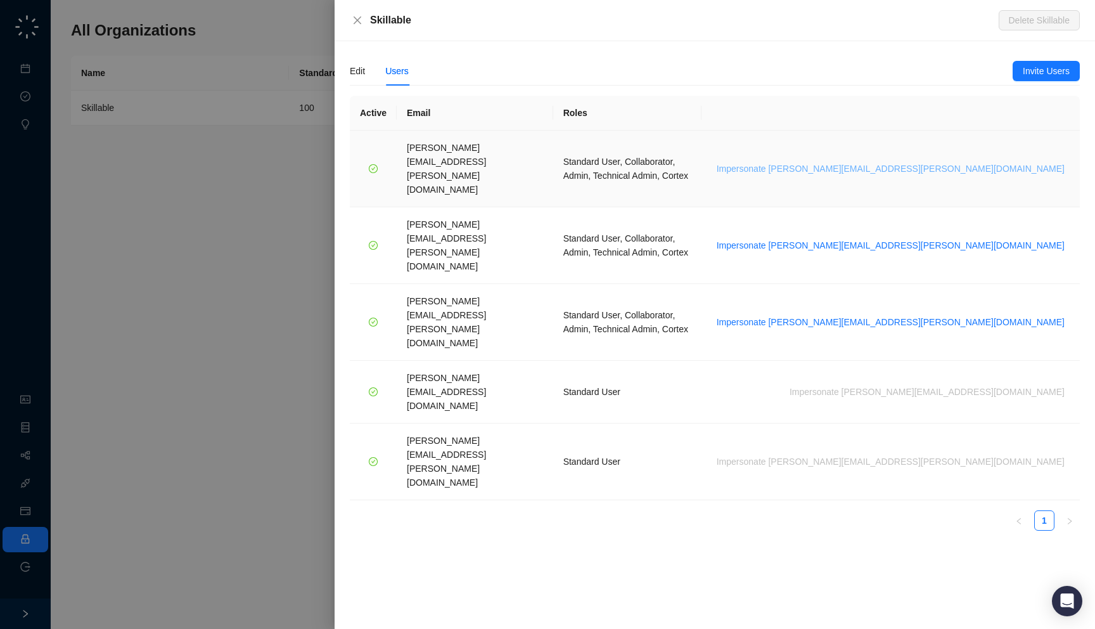
click at [980, 162] on span "Impersonate [PERSON_NAME][EMAIL_ADDRESS][PERSON_NAME][DOMAIN_NAME]" at bounding box center [891, 169] width 348 height 14
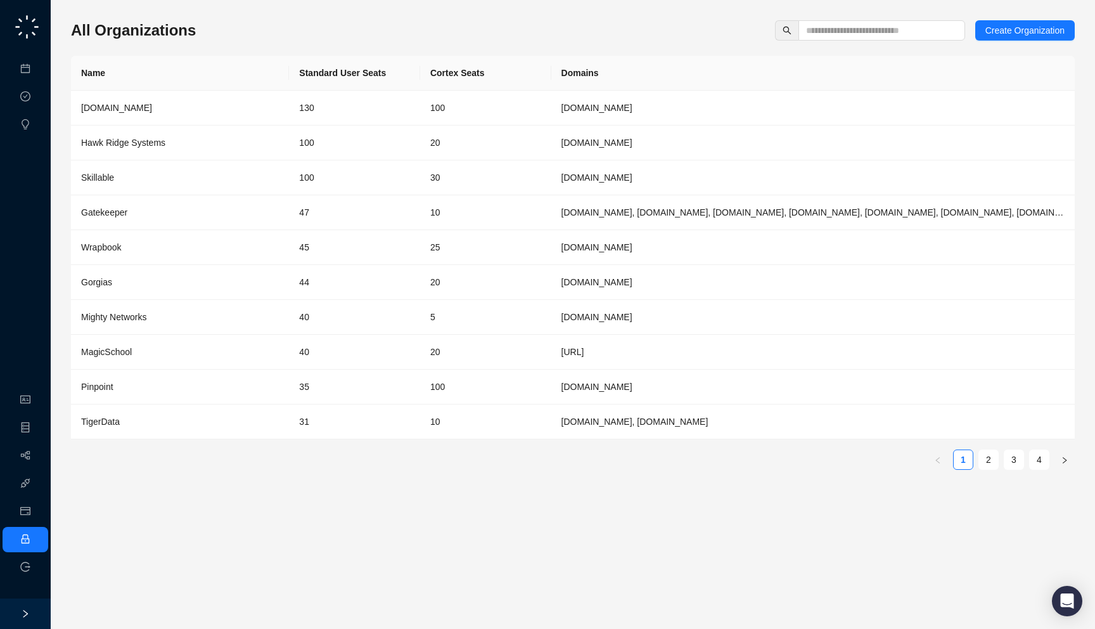
drag, startPoint x: 293, startPoint y: 27, endPoint x: 295, endPoint y: 37, distance: 10.8
click at [295, 37] on div "All Organizations Create Organization" at bounding box center [573, 30] width 1004 height 20
click at [826, 36] on input "text" at bounding box center [876, 30] width 141 height 14
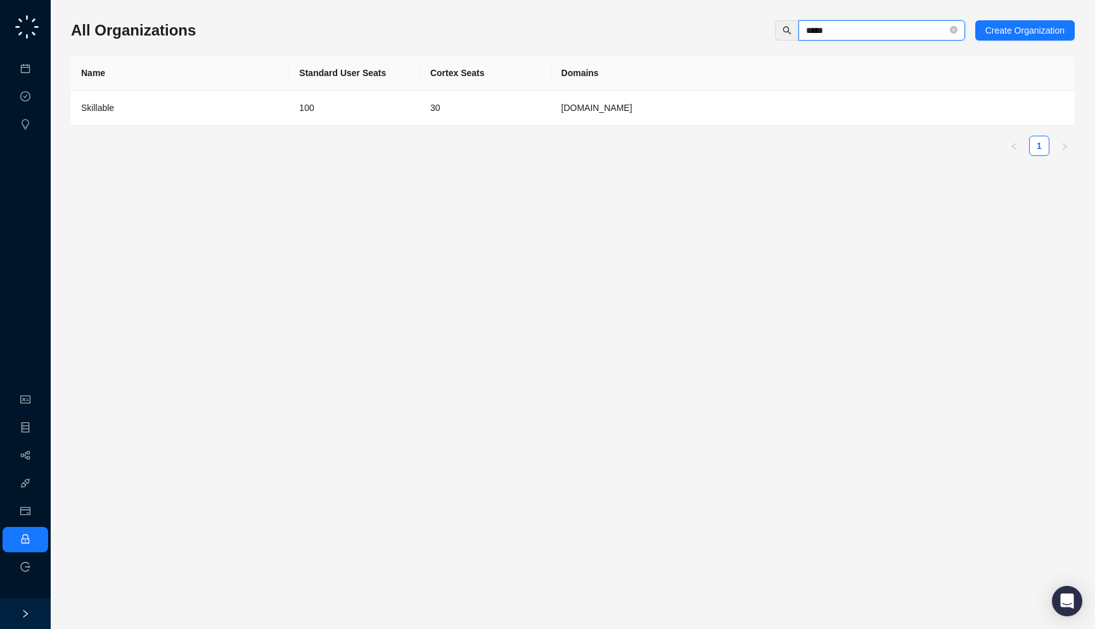
type input "*****"
click at [673, 89] on th "Domains" at bounding box center [812, 73] width 523 height 35
click at [673, 101] on td "[DOMAIN_NAME]" at bounding box center [812, 108] width 523 height 35
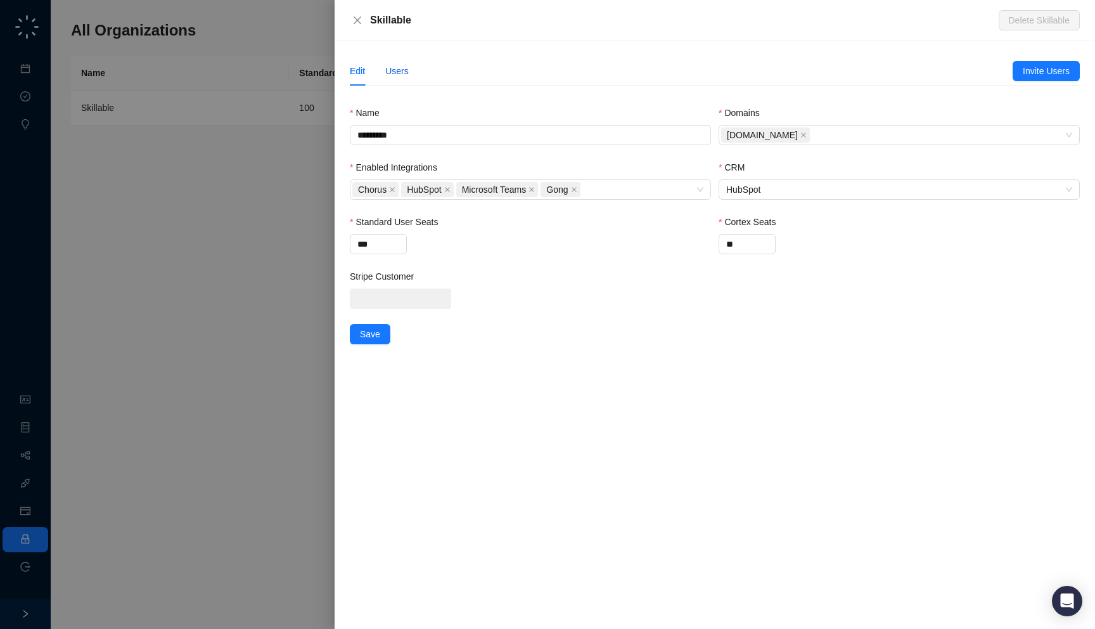
click at [402, 70] on div "Users" at bounding box center [396, 71] width 23 height 14
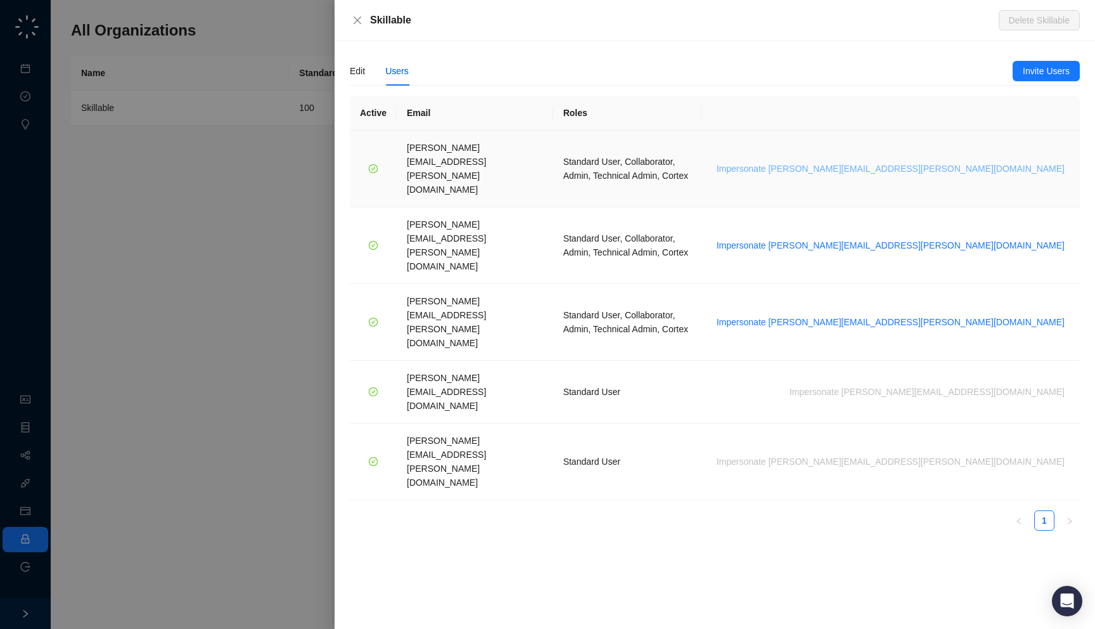
click at [971, 162] on span "Impersonate brian.olsen@skillable.com" at bounding box center [891, 169] width 348 height 14
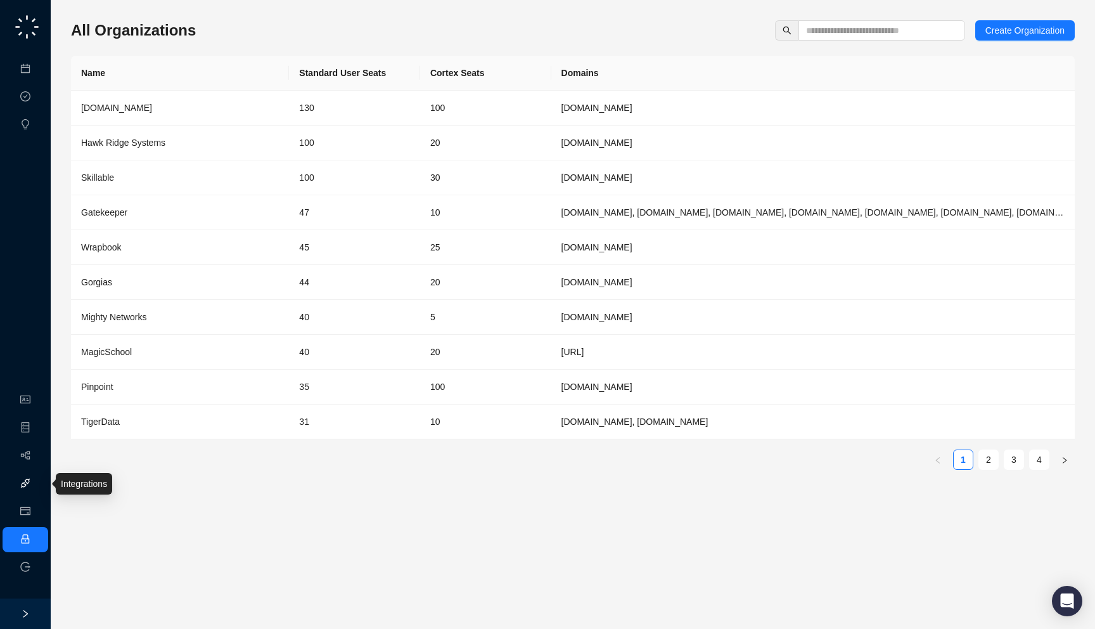
click at [37, 485] on link "Integrations" at bounding box center [60, 483] width 46 height 10
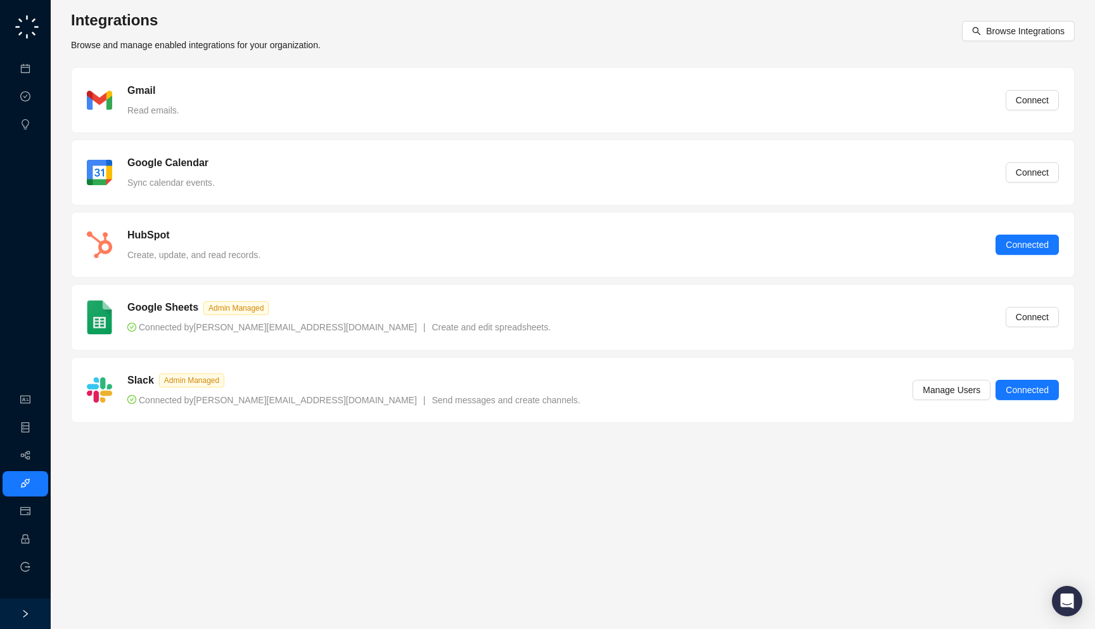
drag, startPoint x: 0, startPoint y: 0, endPoint x: 488, endPoint y: 342, distance: 595.9
click at [488, 342] on div "Google Sheets Admin Managed Connected by [PERSON_NAME][EMAIL_ADDRESS][DOMAIN_NA…" at bounding box center [573, 316] width 1002 height 65
drag, startPoint x: 474, startPoint y: 340, endPoint x: 482, endPoint y: 331, distance: 11.7
click at [482, 331] on div "Google Sheets Admin Managed Connected by [PERSON_NAME][EMAIL_ADDRESS][DOMAIN_NA…" at bounding box center [573, 316] width 1002 height 65
click at [395, 259] on div "HubSpot Create, update, and read records. Connected" at bounding box center [573, 244] width 972 height 34
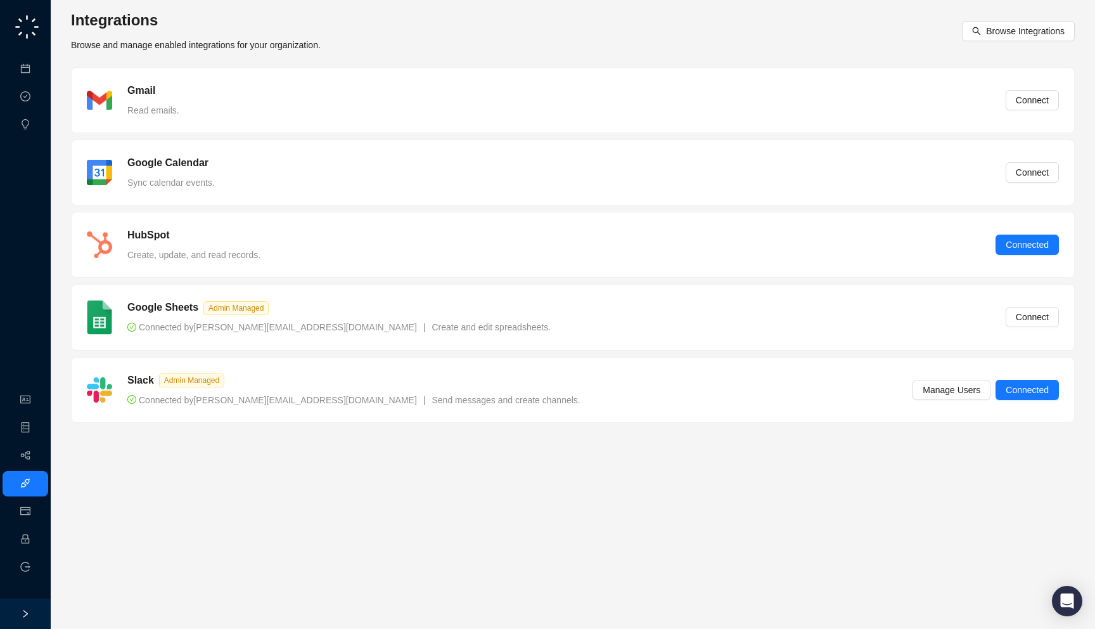
drag, startPoint x: 480, startPoint y: 402, endPoint x: 521, endPoint y: 399, distance: 41.3
click at [521, 399] on div "Slack Admin Managed Connected by jake@swyftai.com | Send messages and create ch…" at bounding box center [573, 390] width 972 height 34
drag, startPoint x: 463, startPoint y: 331, endPoint x: 507, endPoint y: 340, distance: 44.7
click at [507, 340] on div "Google Sheets Admin Managed Connected by [PERSON_NAME][EMAIL_ADDRESS][DOMAIN_NA…" at bounding box center [573, 316] width 1002 height 65
drag, startPoint x: 0, startPoint y: 0, endPoint x: 442, endPoint y: 349, distance: 563.4
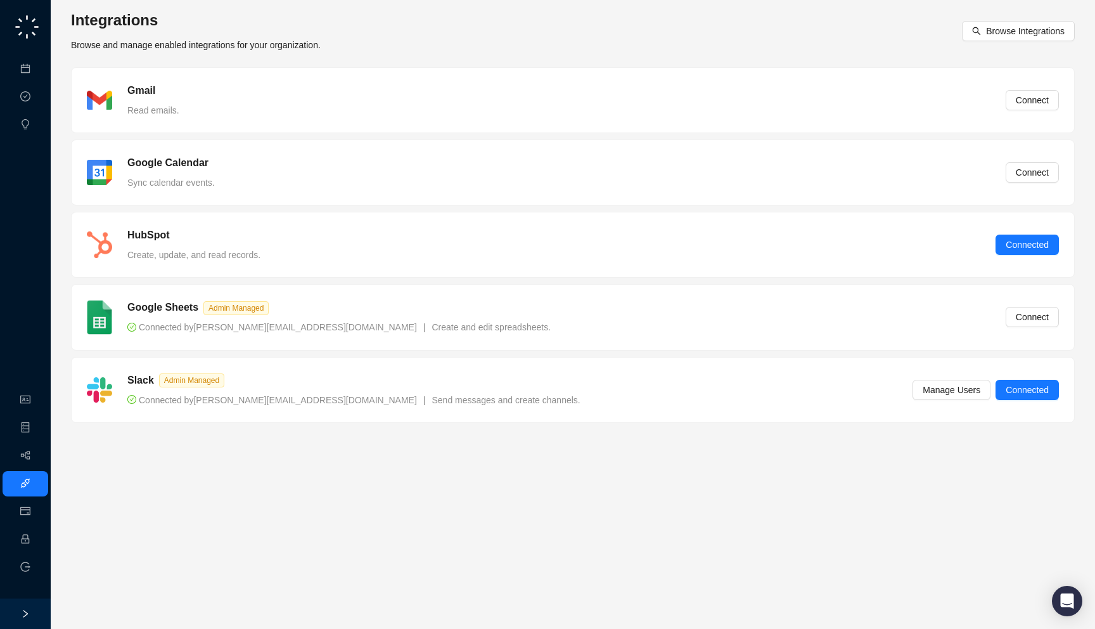
click at [442, 349] on div "Google Sheets Admin Managed Connected by [PERSON_NAME][EMAIL_ADDRESS][DOMAIN_NA…" at bounding box center [573, 316] width 1002 height 65
click at [37, 544] on link "Employee" at bounding box center [56, 539] width 39 height 10
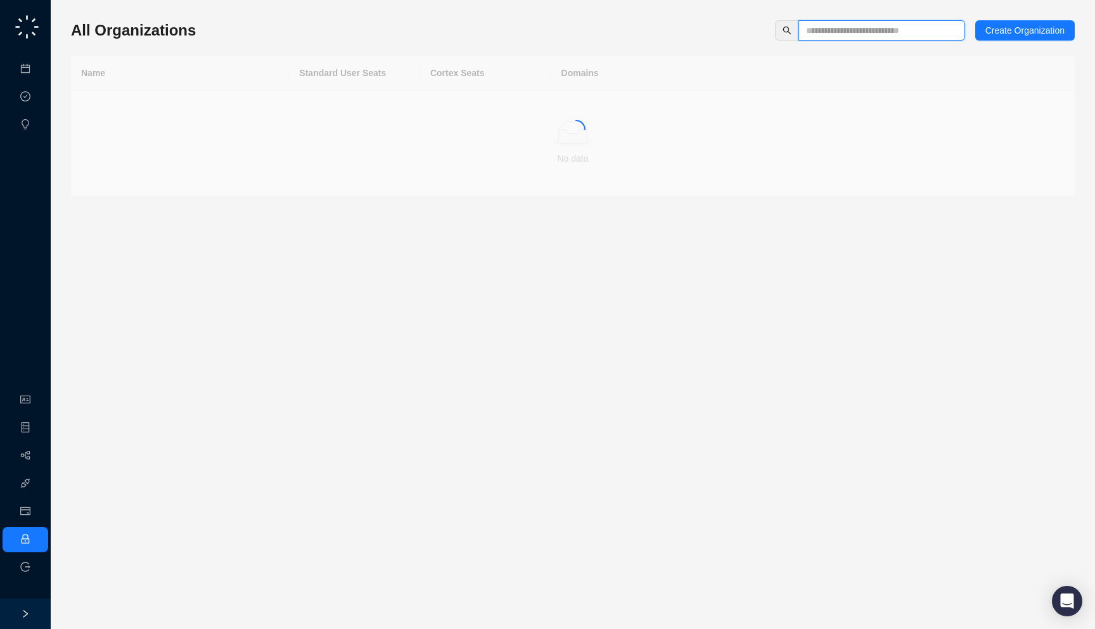
click at [861, 28] on input "text" at bounding box center [876, 30] width 141 height 14
type input "******"
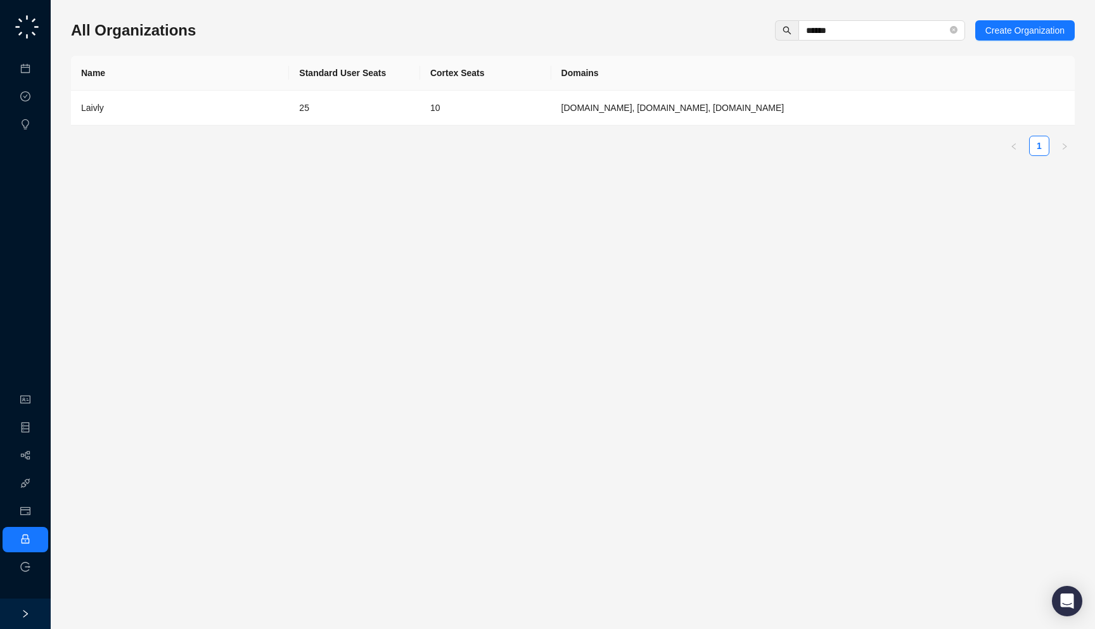
click at [310, 91] on td "25" at bounding box center [354, 108] width 131 height 35
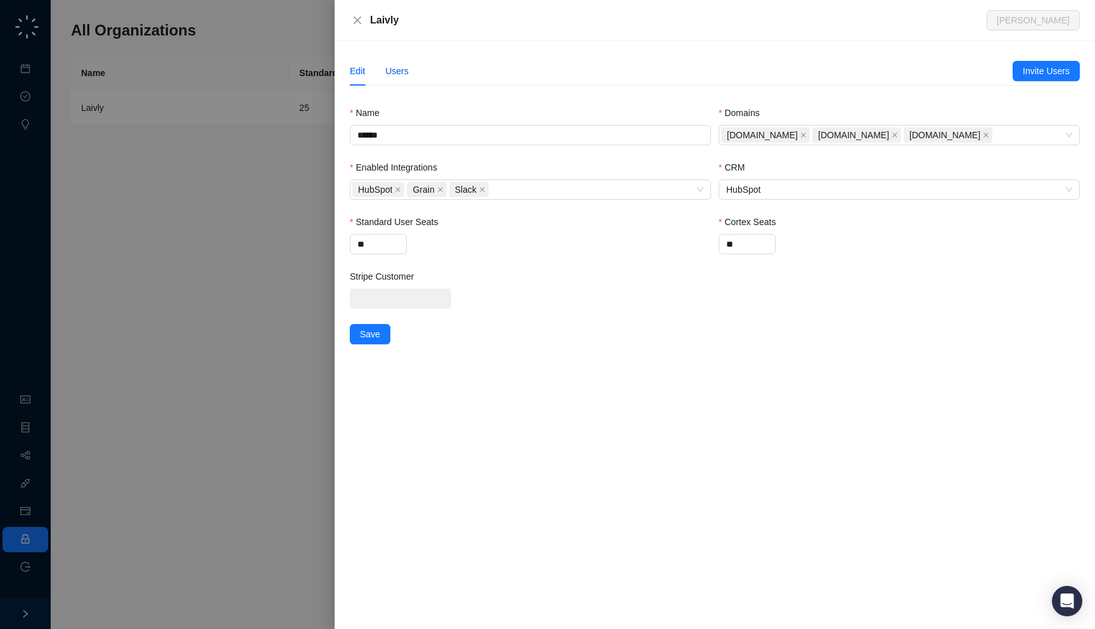
click at [395, 66] on div "Users" at bounding box center [396, 71] width 23 height 14
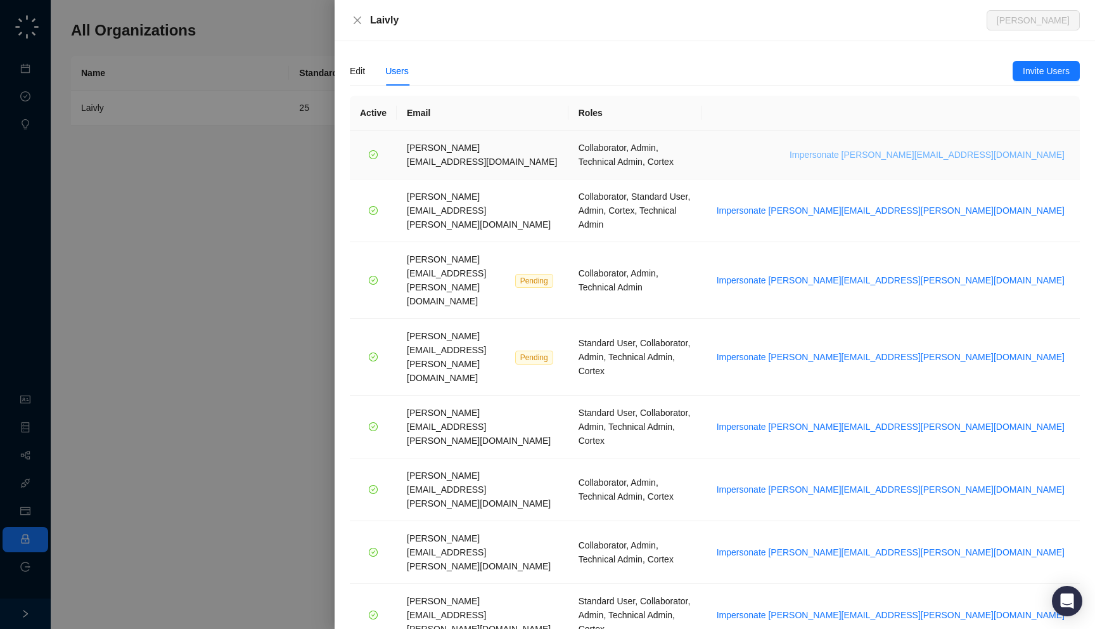
click at [967, 149] on span "Impersonate chris.moakler@laivly.com" at bounding box center [926, 155] width 275 height 14
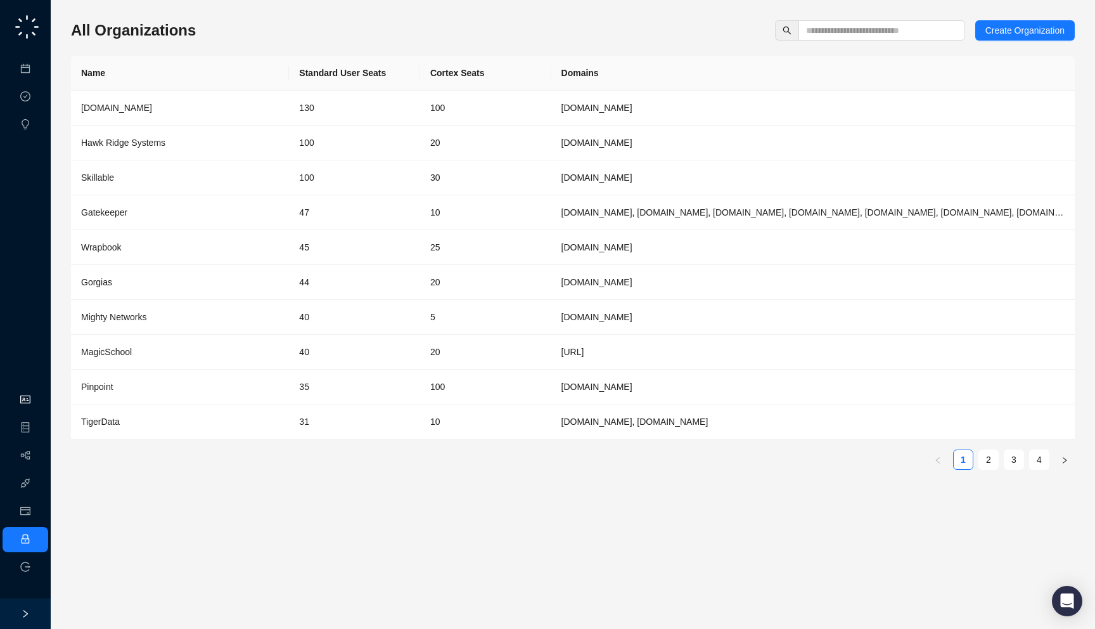
click at [37, 395] on link "Organization" at bounding box center [62, 400] width 50 height 10
